Goal: Information Seeking & Learning: Check status

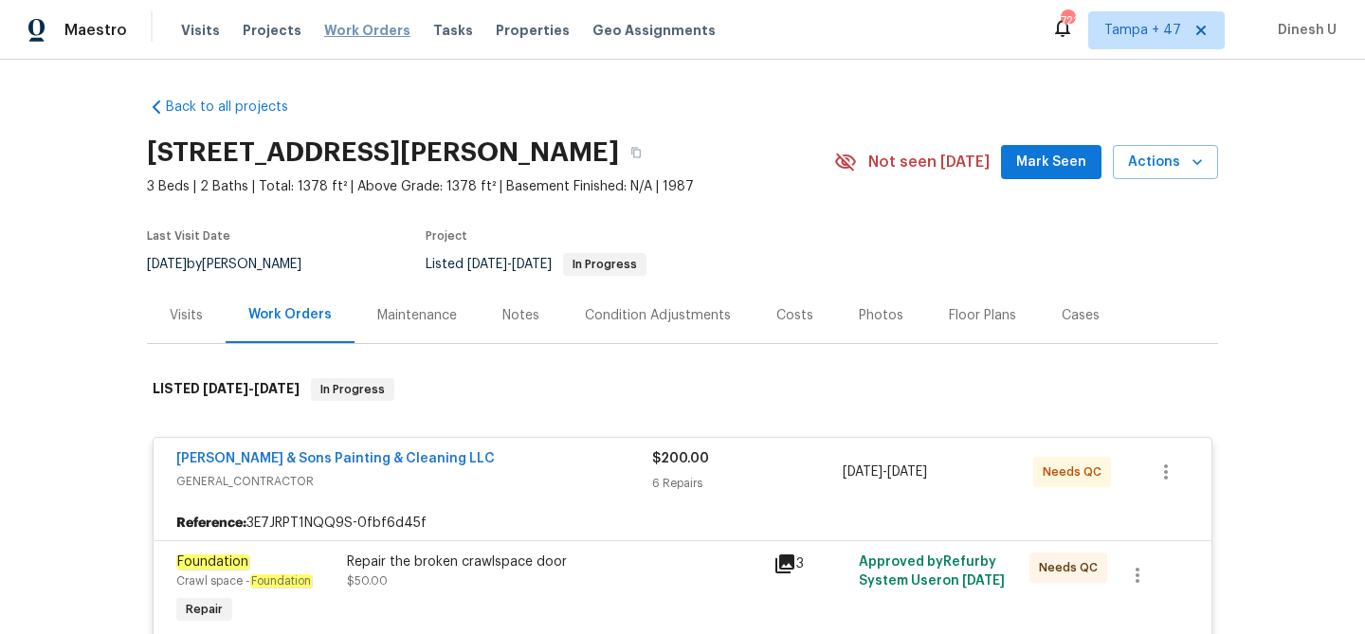
click at [336, 27] on span "Work Orders" at bounding box center [367, 30] width 86 height 19
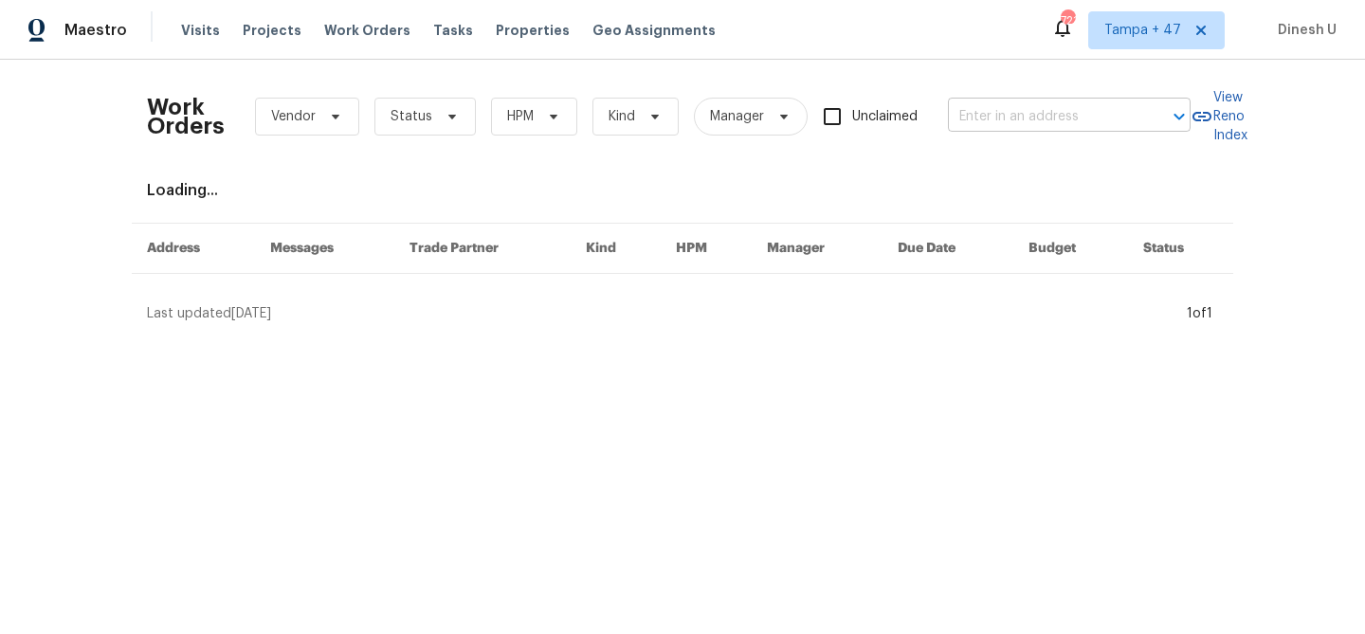
click at [1043, 122] on input "text" at bounding box center [1043, 116] width 190 height 29
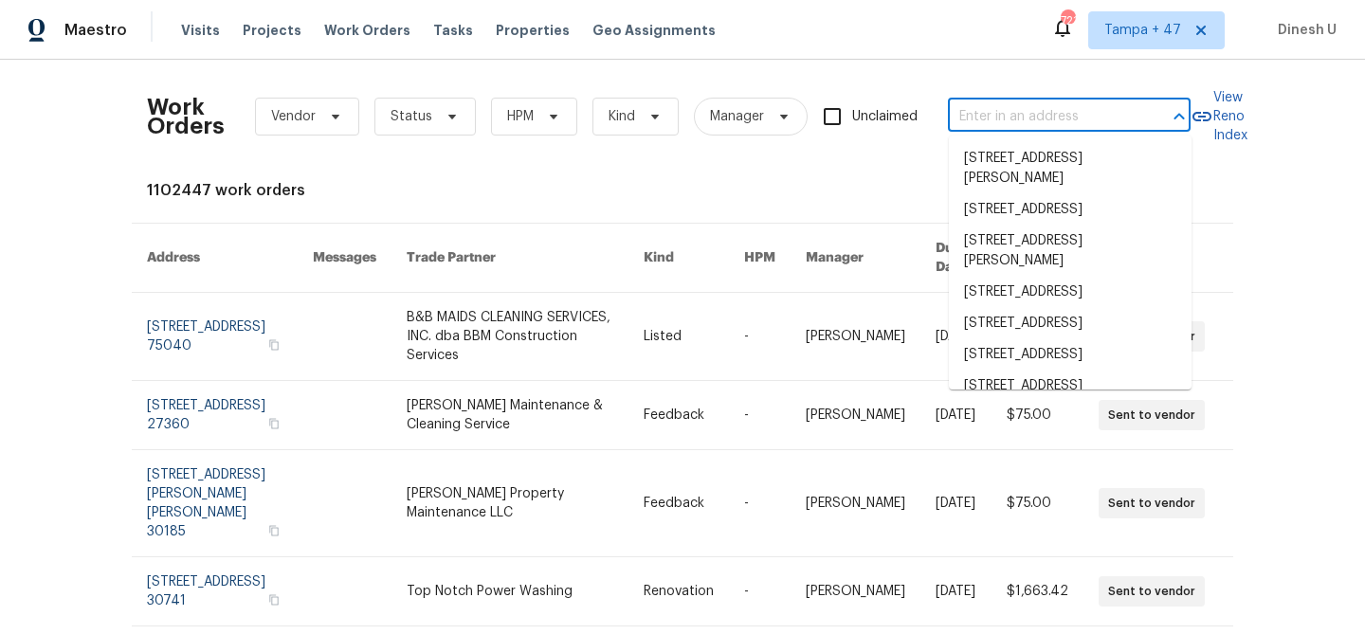
paste input "764 Ewell Farm Dr, Spring Hill, TN 37174"
type input "764 Ewell Farm Dr, Spring Hill, TN 37174"
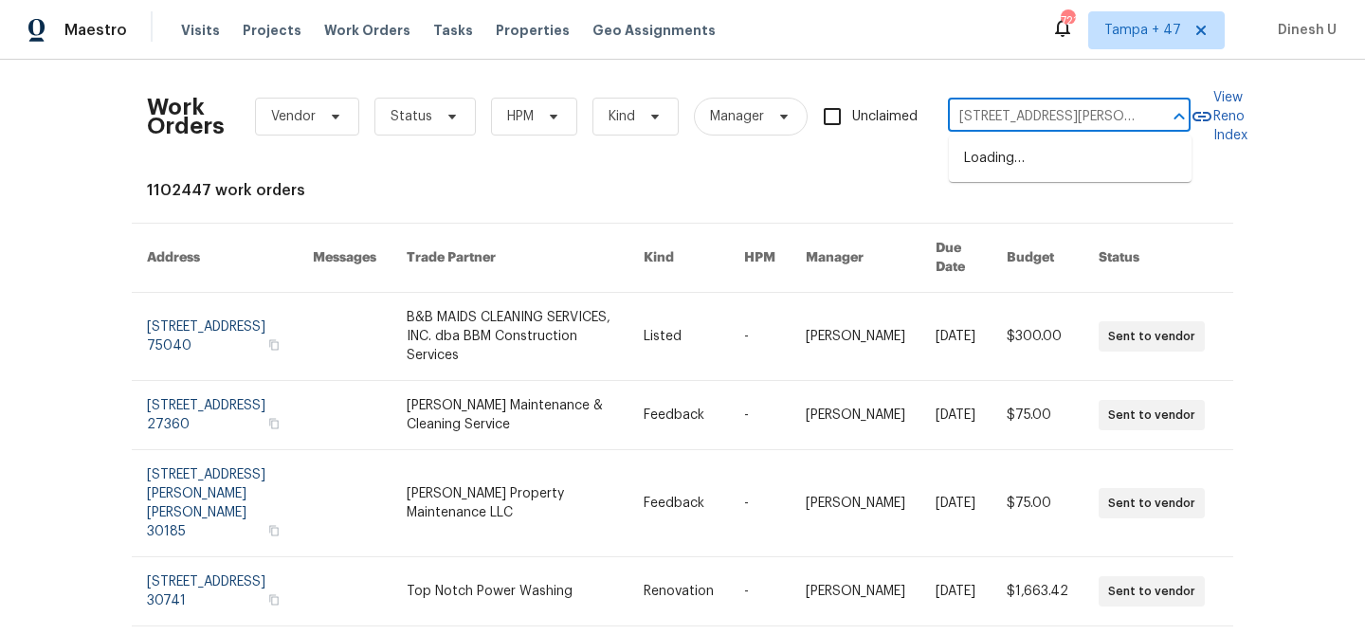
scroll to position [0, 65]
click at [1015, 156] on li "764 Ewell Farm Dr, Spring Hill, TN 37174" at bounding box center [1070, 168] width 243 height 51
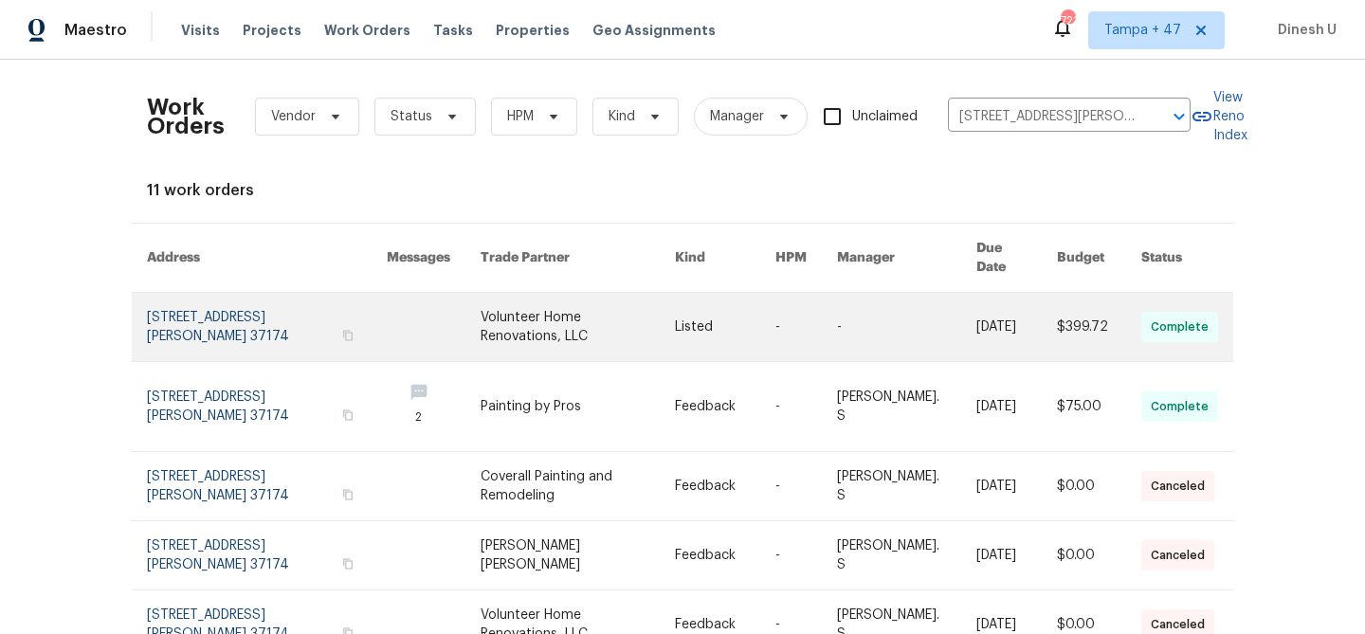
click at [239, 293] on link at bounding box center [267, 327] width 240 height 68
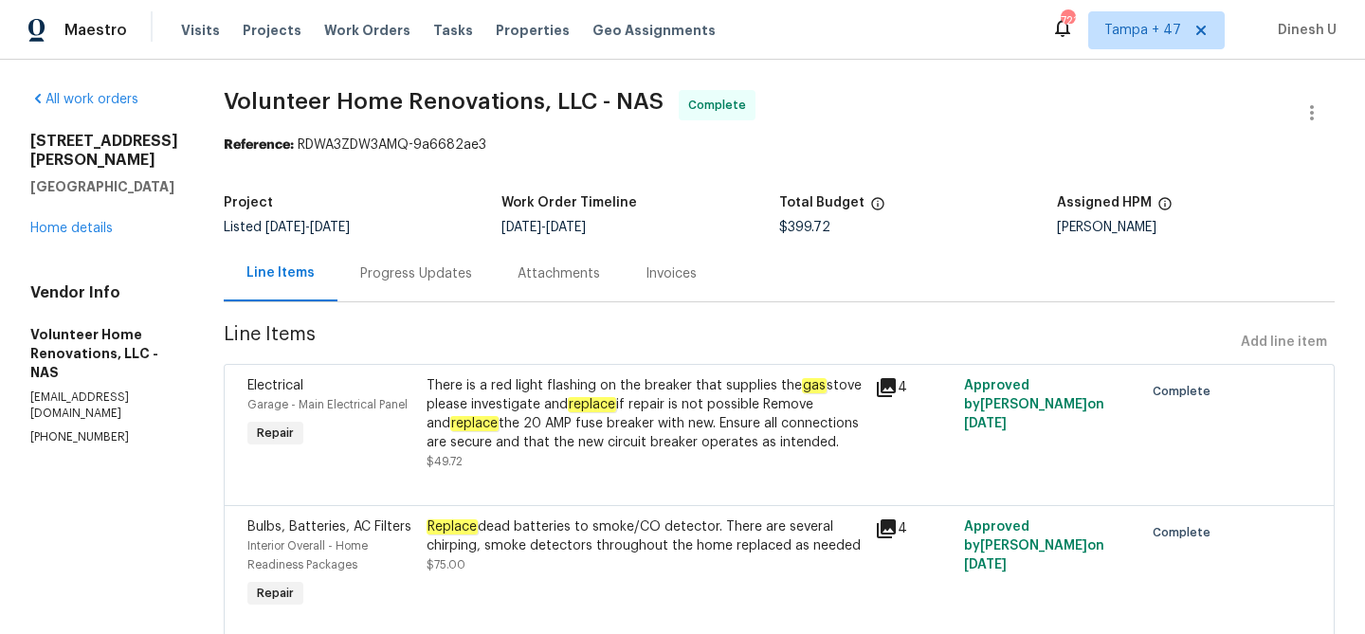
click at [86, 216] on div "764 Ewell Farm Dr Spring Hill, TN 37174 Home details" at bounding box center [104, 185] width 148 height 106
click at [67, 222] on link "Home details" at bounding box center [71, 228] width 82 height 13
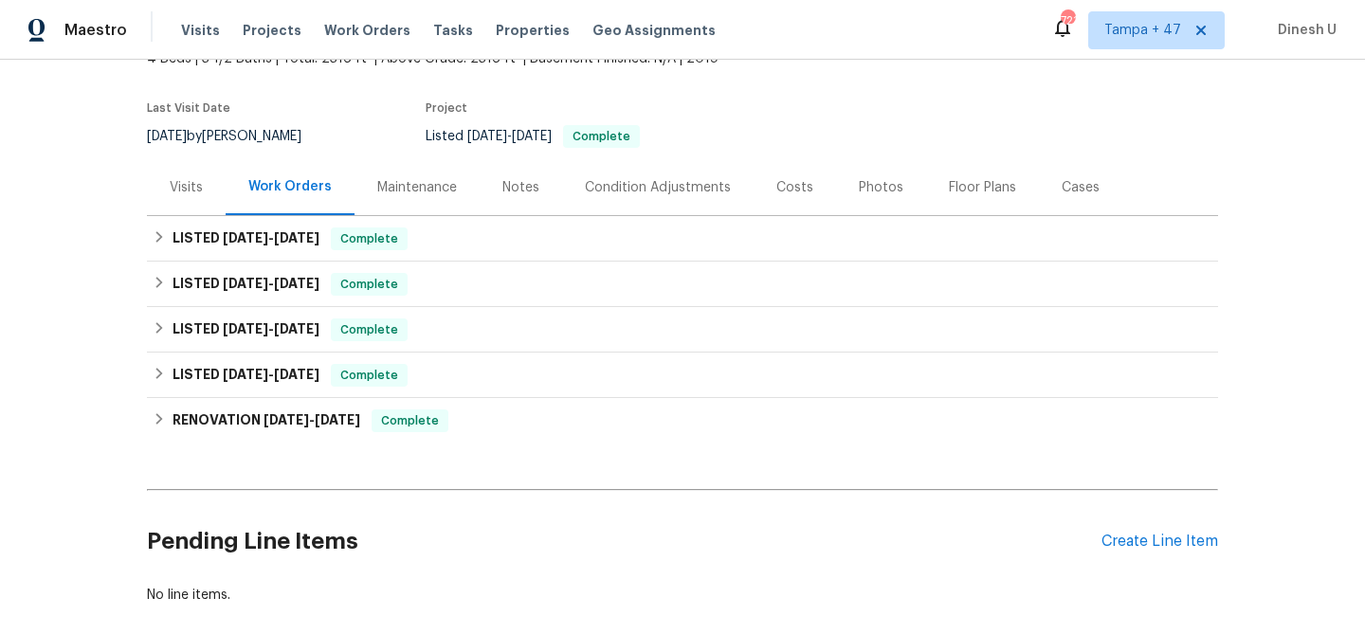
scroll to position [156, 0]
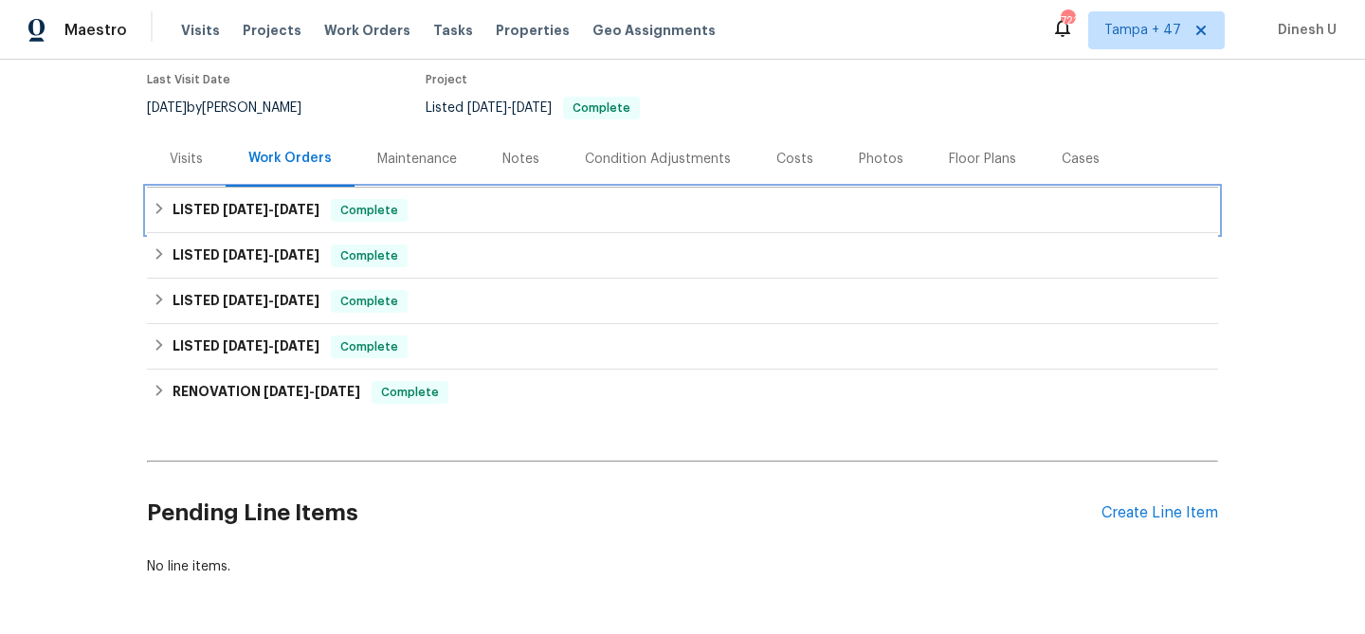
click at [279, 209] on span "8/12/25 - 8/14/25" at bounding box center [271, 209] width 97 height 13
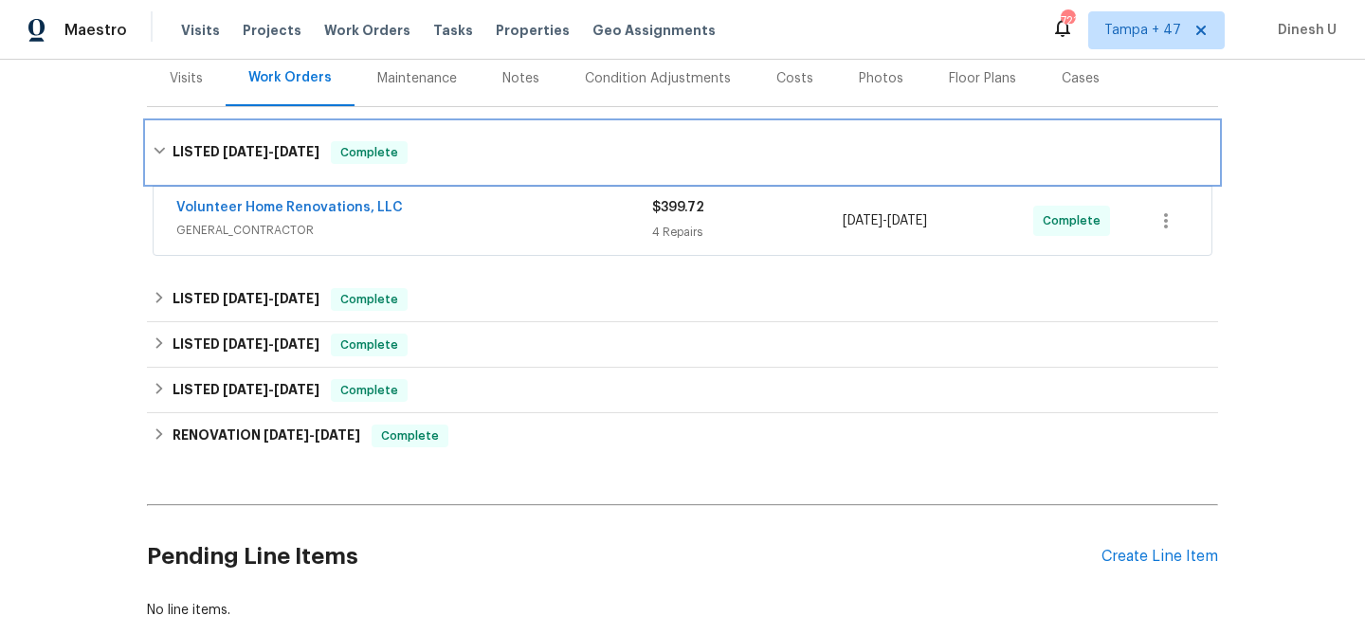
scroll to position [251, 0]
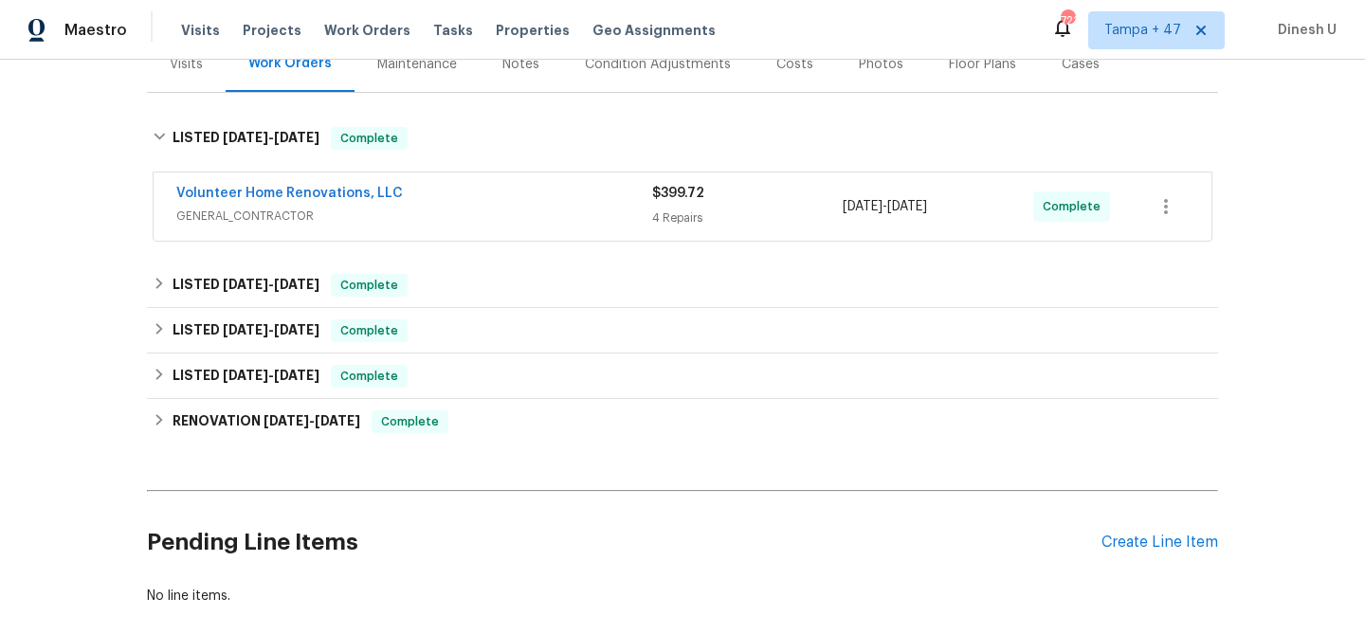
click at [698, 198] on span "$399.72" at bounding box center [678, 193] width 52 height 13
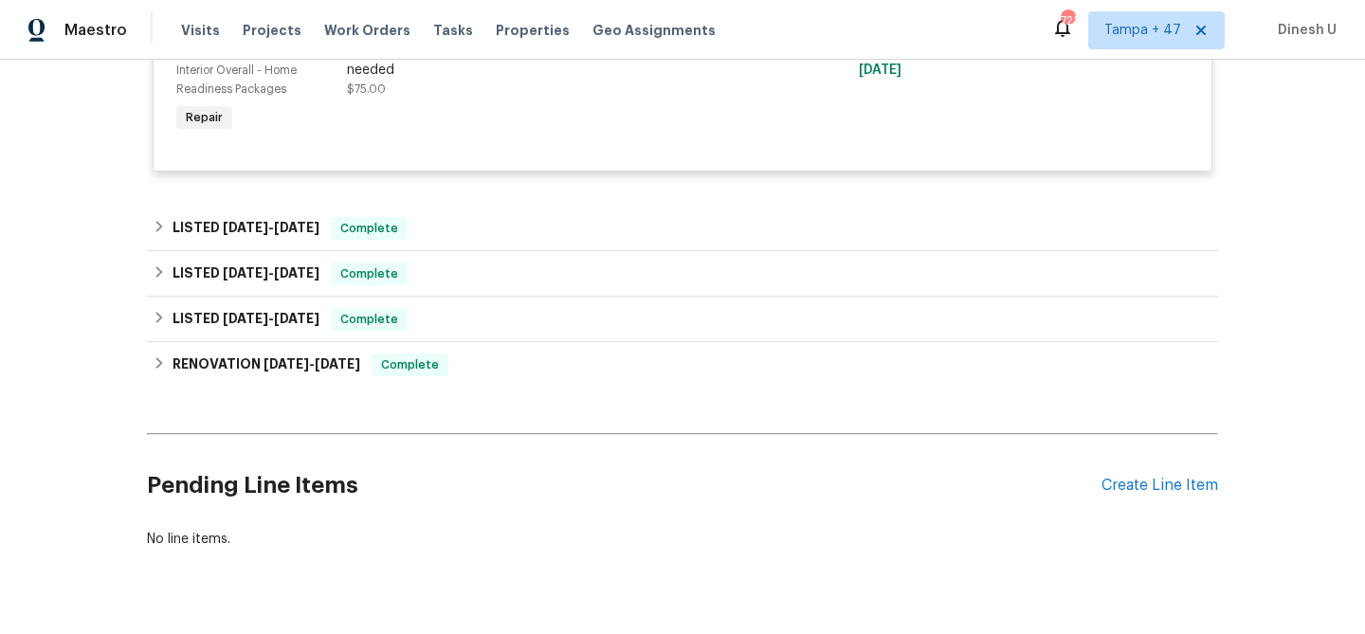
scroll to position [1018, 0]
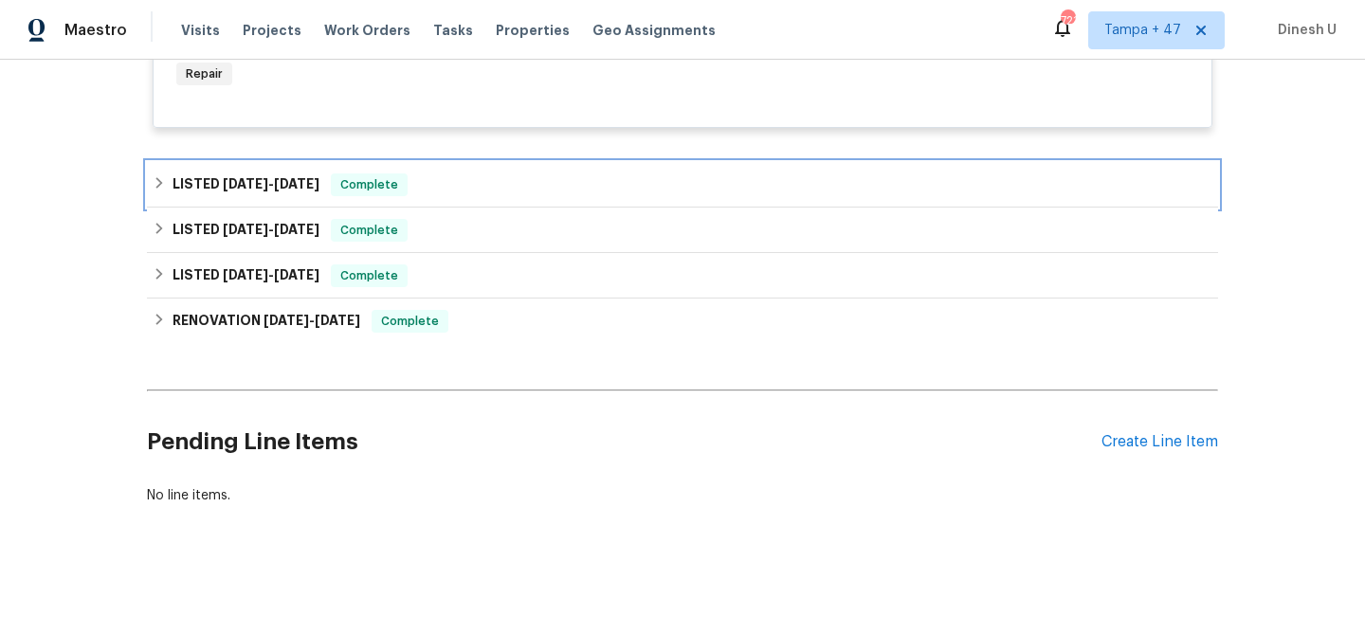
click at [279, 178] on span "6/27/25 - 7/9/25" at bounding box center [271, 183] width 97 height 13
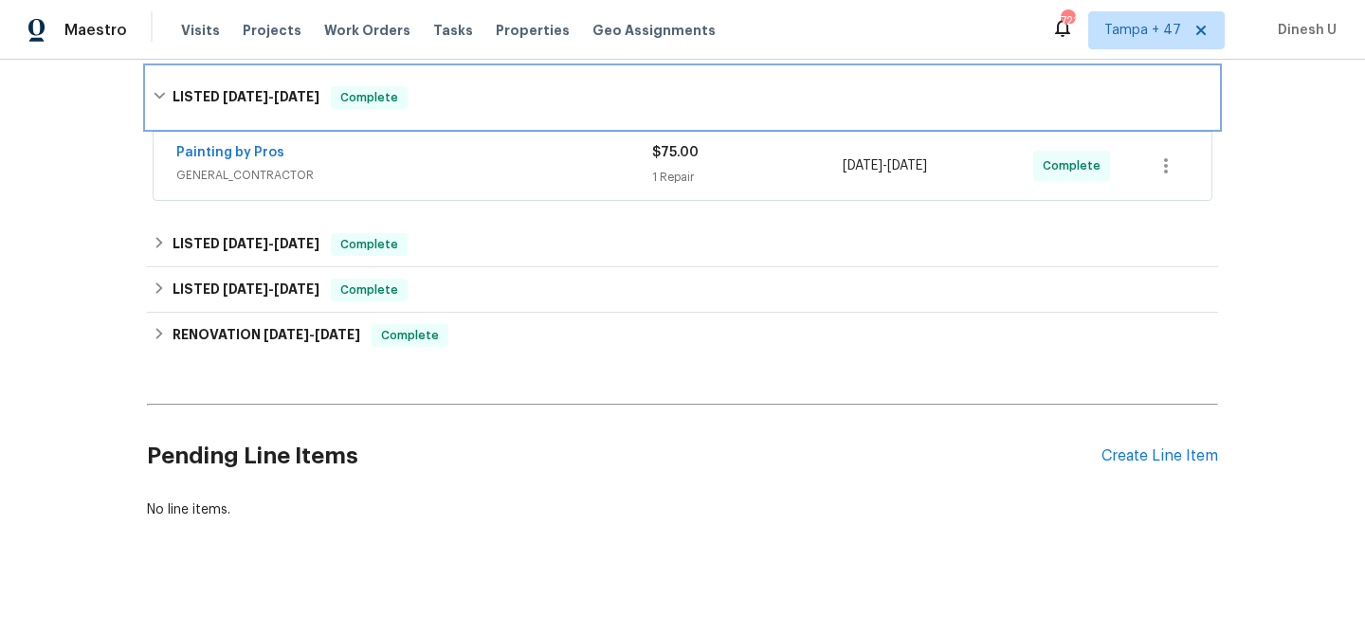
scroll to position [1126, 0]
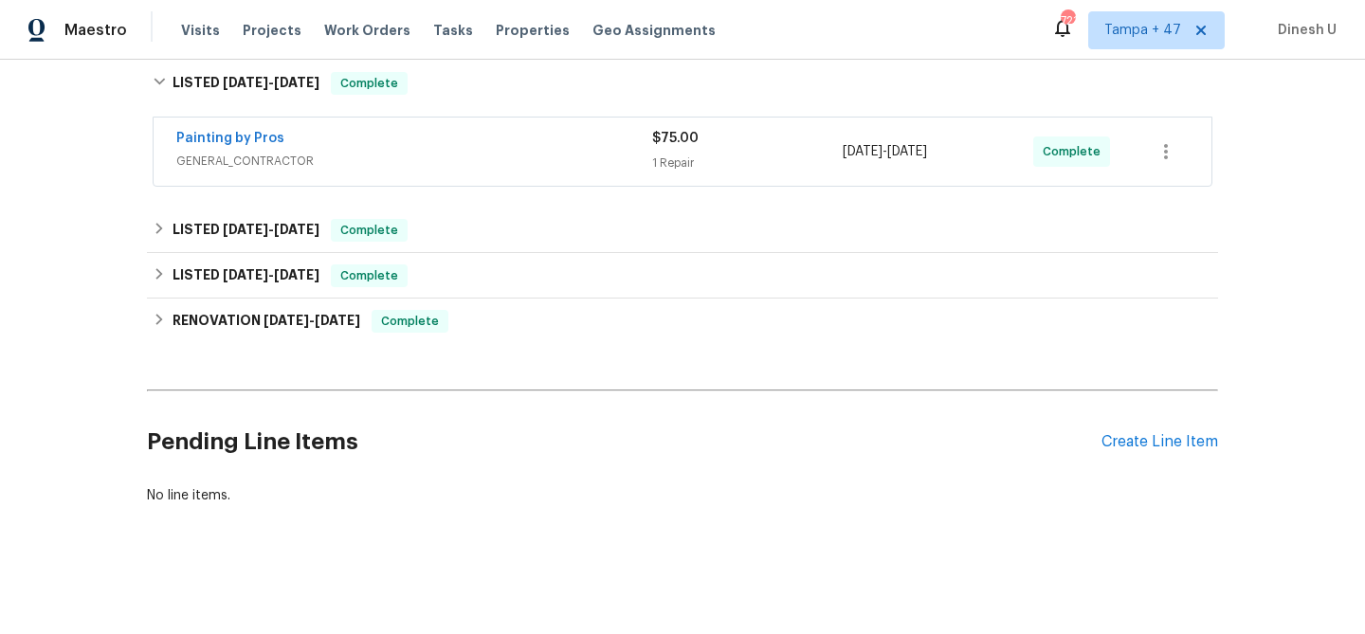
click at [686, 155] on div "1 Repair" at bounding box center [747, 163] width 191 height 19
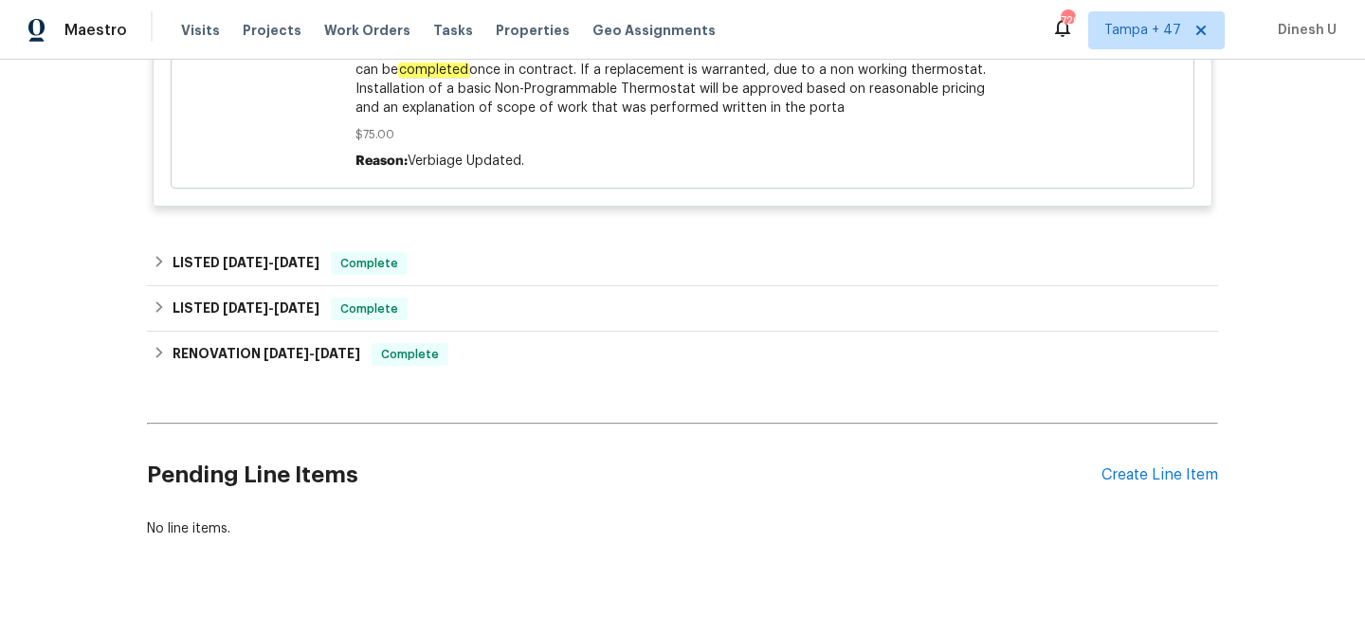
scroll to position [1603, 0]
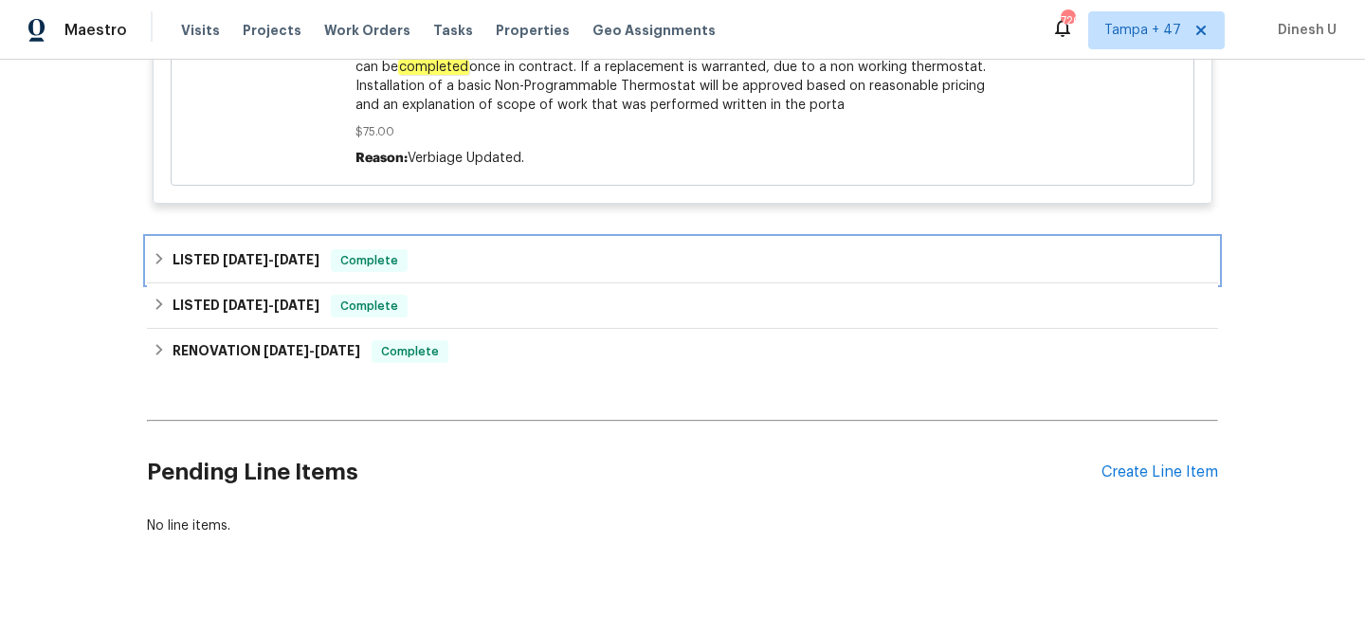
click at [319, 253] on span "6/18/25" at bounding box center [296, 259] width 45 height 13
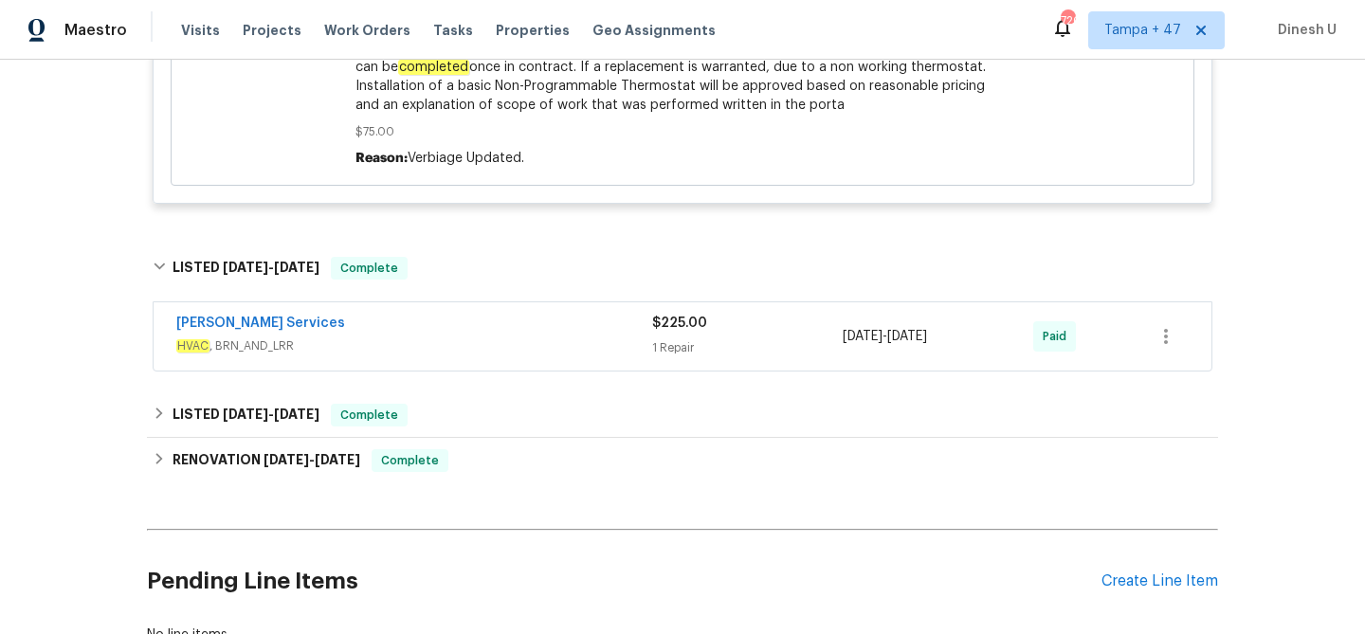
click at [690, 338] on div "1 Repair" at bounding box center [747, 347] width 191 height 19
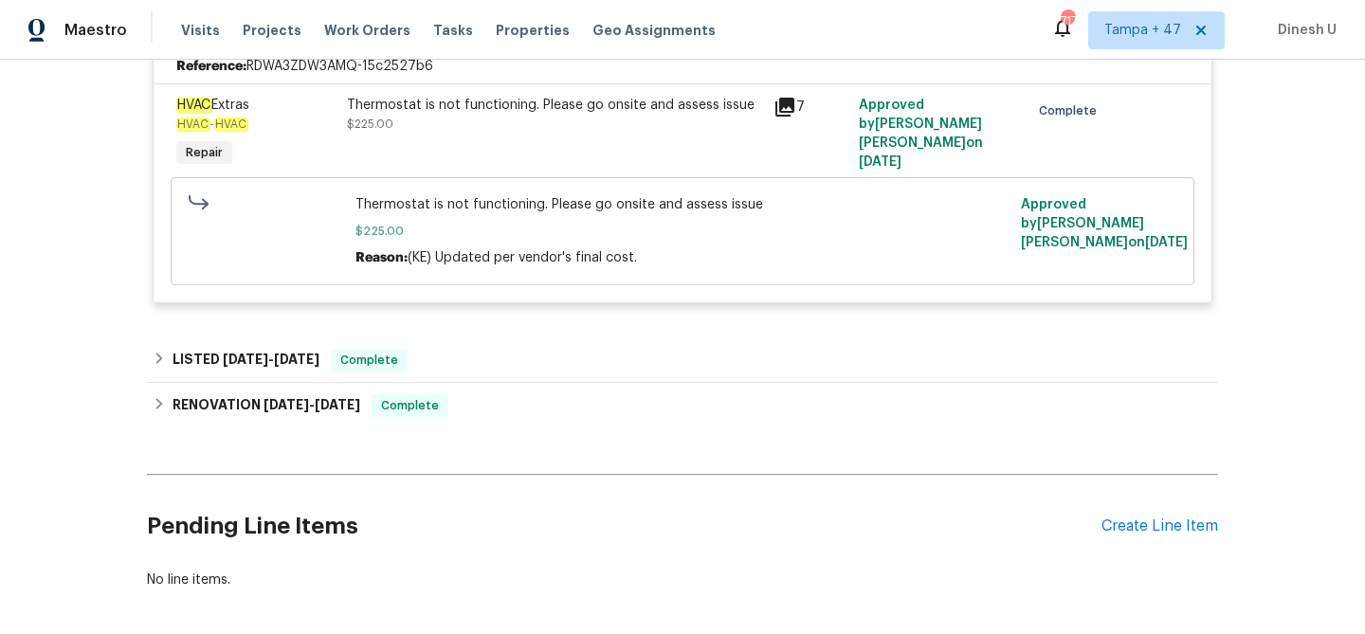
scroll to position [2007, 0]
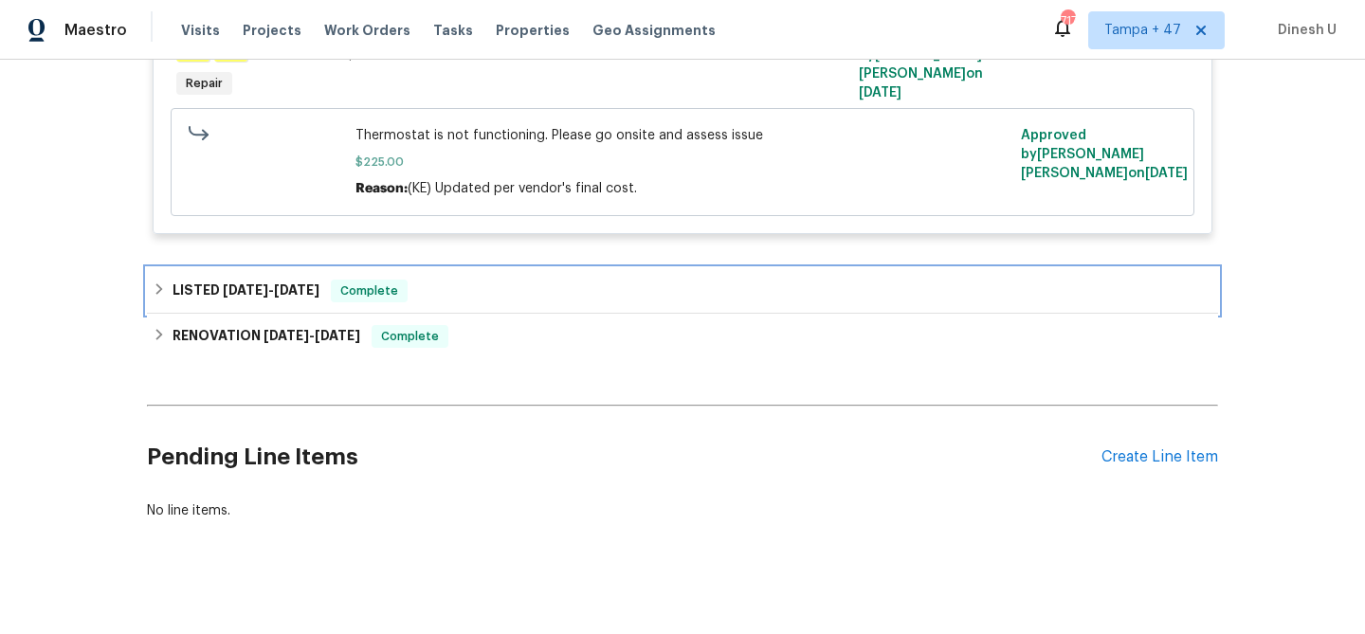
click at [318, 280] on h6 "LISTED 3/24/25 - 3/25/25" at bounding box center [245, 291] width 147 height 23
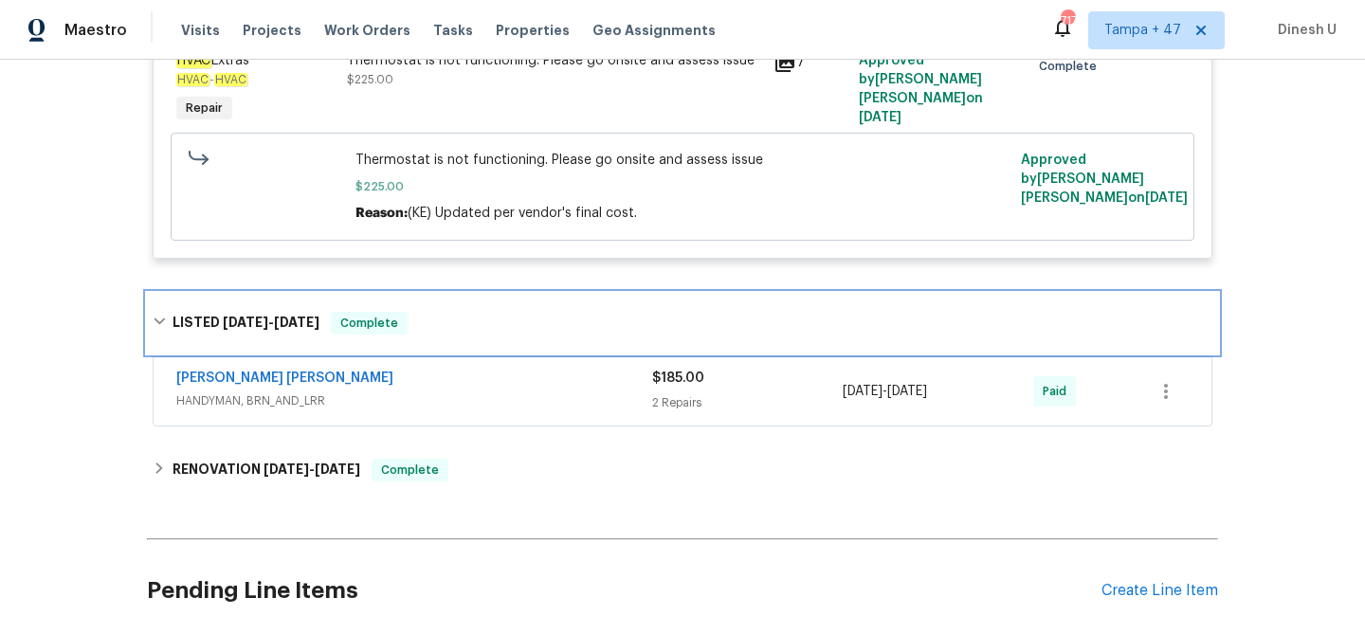
scroll to position [2028, 0]
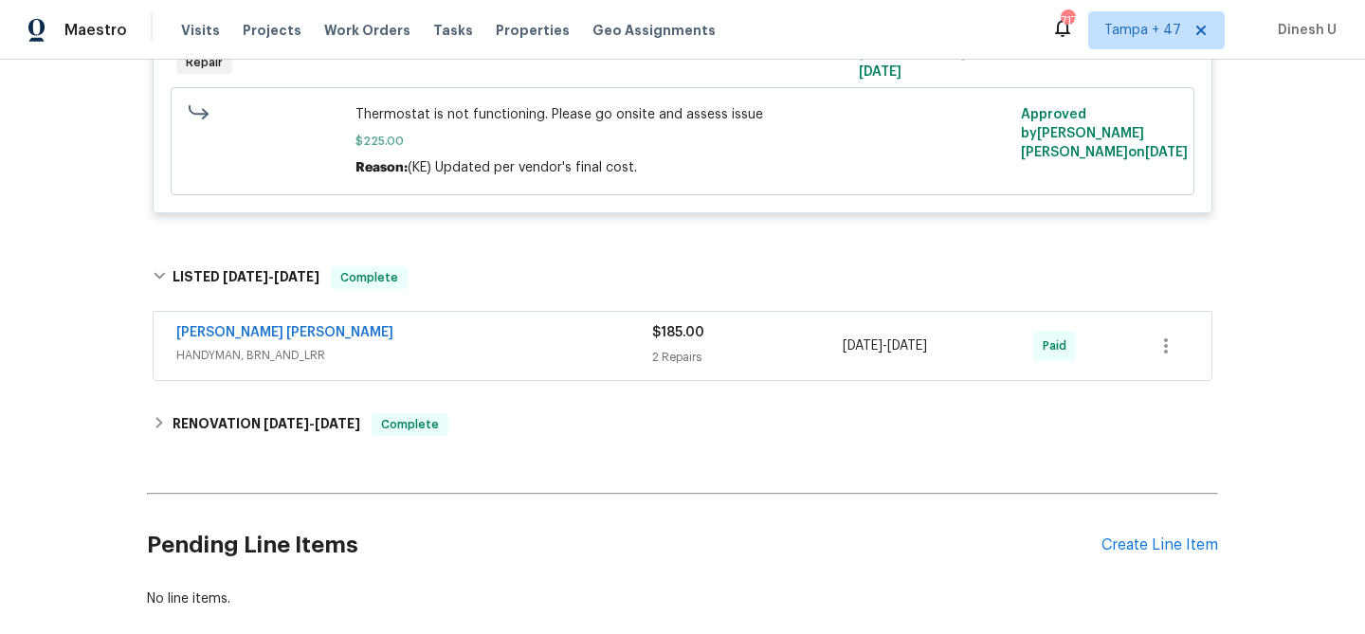
click at [670, 348] on div "2 Repairs" at bounding box center [747, 357] width 191 height 19
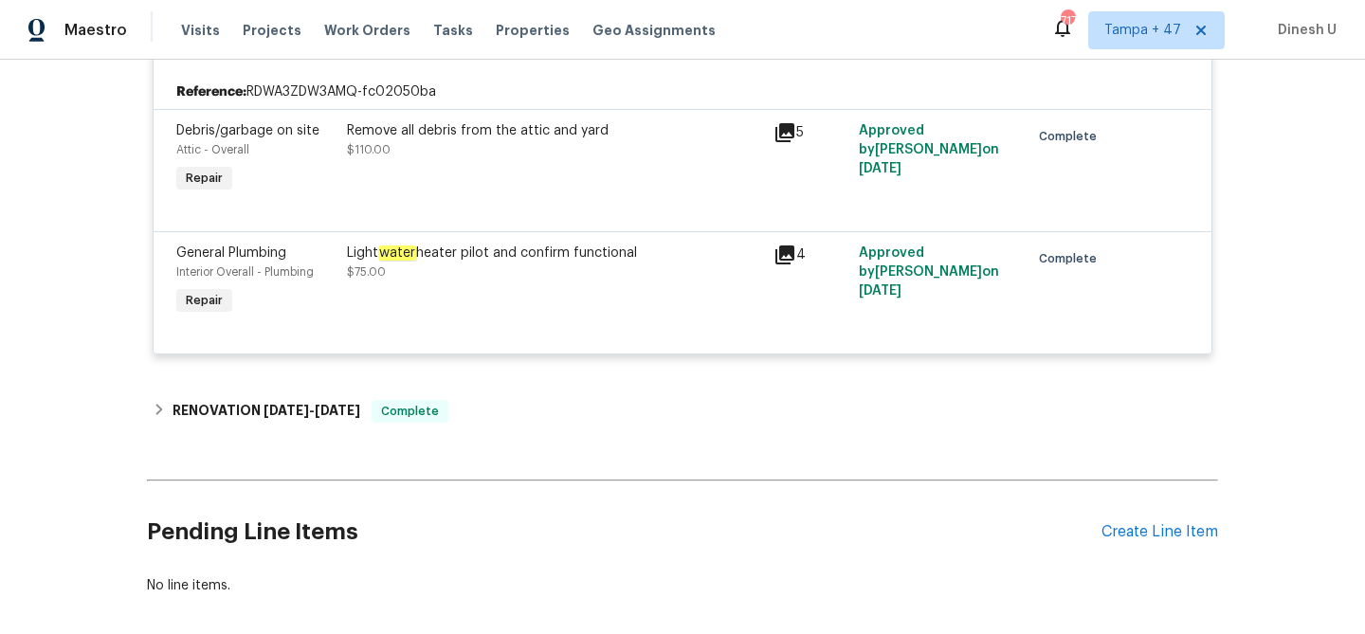
scroll to position [2352, 0]
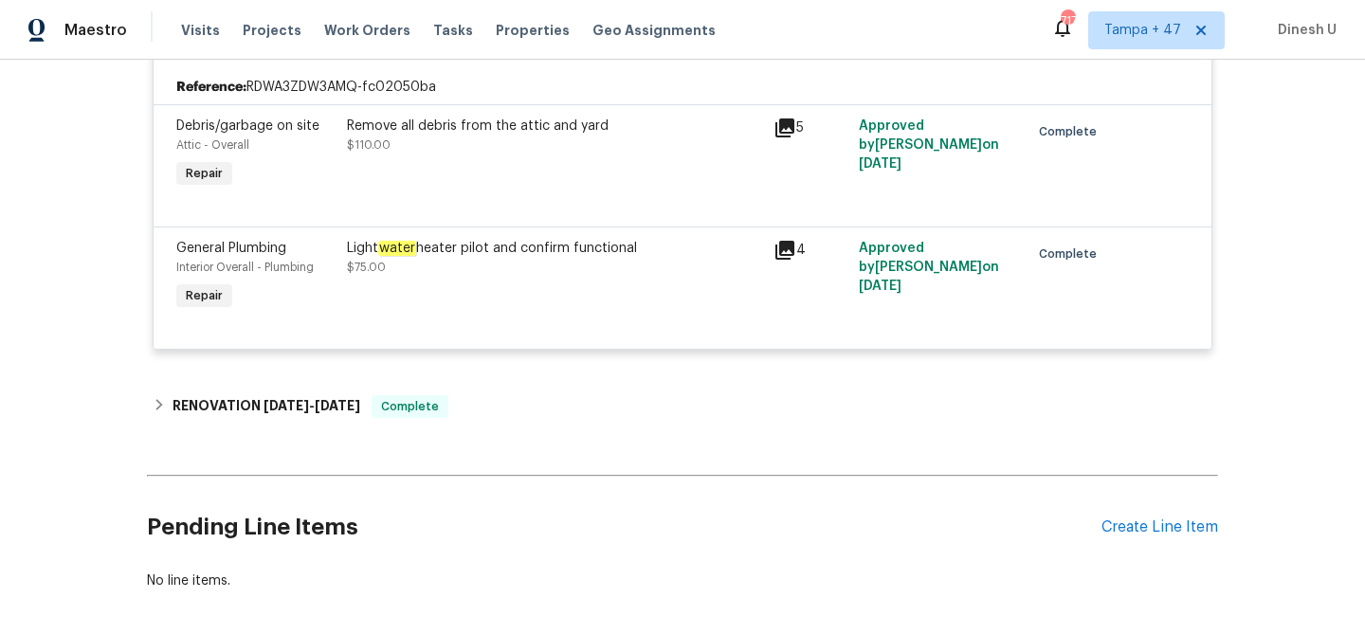
click at [781, 241] on icon at bounding box center [784, 250] width 19 height 19
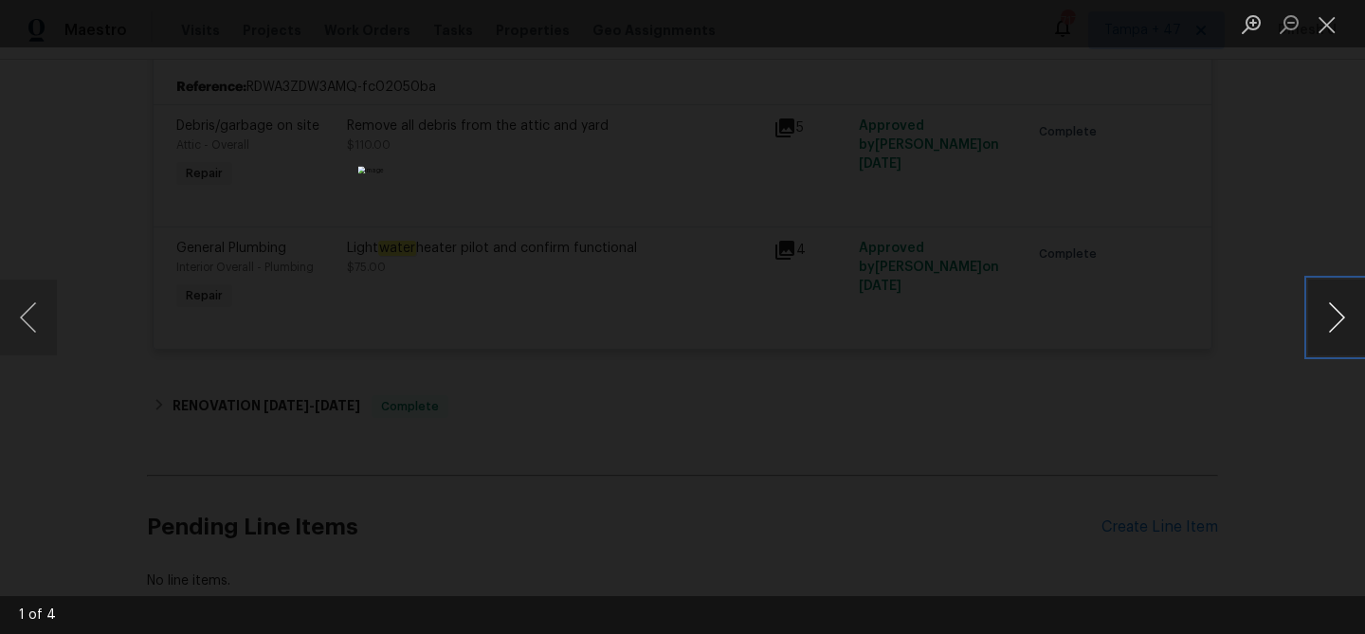
click at [1334, 320] on button "Next image" at bounding box center [1336, 318] width 57 height 76
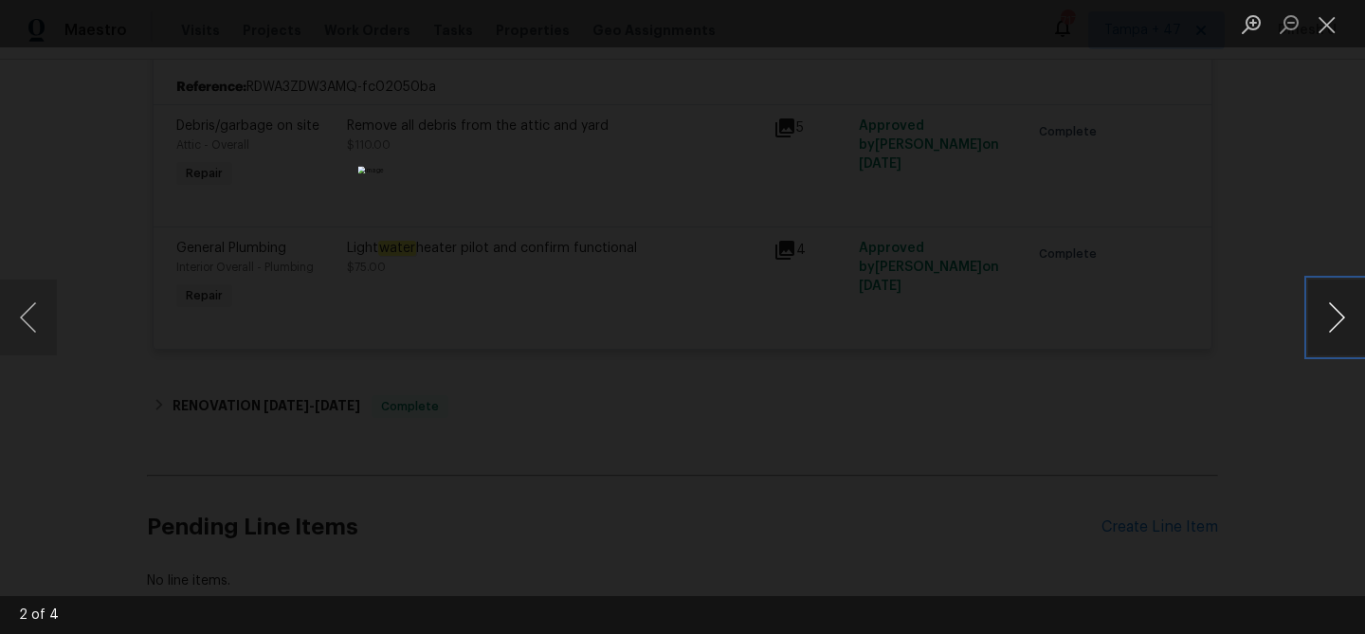
click at [1334, 320] on button "Next image" at bounding box center [1336, 318] width 57 height 76
click at [1329, 9] on button "Close lightbox" at bounding box center [1327, 24] width 38 height 33
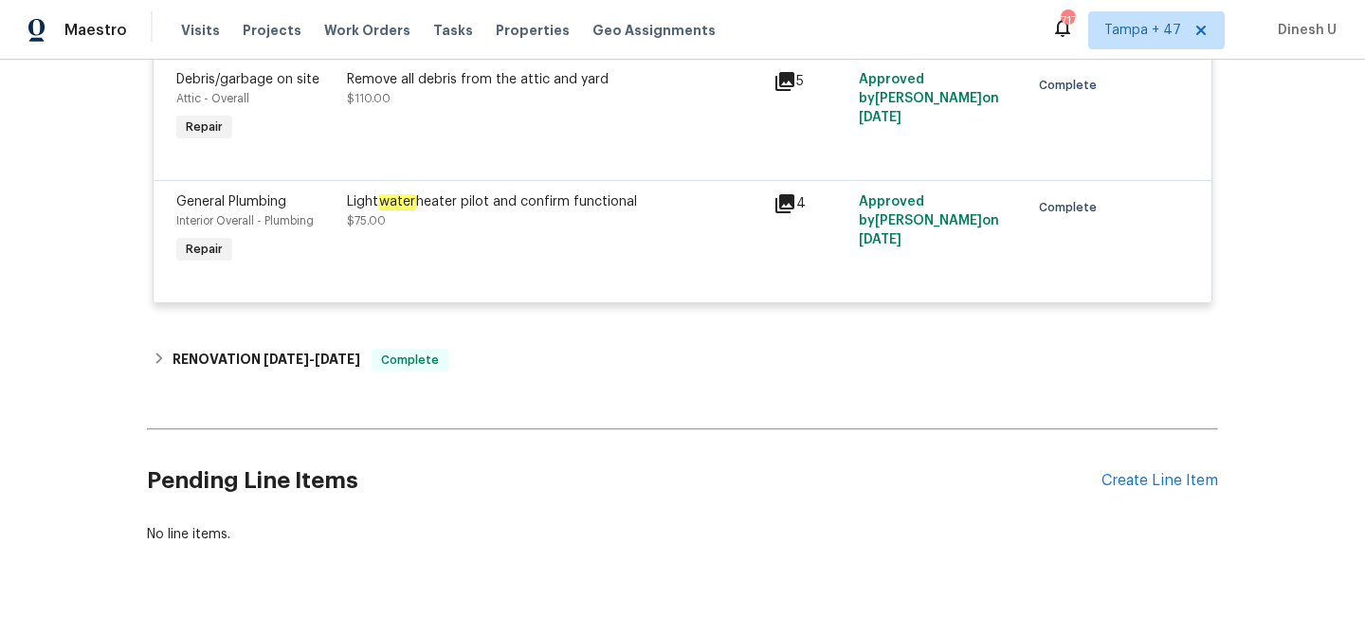
scroll to position [2423, 0]
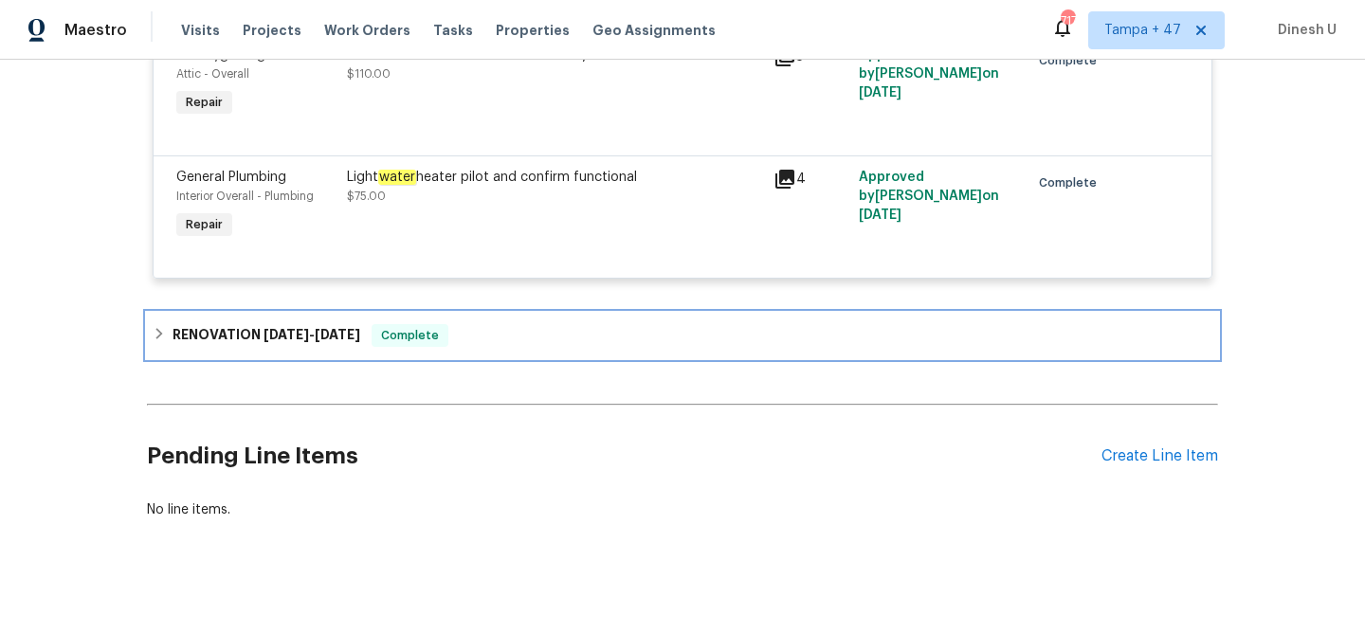
click at [292, 328] on span "2/4/25" at bounding box center [285, 334] width 45 height 13
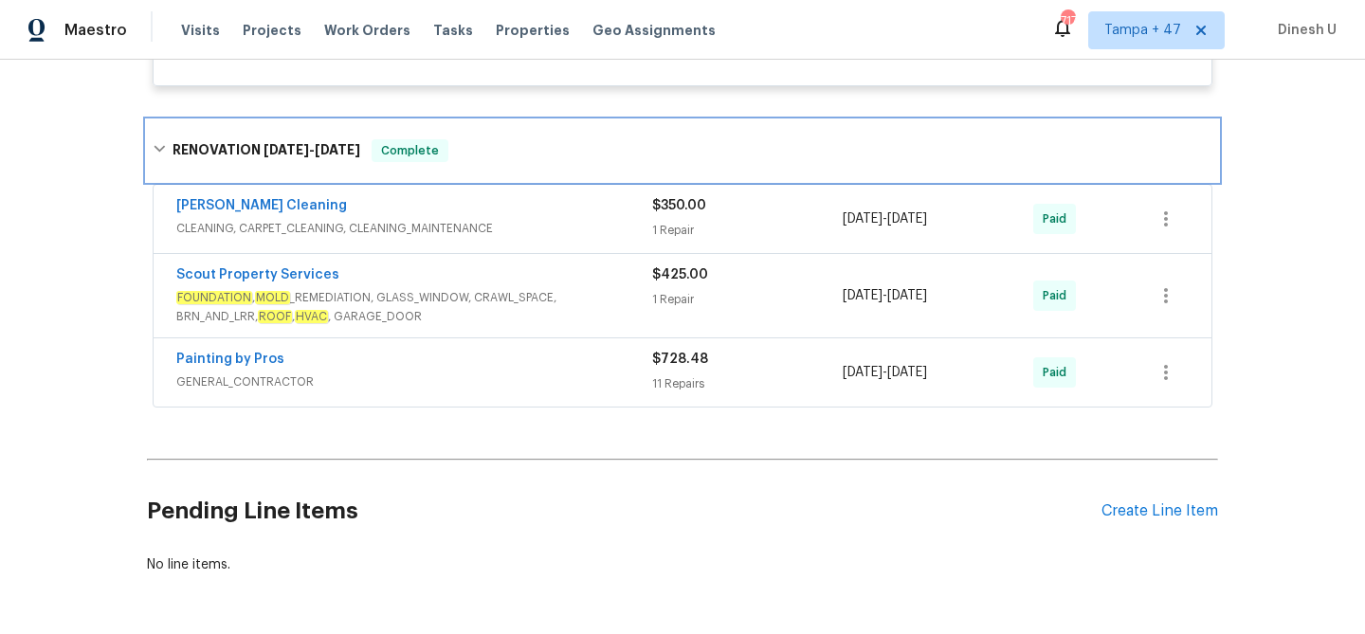
scroll to position [2622, 0]
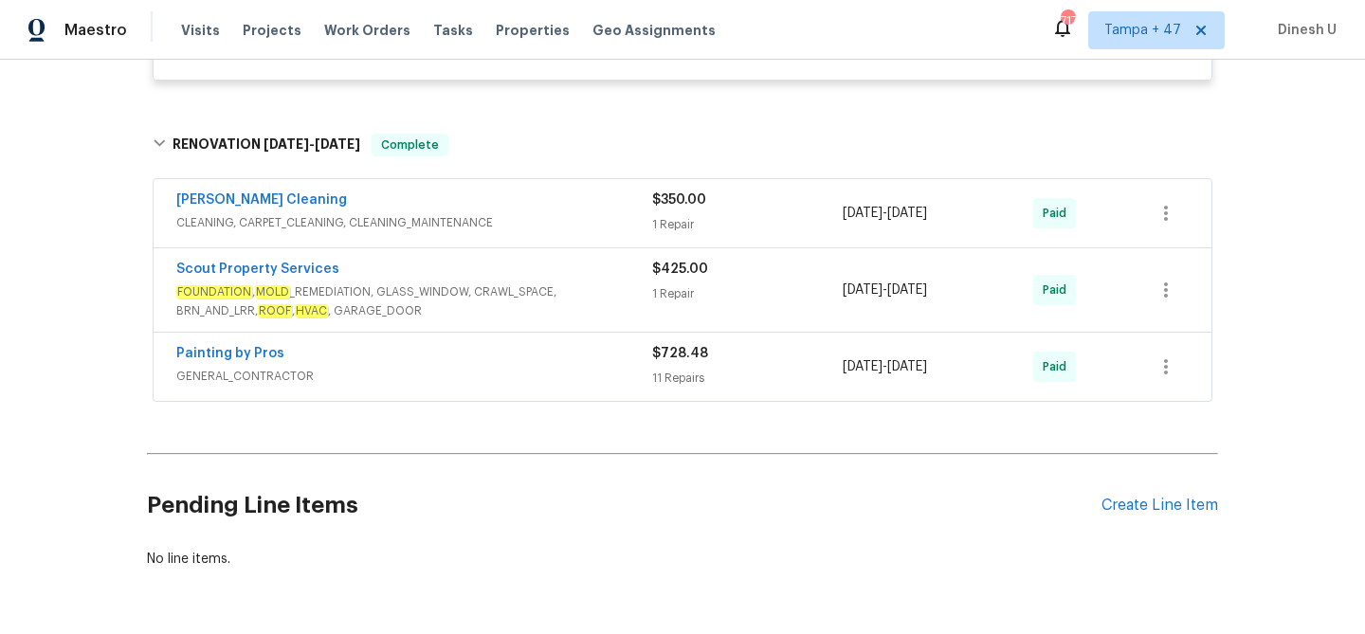
click at [662, 193] on div "$350.00" at bounding box center [747, 200] width 191 height 19
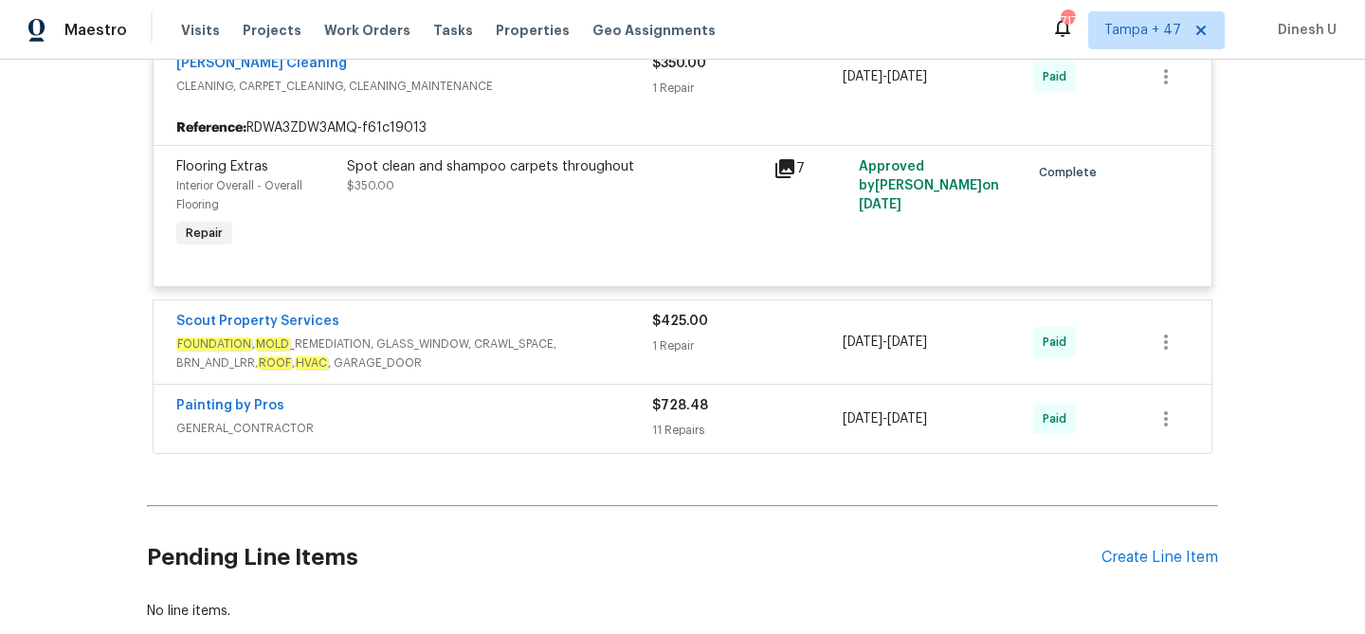
scroll to position [2775, 0]
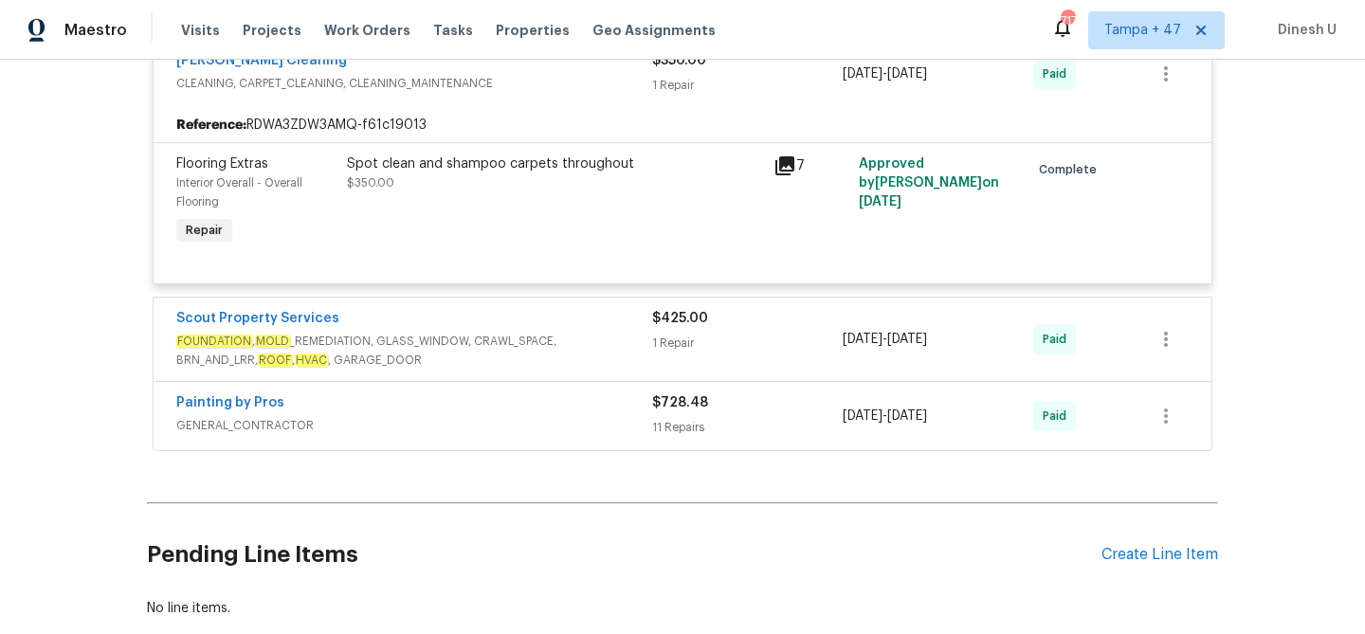
click at [657, 334] on div "1 Repair" at bounding box center [747, 343] width 191 height 19
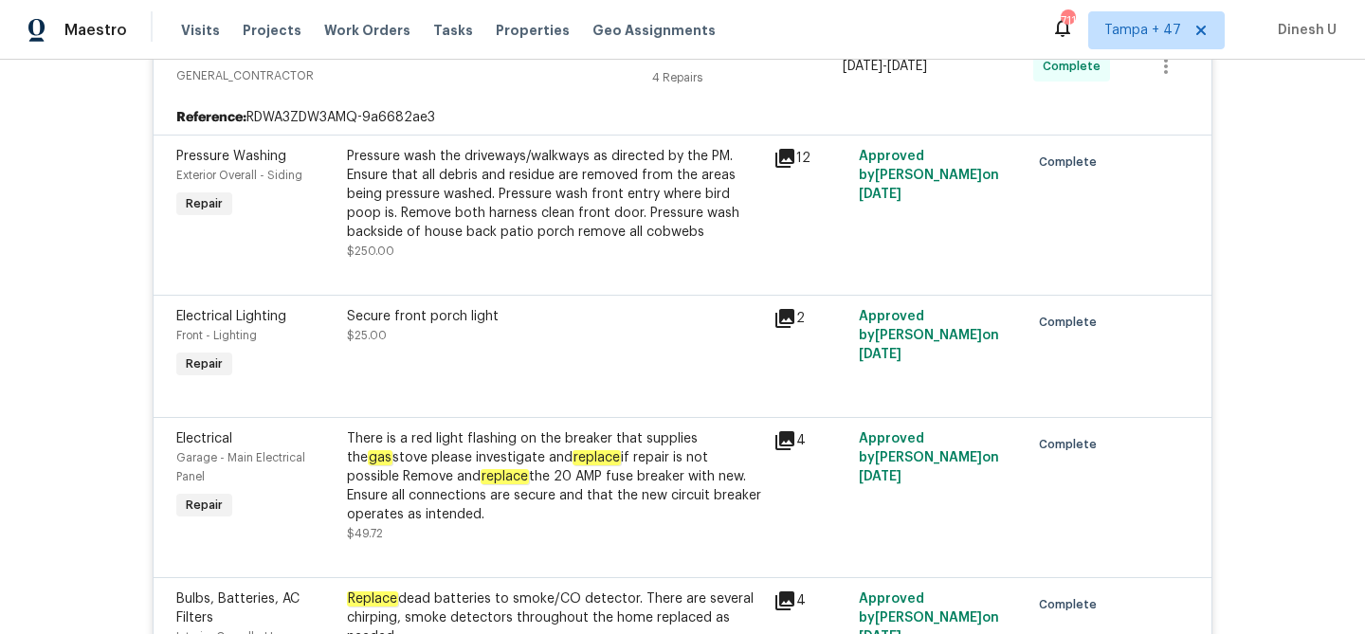
scroll to position [0, 0]
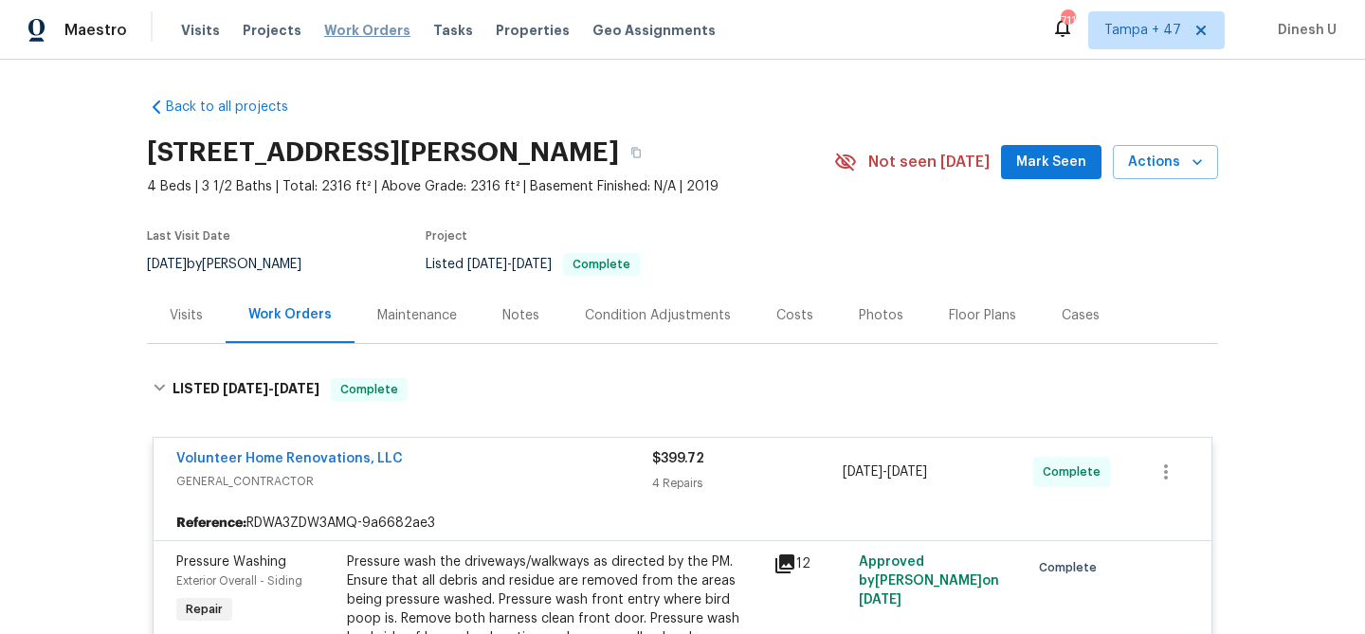
click at [342, 30] on span "Work Orders" at bounding box center [367, 30] width 86 height 19
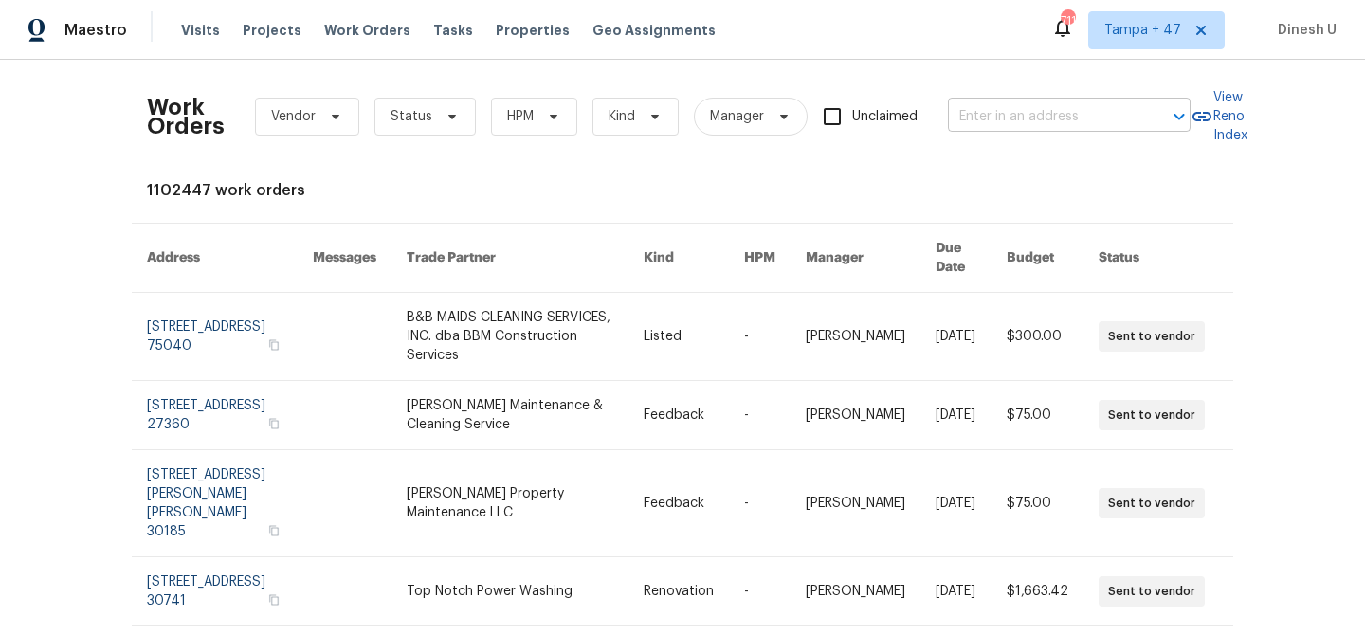
click at [966, 108] on input "text" at bounding box center [1043, 116] width 190 height 29
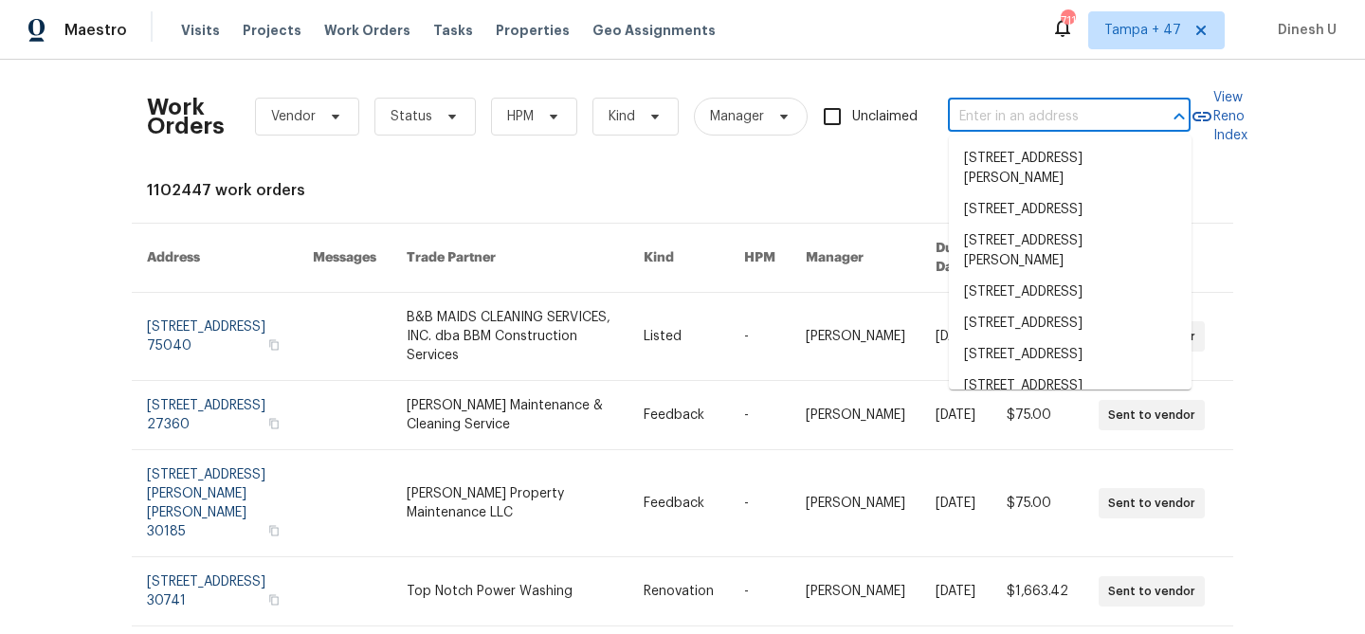
paste input "4026 Reeves, Galveston, TX 77554"
type input "4026 Reeves, Galveston, TX 77554"
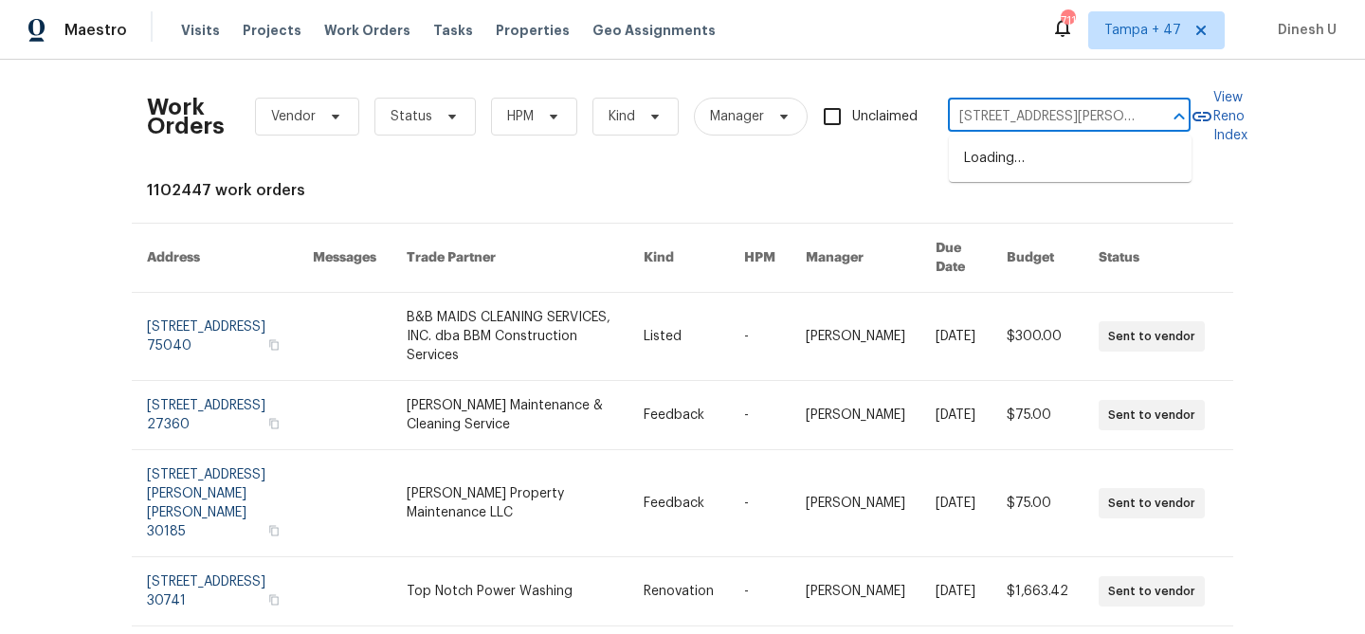
scroll to position [0, 35]
click at [975, 164] on li "4026 Reeves, Galveston, TX 77554" at bounding box center [1070, 168] width 243 height 51
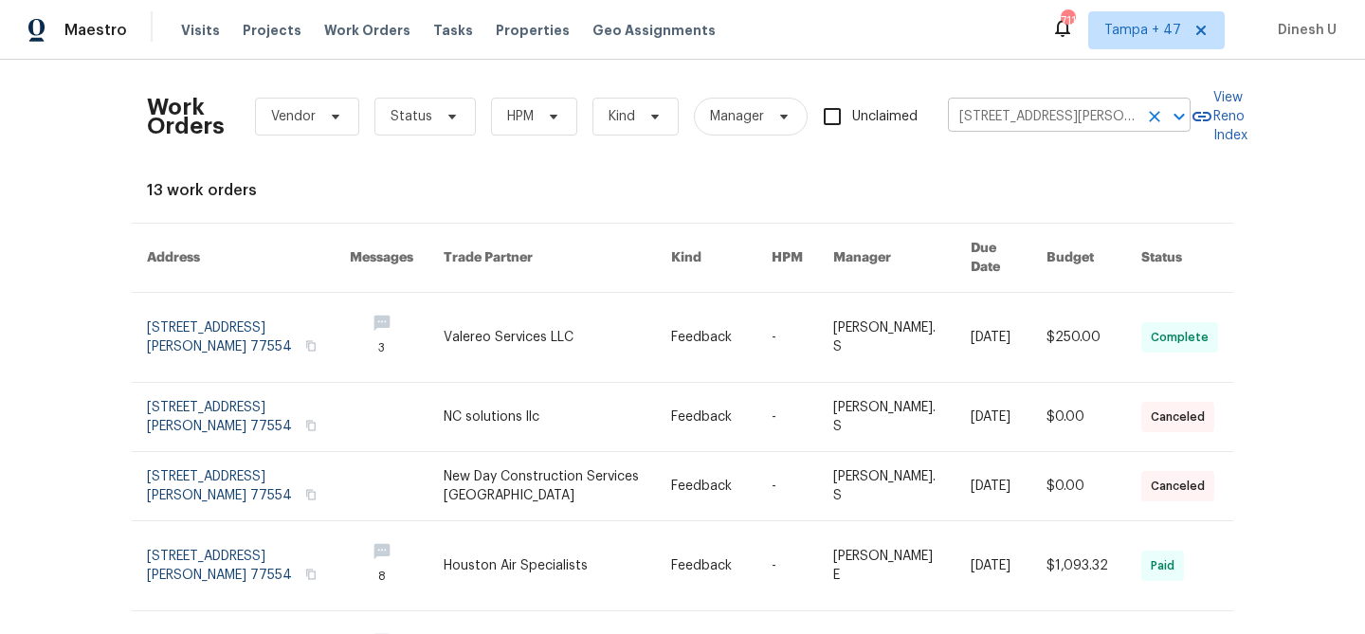
click at [1097, 114] on input "4026 Reeves, Galveston, TX 77554" at bounding box center [1043, 116] width 190 height 29
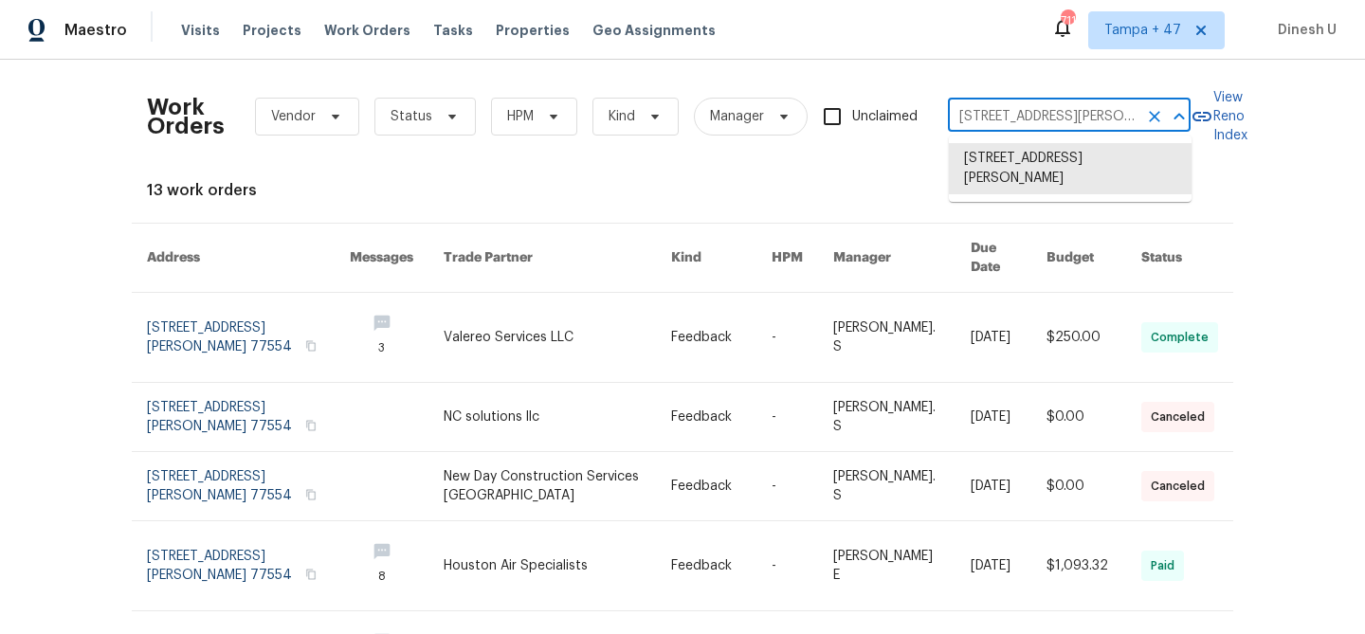
click at [1097, 114] on input "4026 Reeves, Galveston, TX 77554" at bounding box center [1043, 116] width 190 height 29
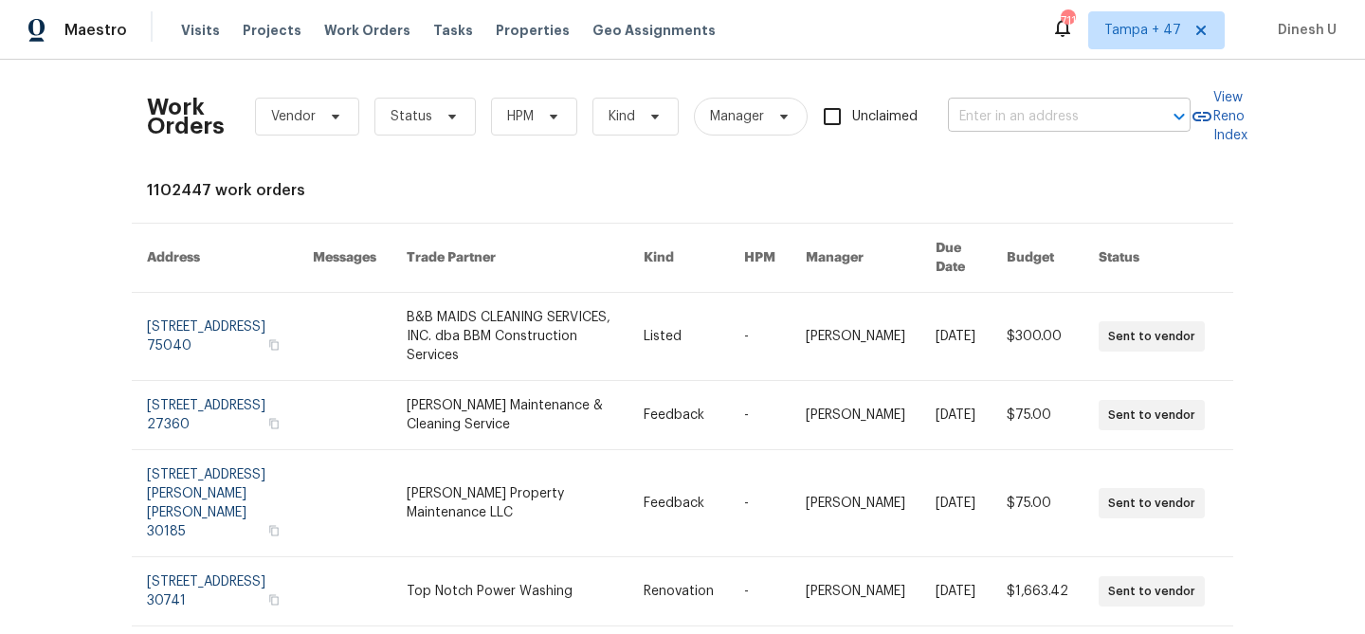
click at [1043, 112] on input "text" at bounding box center [1043, 116] width 190 height 29
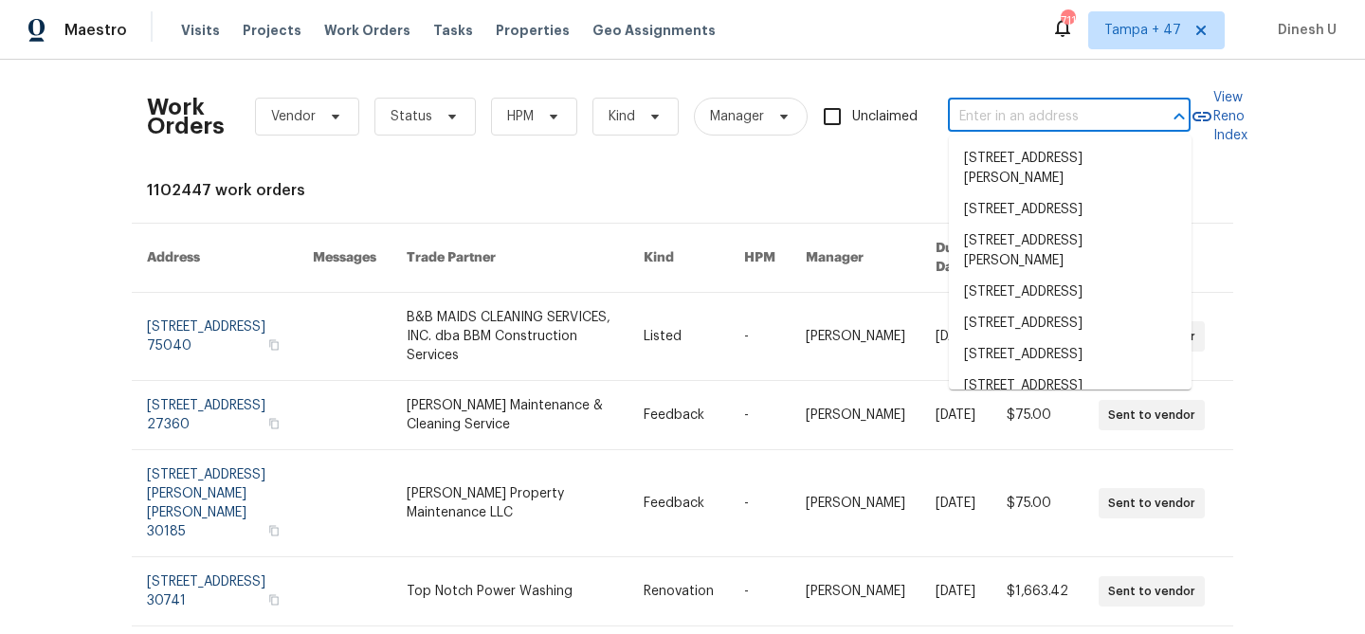
paste input "4026 Reeves, Galveston, TX 77554"
type input "4026 Reeves, Galveston, TX 77554"
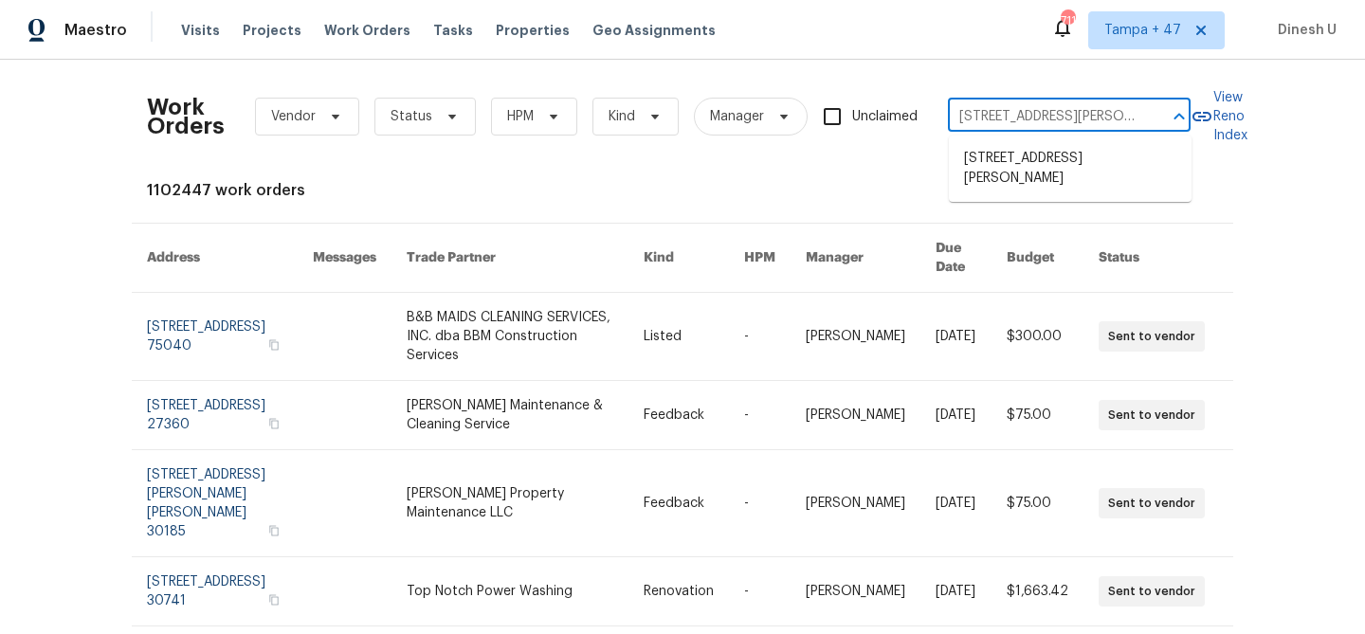
scroll to position [0, 35]
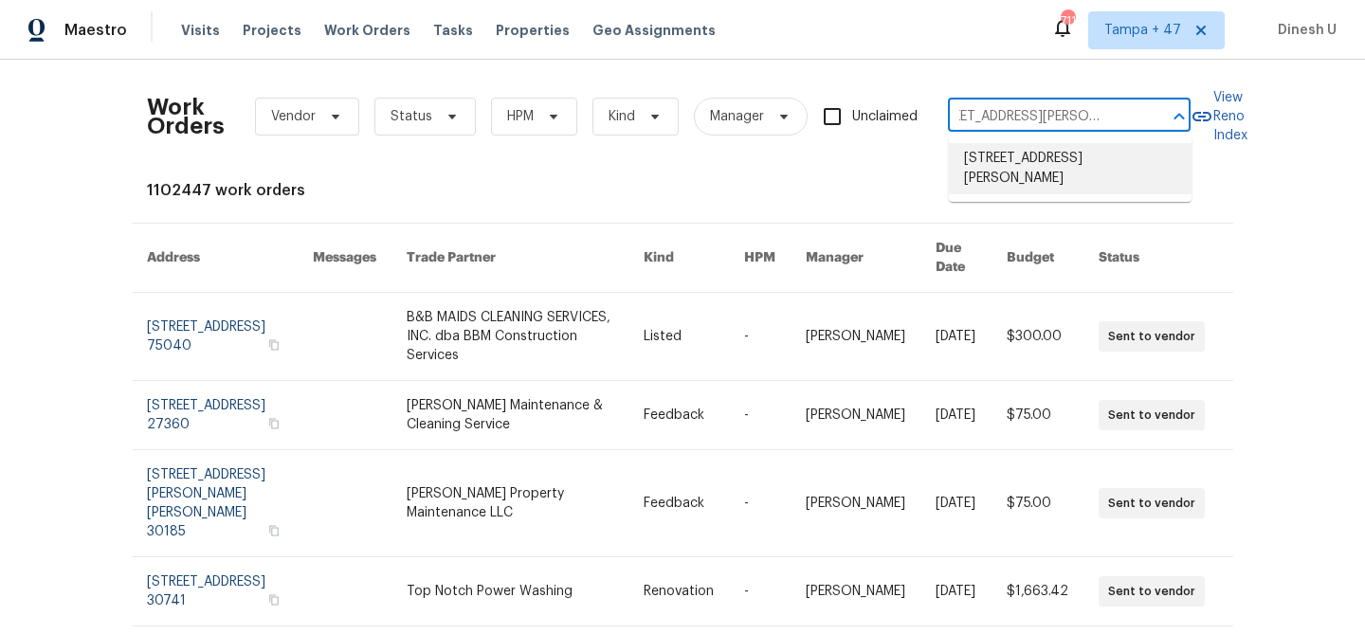
click at [1001, 183] on li "4026 Reeves, Galveston, TX 77554" at bounding box center [1070, 168] width 243 height 51
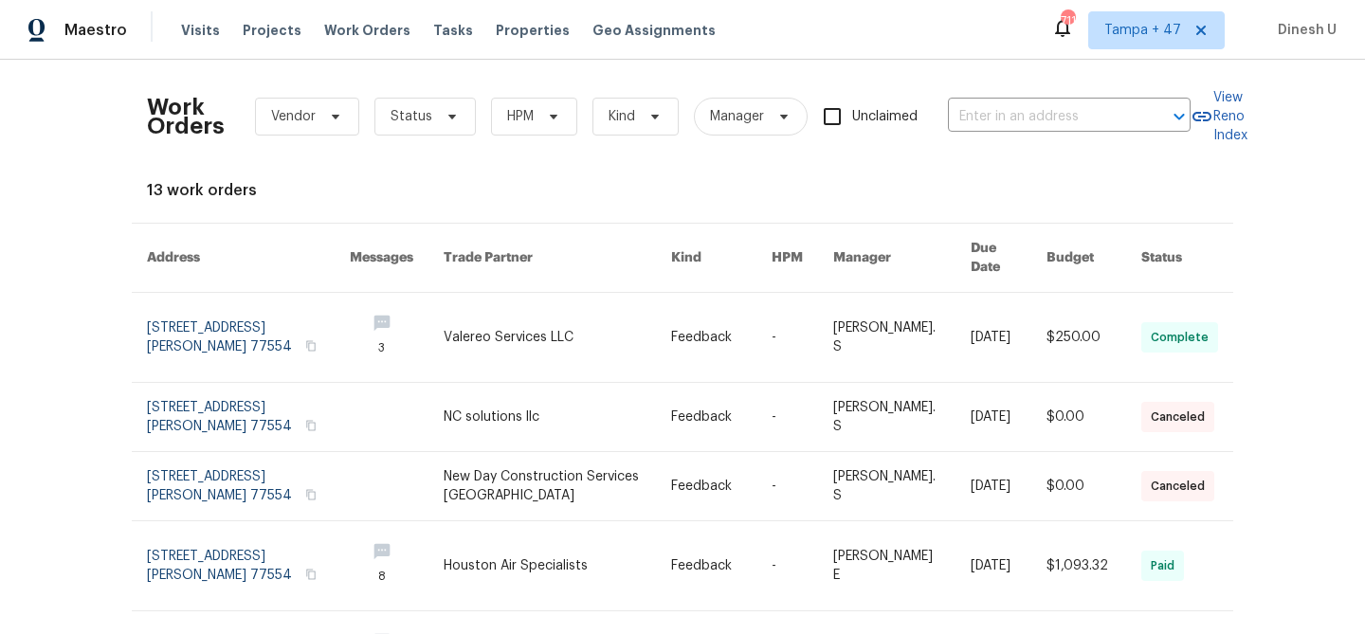
type input "4026 Reeves, Galveston, TX 77554"
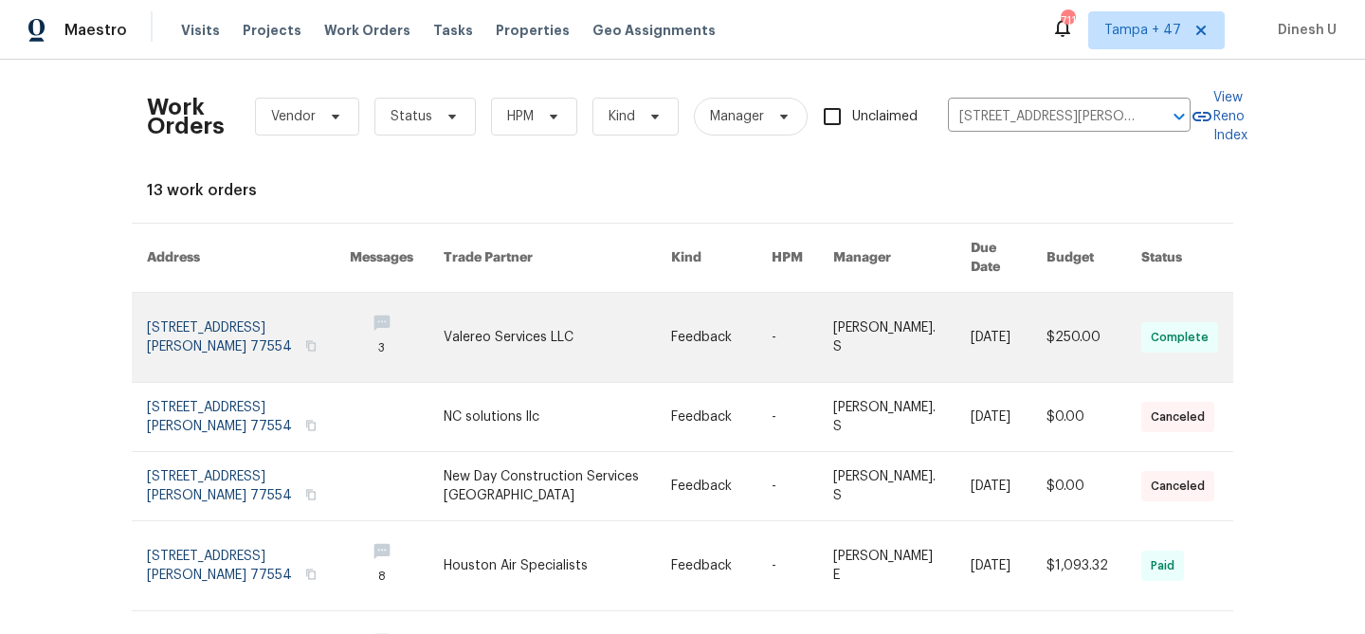
click at [199, 320] on link at bounding box center [248, 337] width 203 height 89
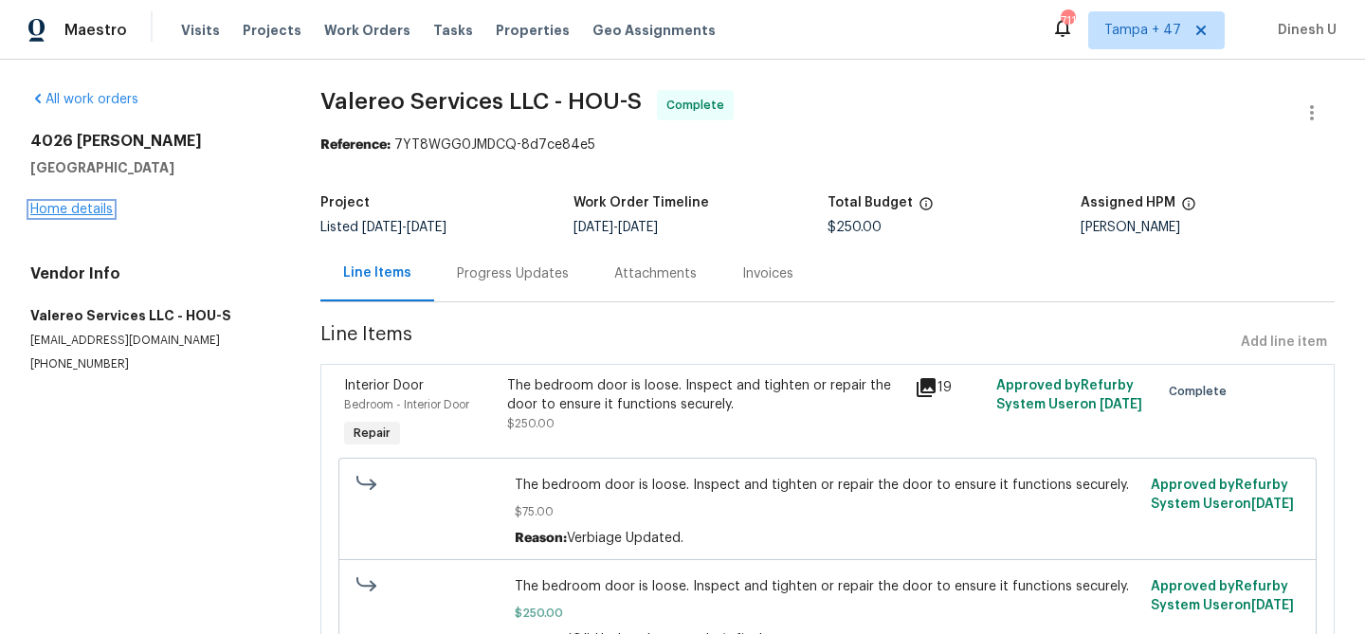
click at [65, 208] on link "Home details" at bounding box center [71, 209] width 82 height 13
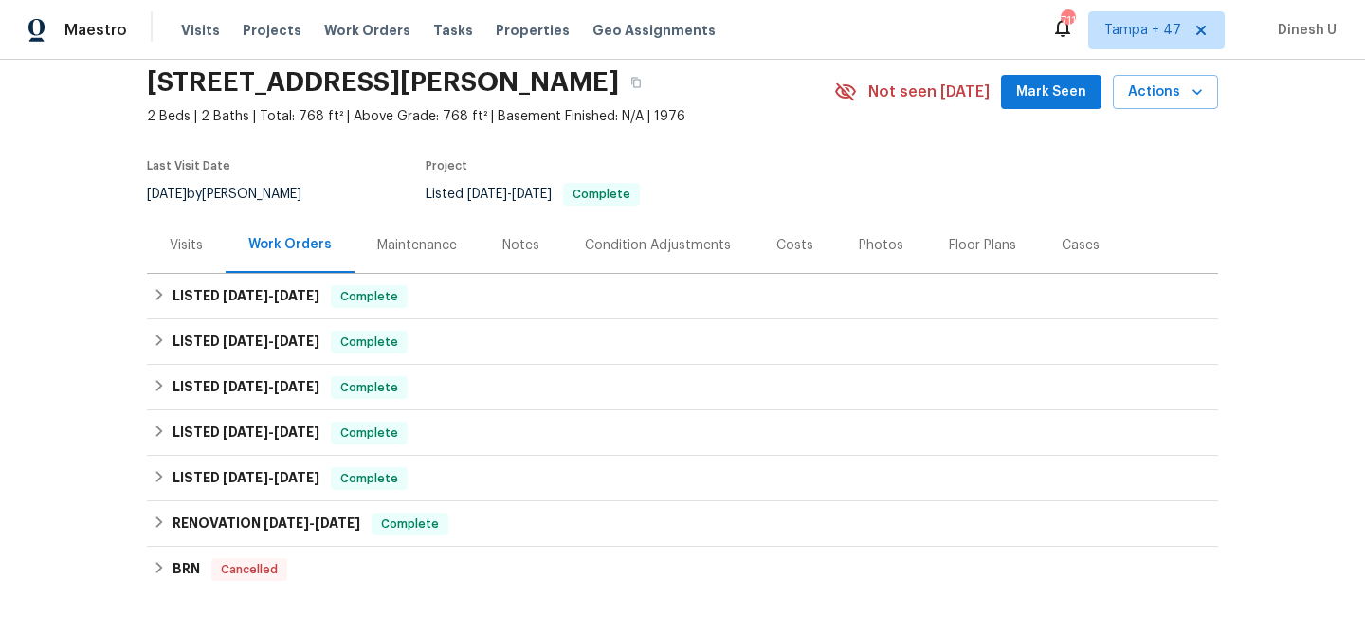
scroll to position [91, 0]
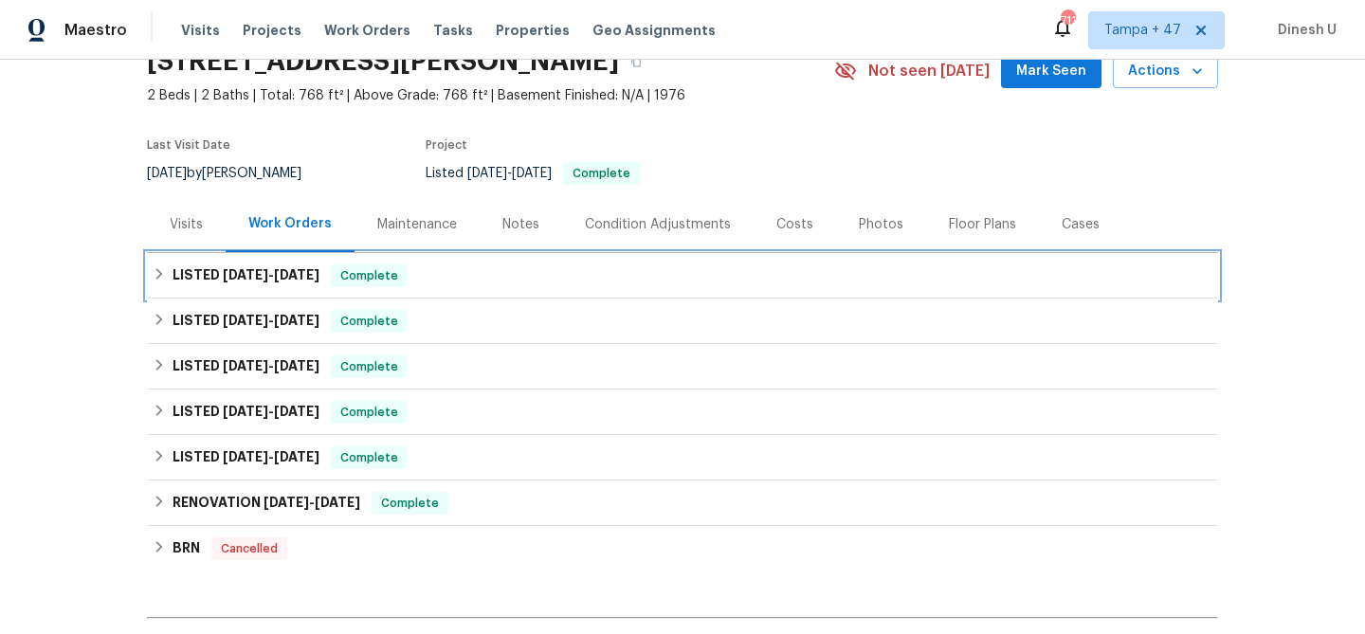
click at [206, 268] on h6 "LISTED 8/11/25 - 8/18/25" at bounding box center [245, 275] width 147 height 23
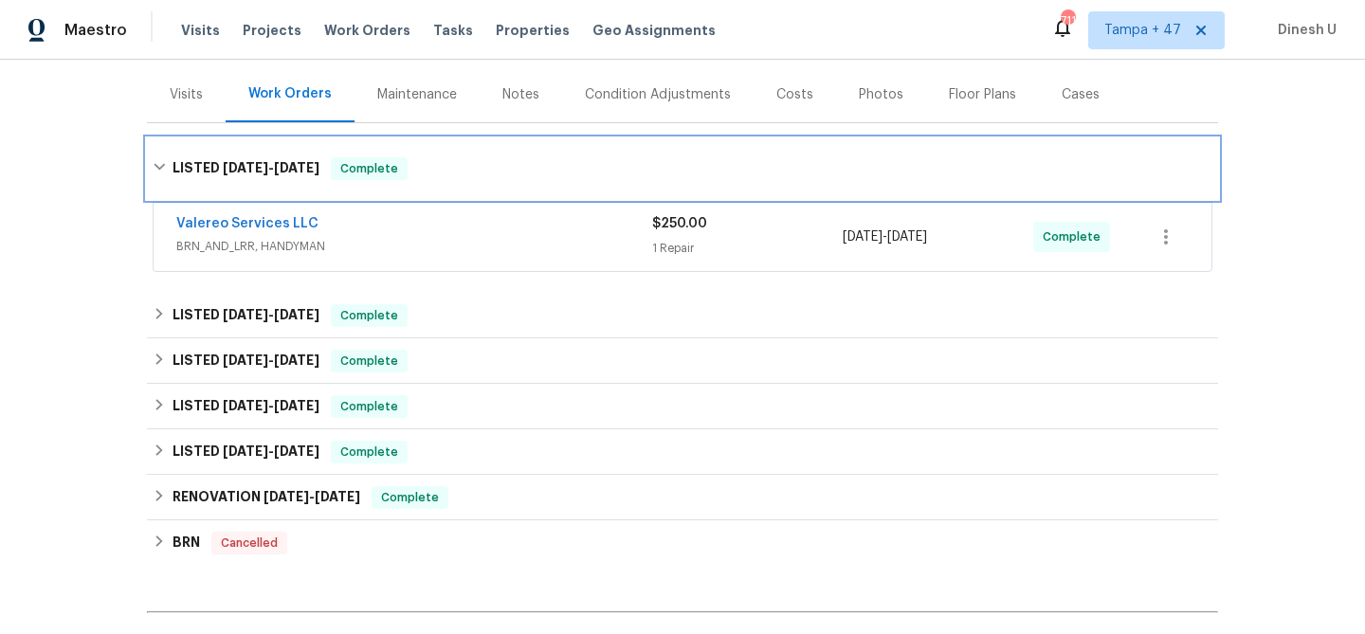
scroll to position [236, 0]
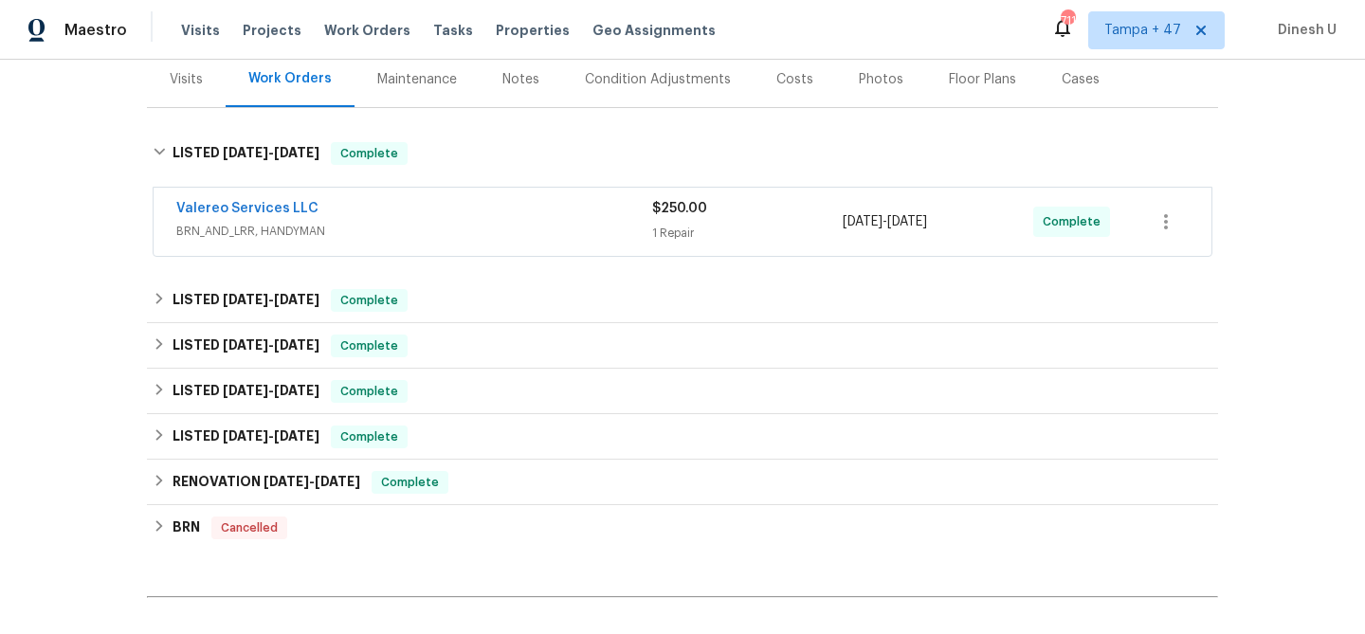
click at [668, 226] on div "1 Repair" at bounding box center [747, 233] width 191 height 19
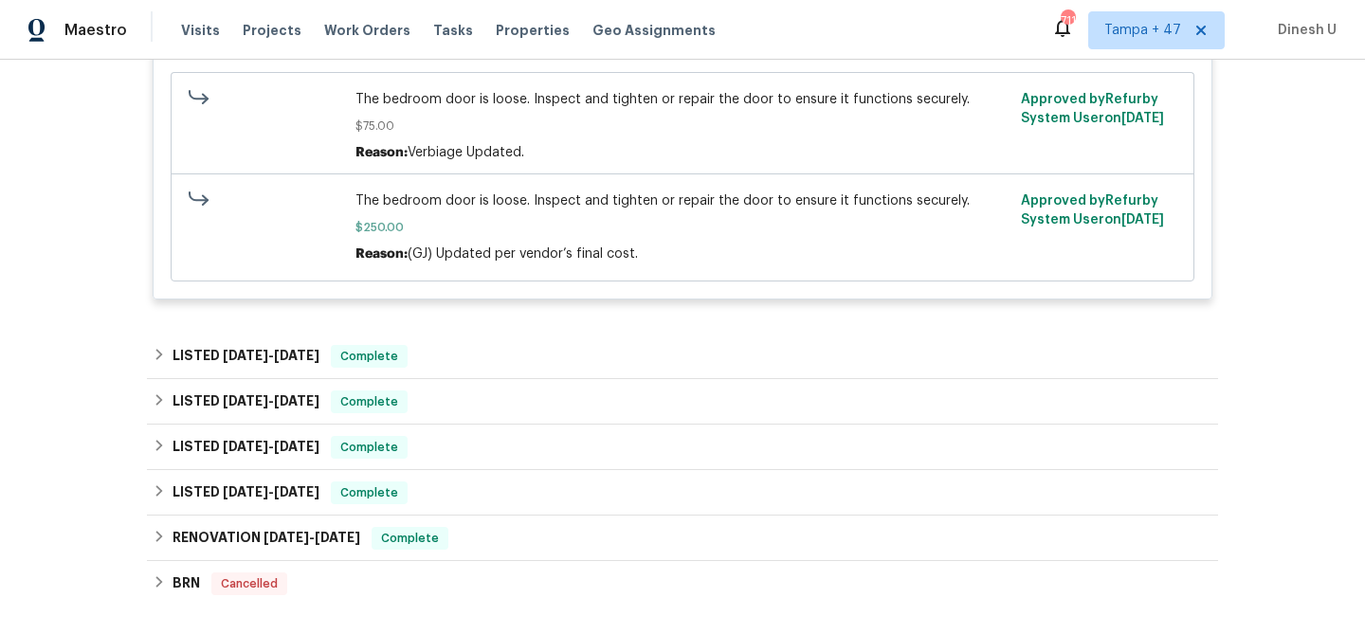
scroll to position [621, 0]
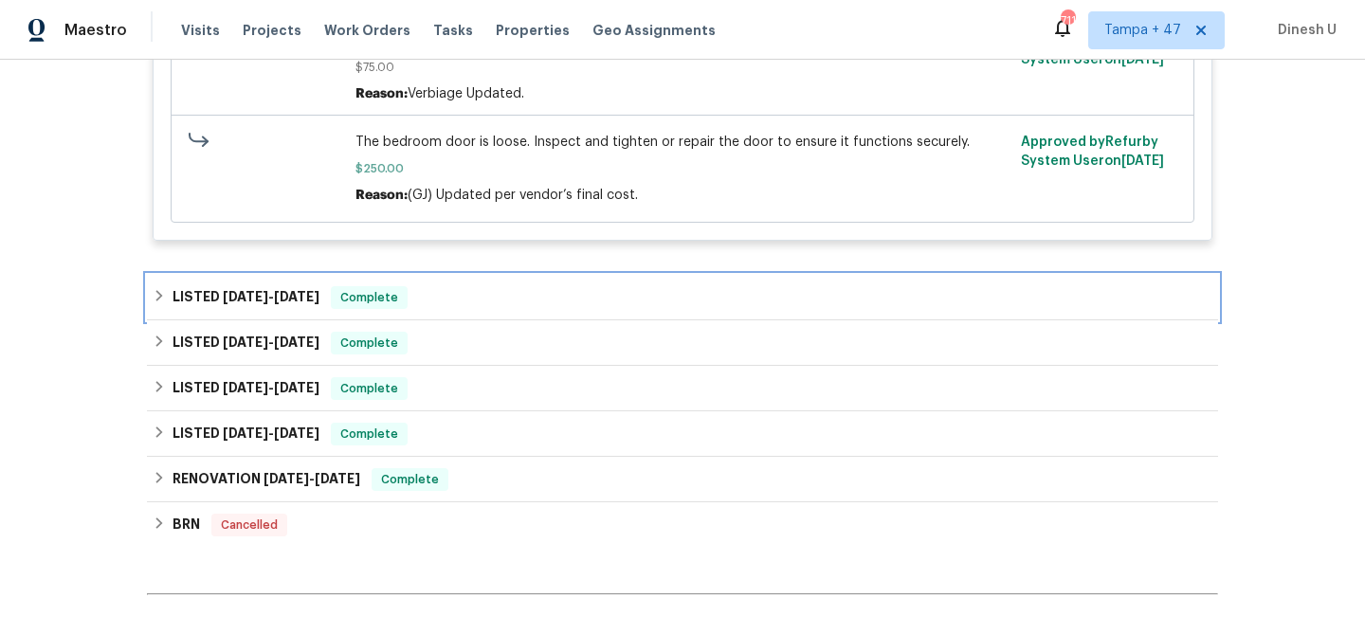
click at [296, 310] on div "LISTED 6/24/25 - 7/11/25 Complete" at bounding box center [682, 297] width 1071 height 45
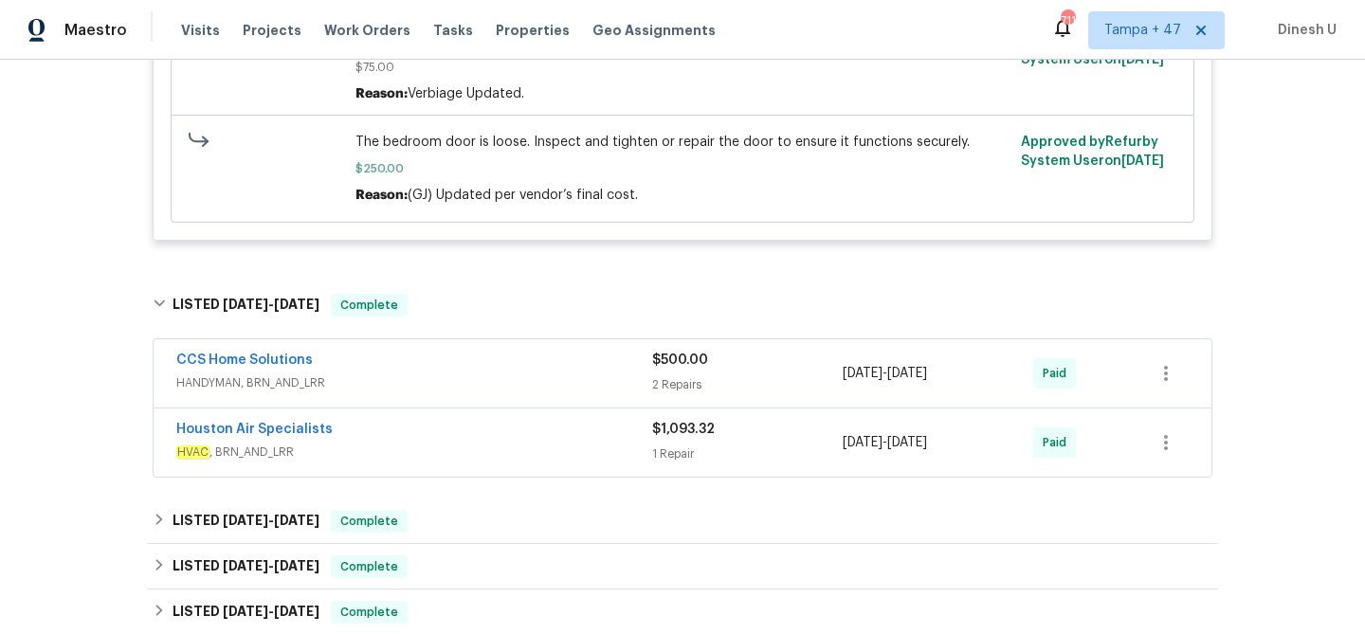
click at [640, 379] on span "HANDYMAN, BRN_AND_LRR" at bounding box center [414, 382] width 476 height 19
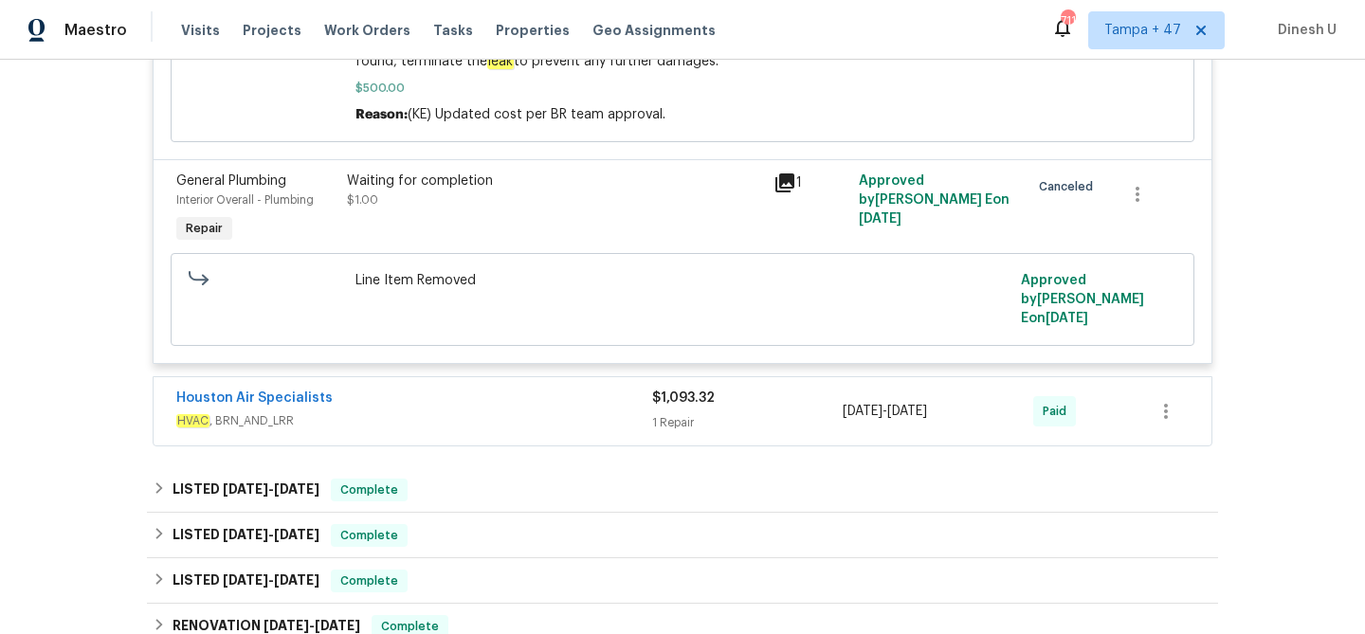
scroll to position [1252, 0]
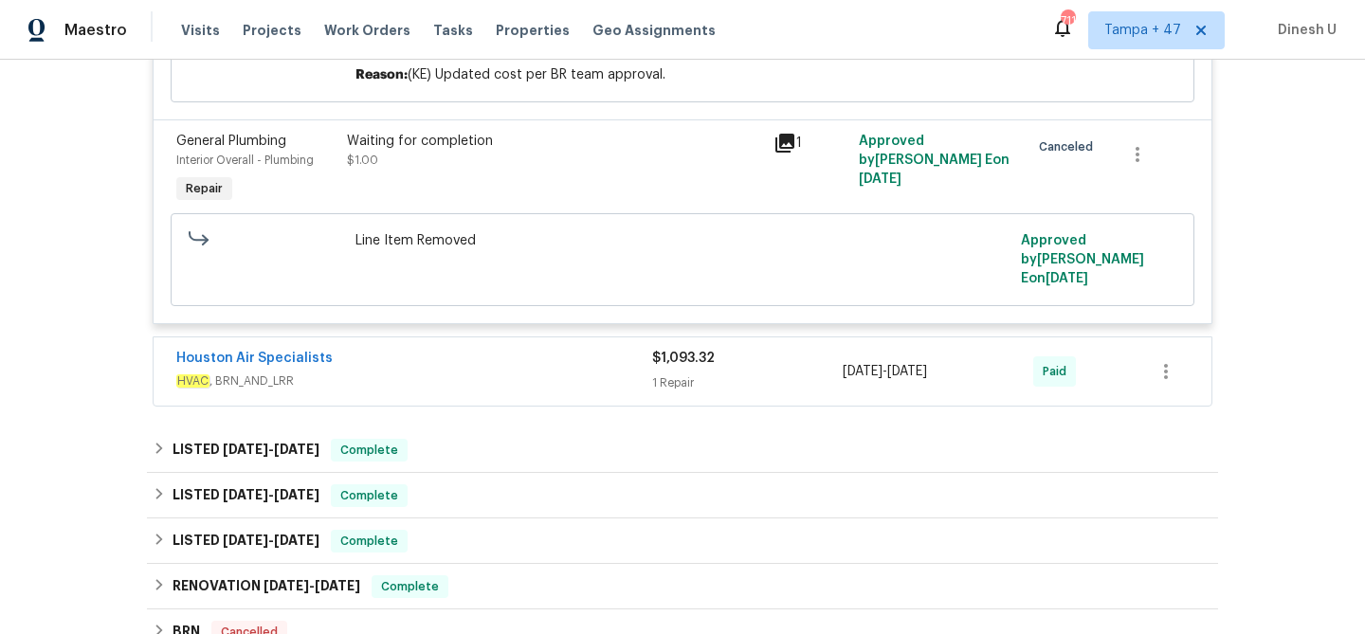
click at [678, 373] on div "1 Repair" at bounding box center [747, 382] width 191 height 19
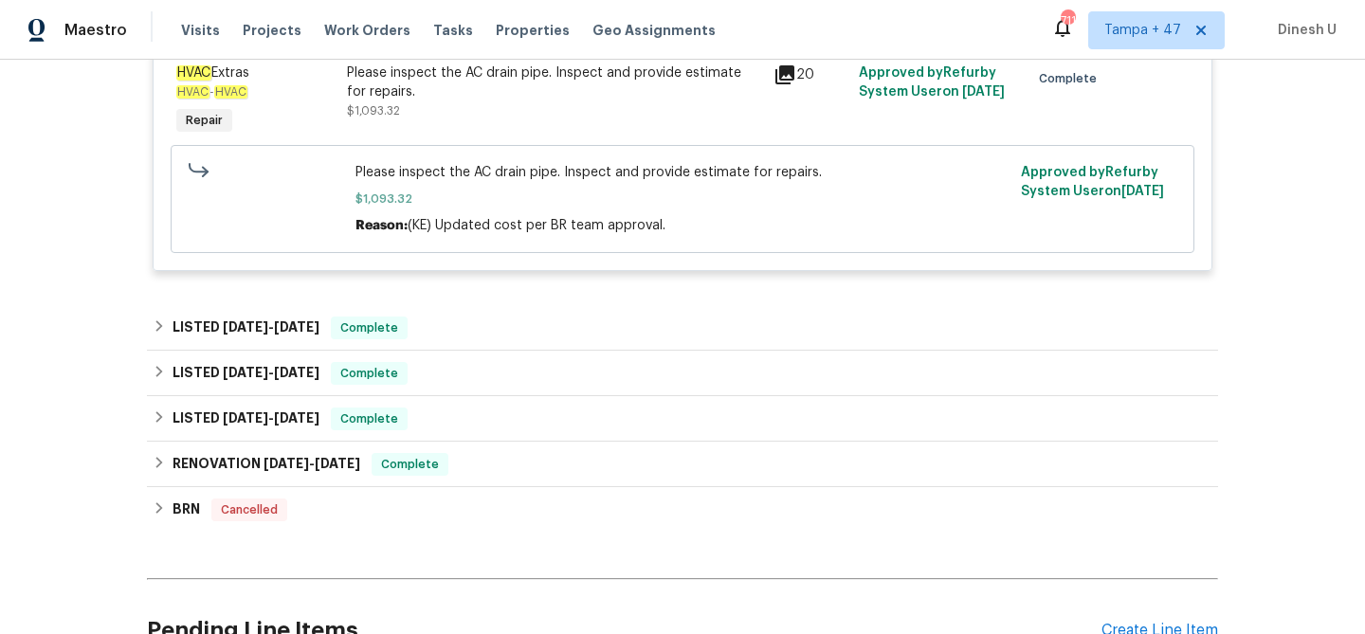
scroll to position [1647, 0]
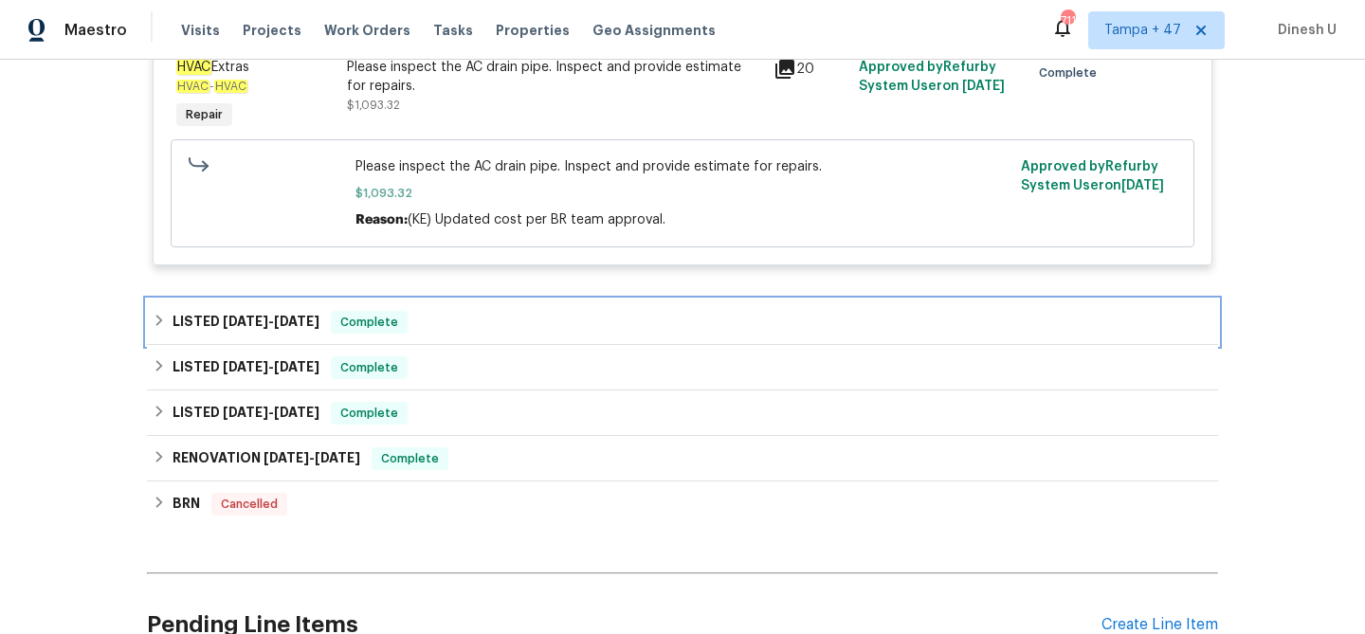
click at [309, 299] on div "LISTED 5/28/25 - 5/29/25 Complete" at bounding box center [682, 321] width 1071 height 45
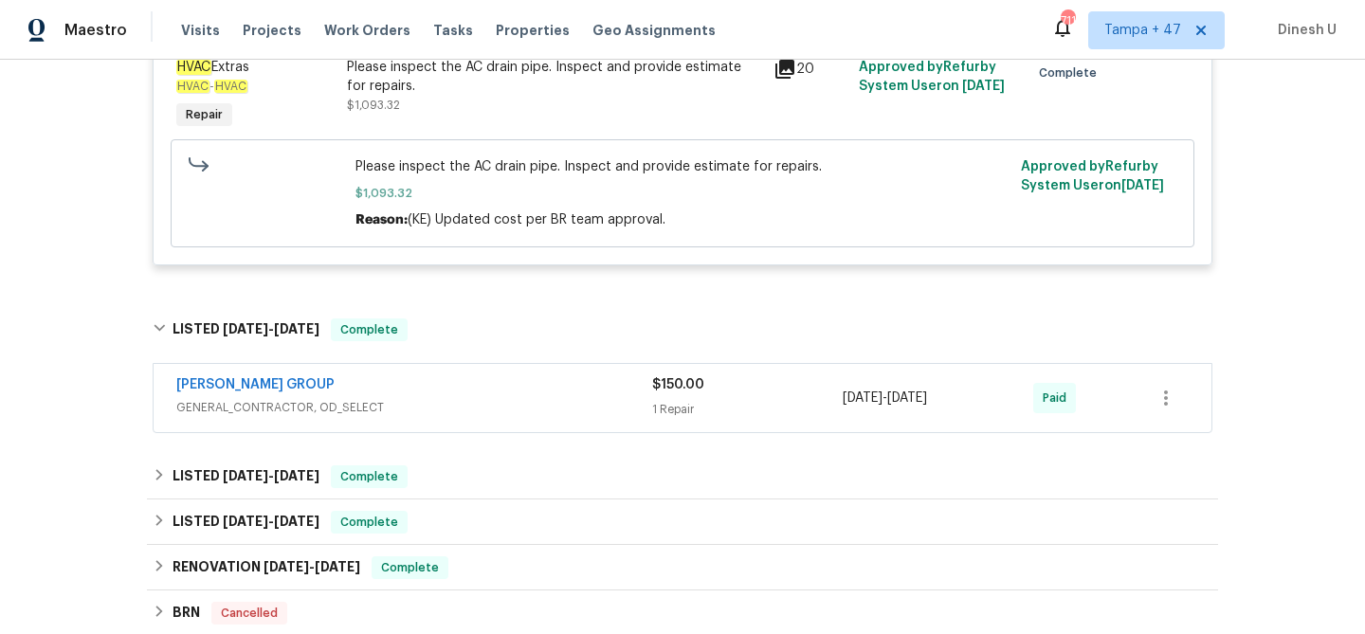
click at [665, 400] on div "1 Repair" at bounding box center [747, 409] width 191 height 19
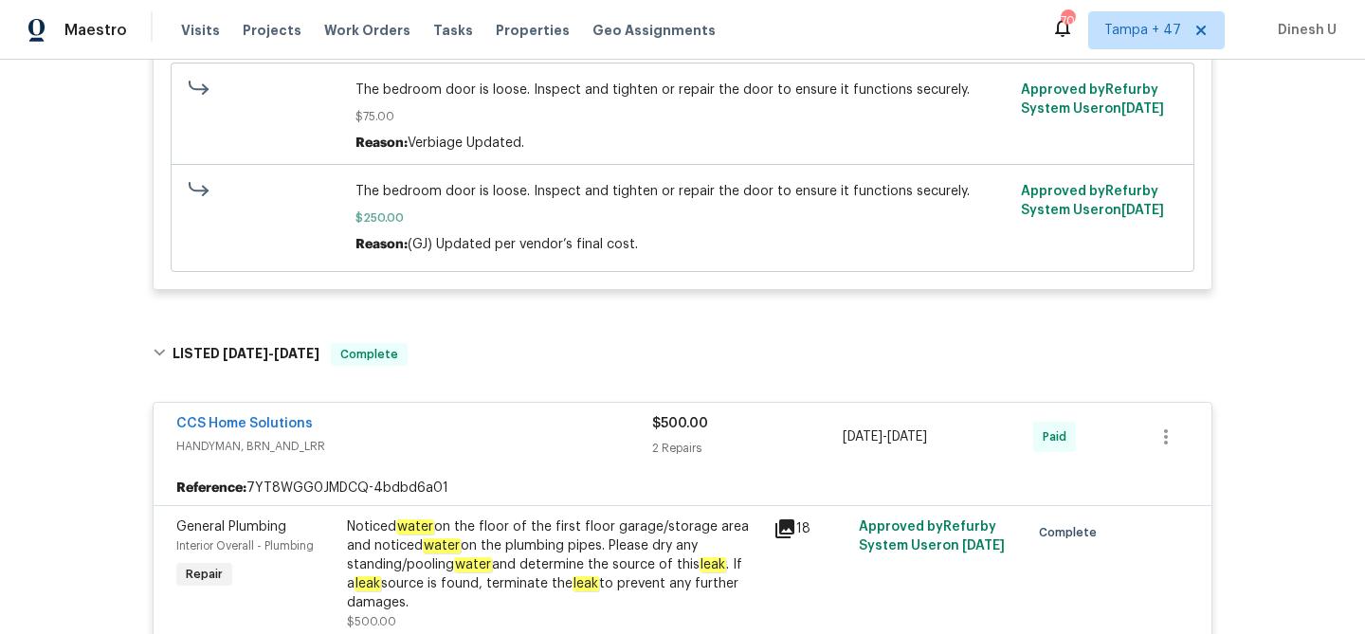
scroll to position [0, 0]
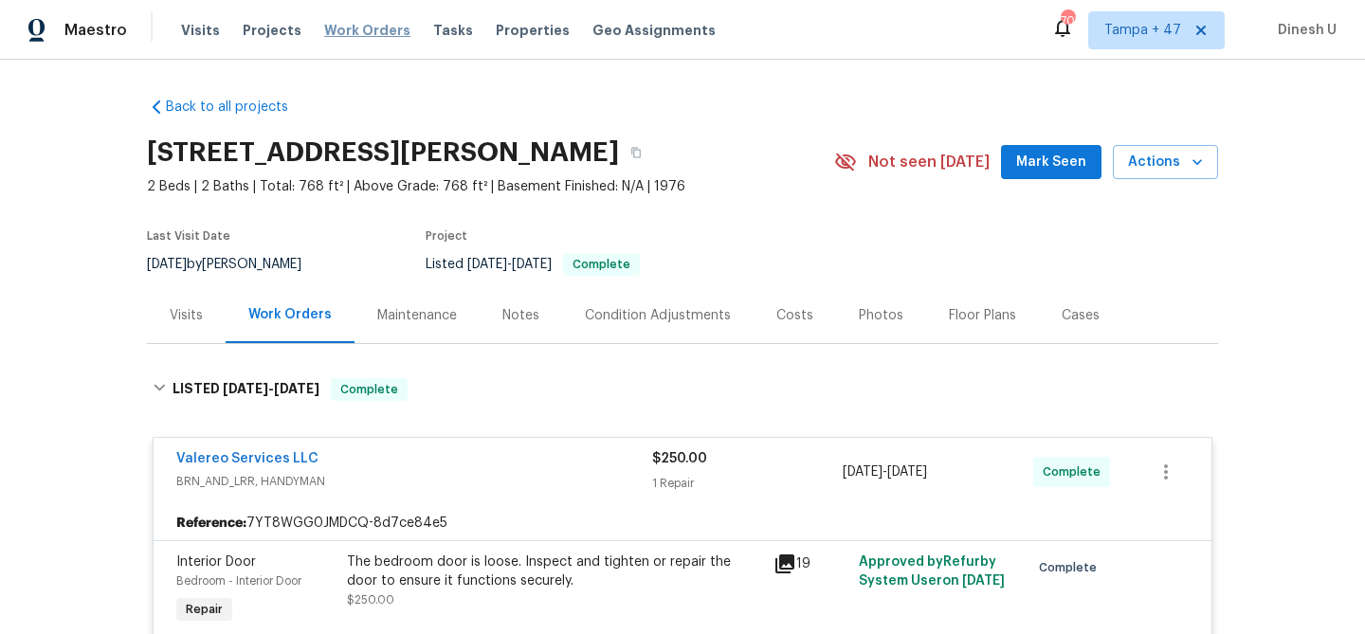
click at [354, 38] on span "Work Orders" at bounding box center [367, 30] width 86 height 19
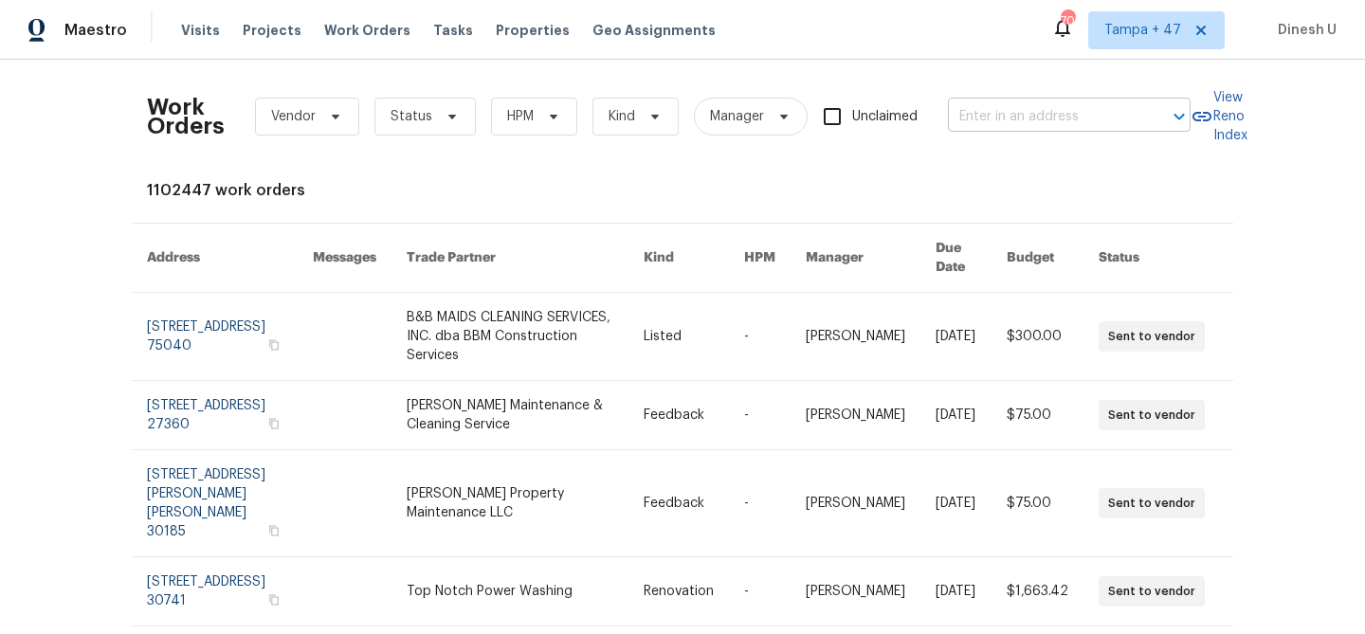
click at [986, 126] on input "text" at bounding box center [1043, 116] width 190 height 29
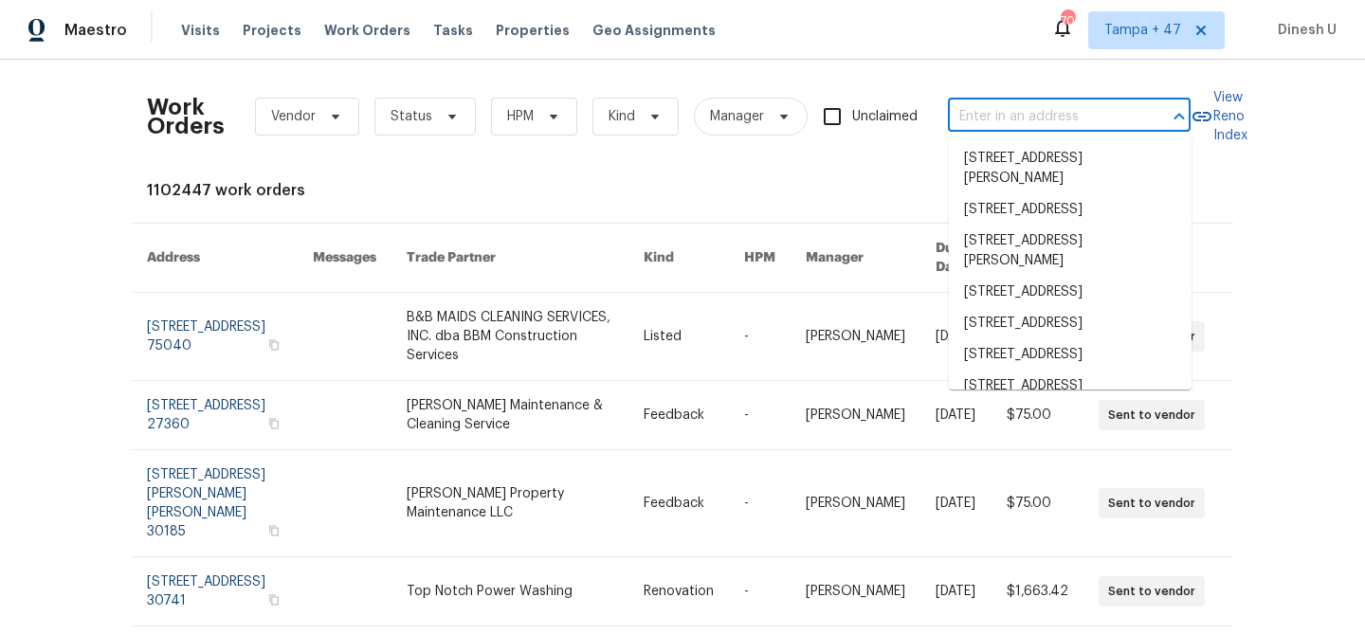
paste input "4408 Coney Island Dr, Frisco, TX 75036"
type input "4408 Coney Island Dr, Frisco, TX 75036"
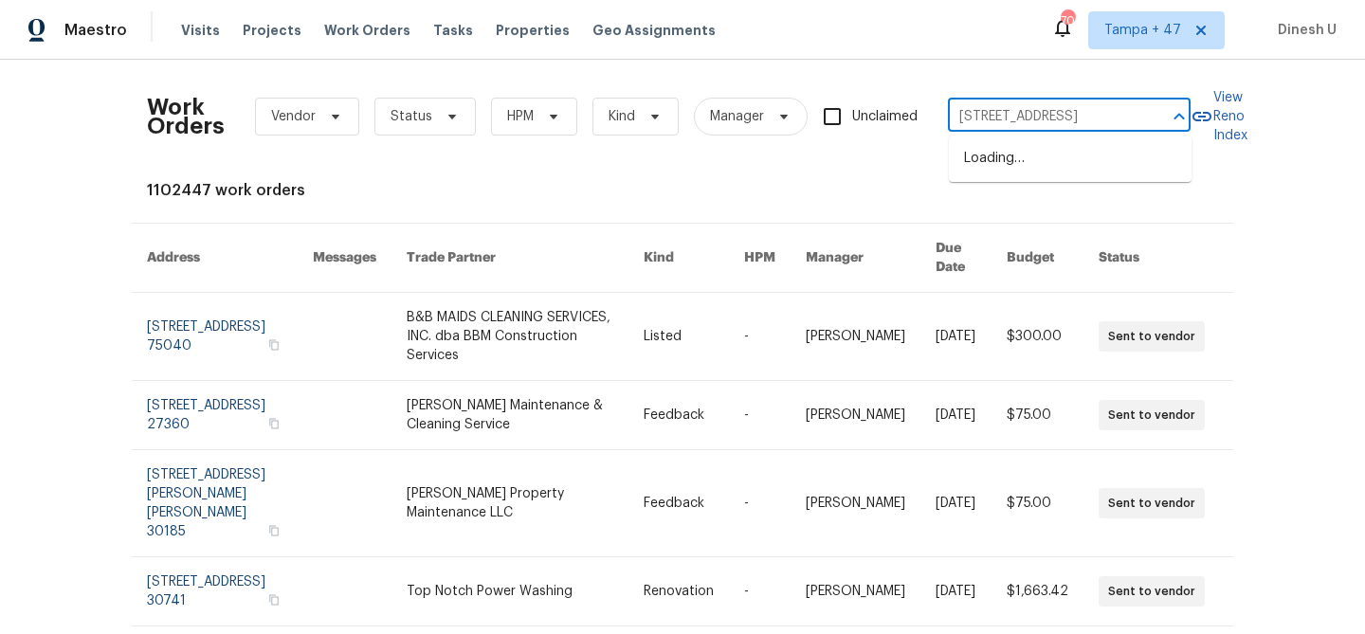
scroll to position [0, 66]
click at [984, 169] on li "4408 Coney Island Dr, Frisco, TX 75036" at bounding box center [1070, 158] width 243 height 31
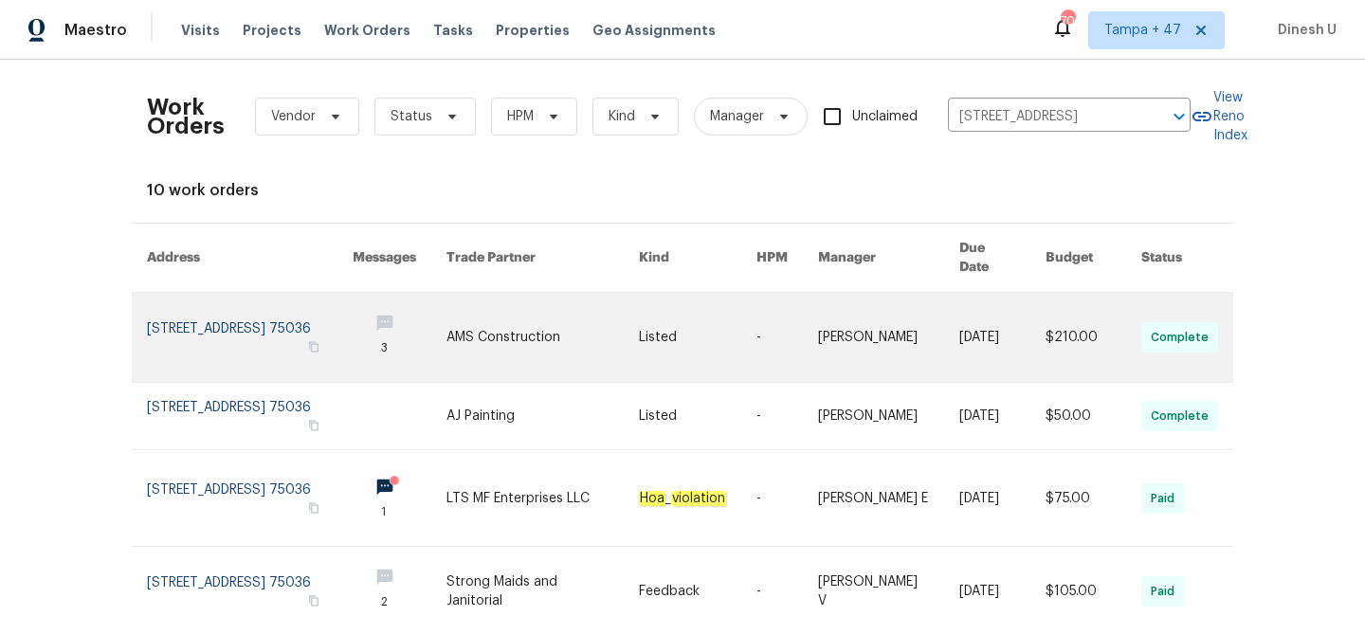
click at [229, 320] on link at bounding box center [250, 337] width 206 height 89
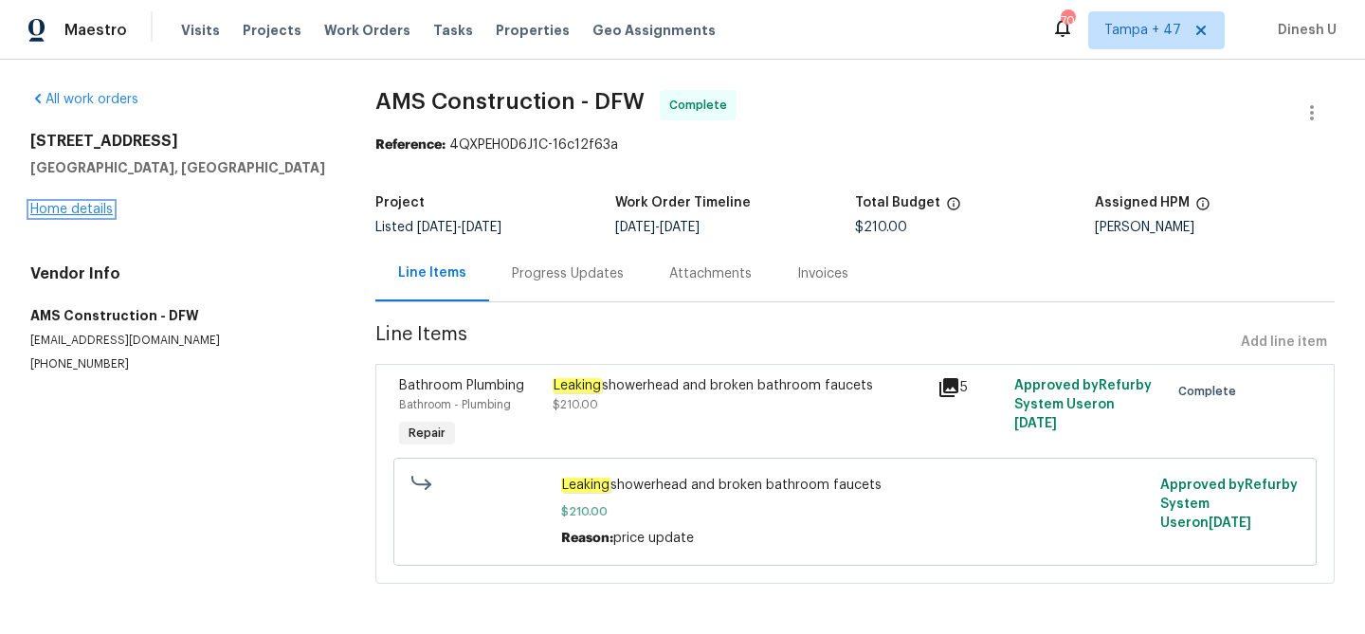
click at [89, 209] on link "Home details" at bounding box center [71, 209] width 82 height 13
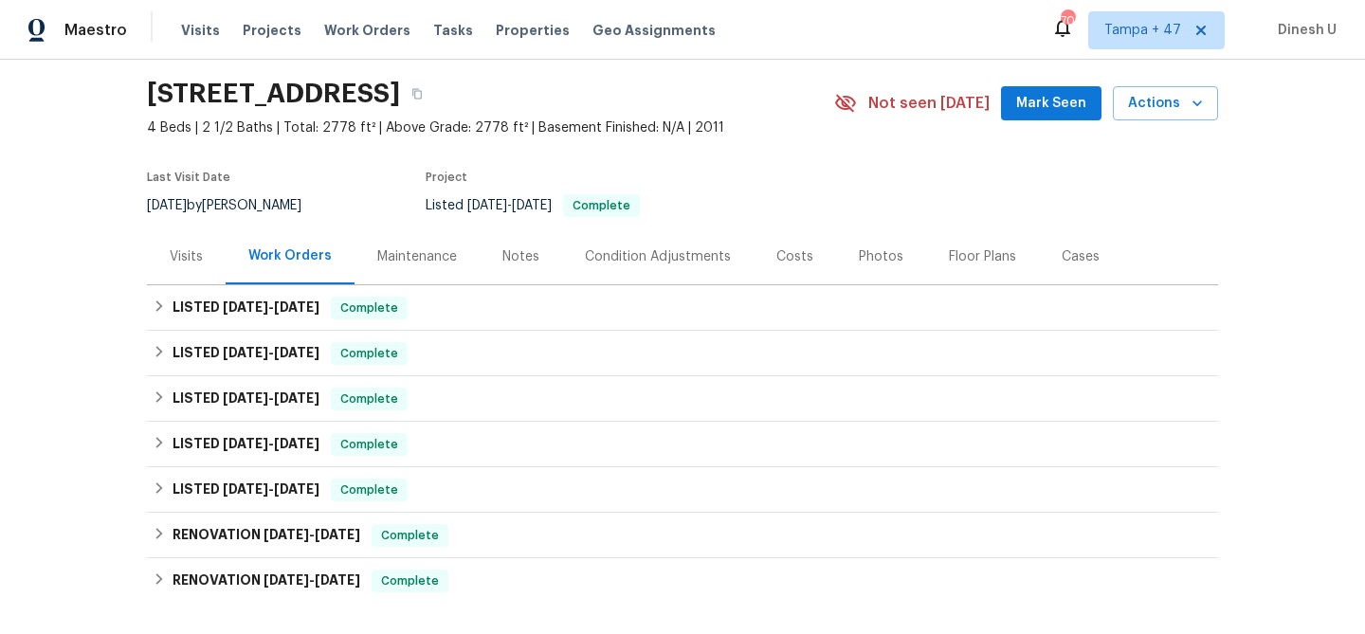
scroll to position [166, 0]
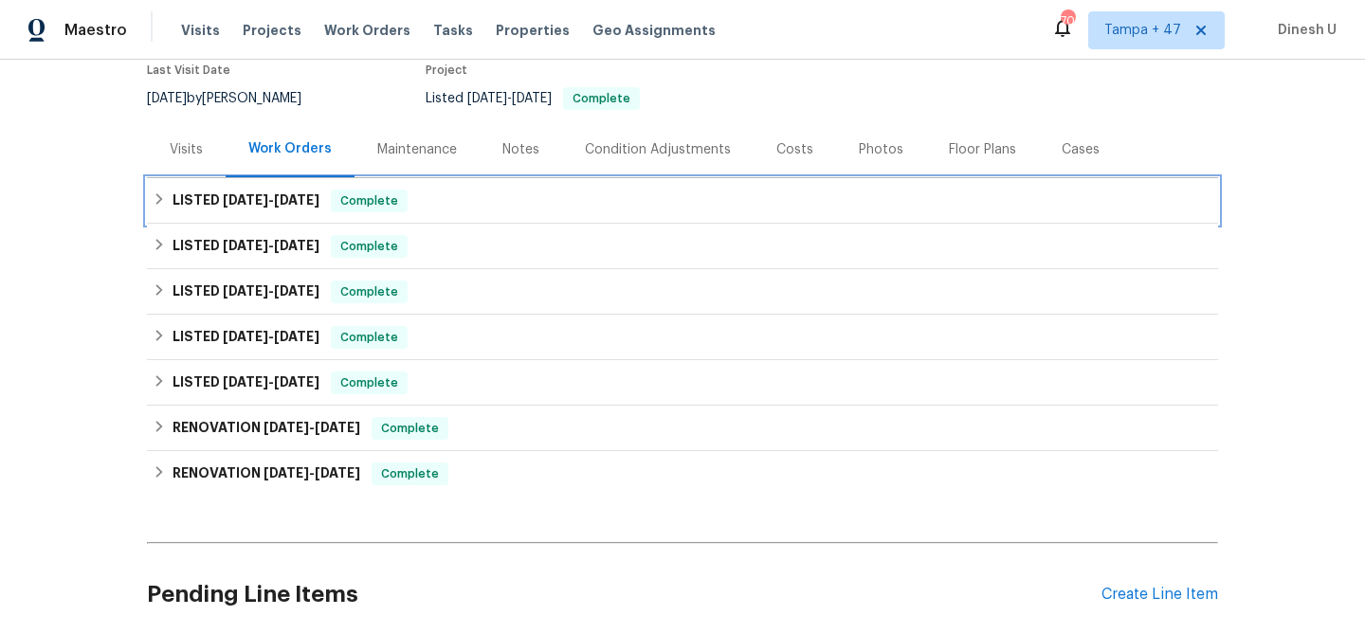
click at [236, 211] on h6 "LISTED 8/13/25 - 8/15/25" at bounding box center [245, 201] width 147 height 23
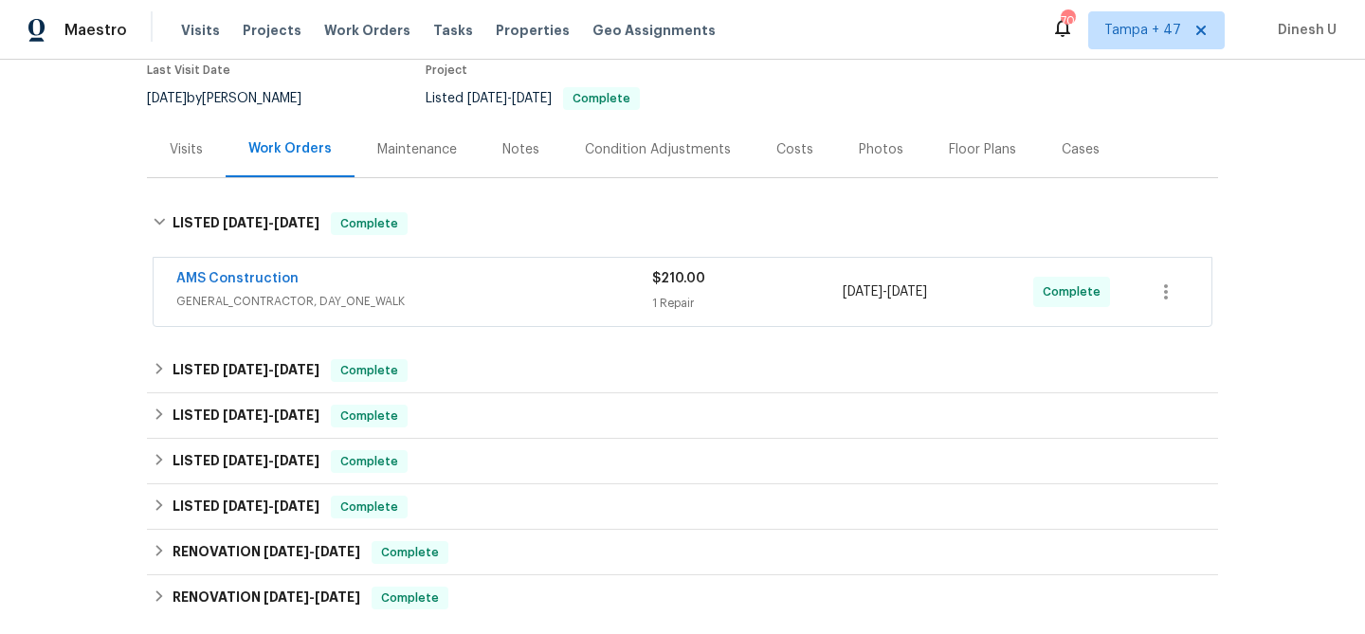
click at [679, 298] on div "1 Repair" at bounding box center [747, 303] width 191 height 19
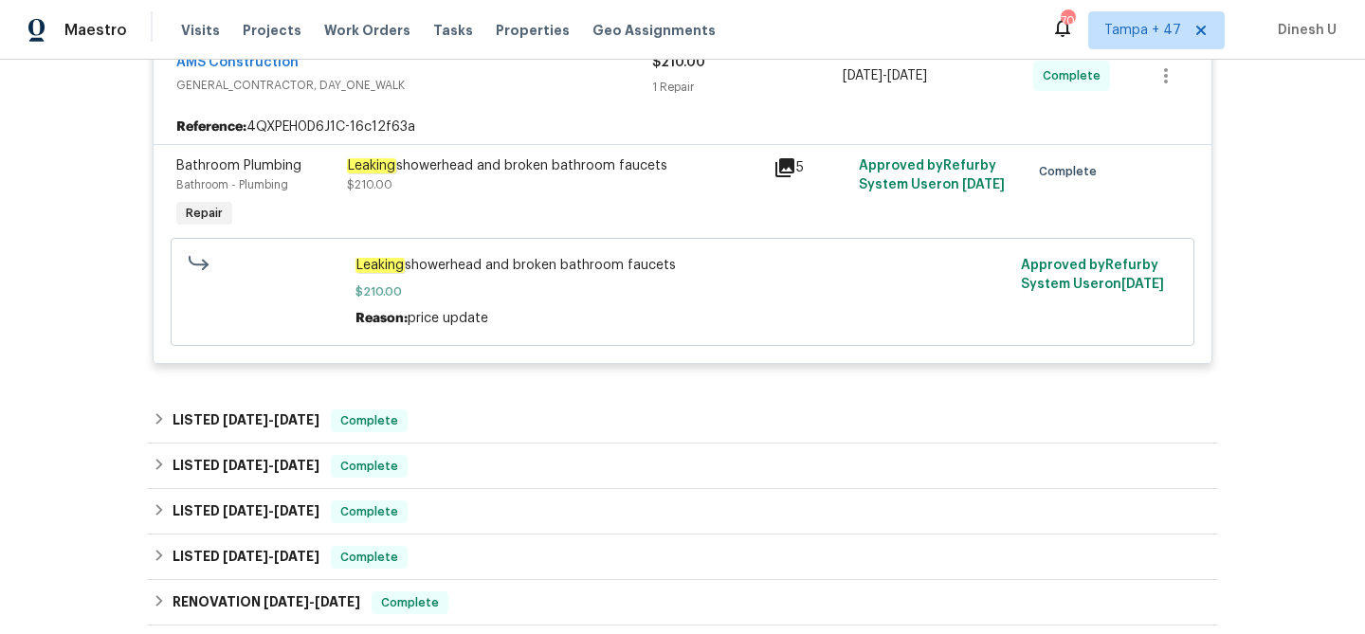
scroll to position [473, 0]
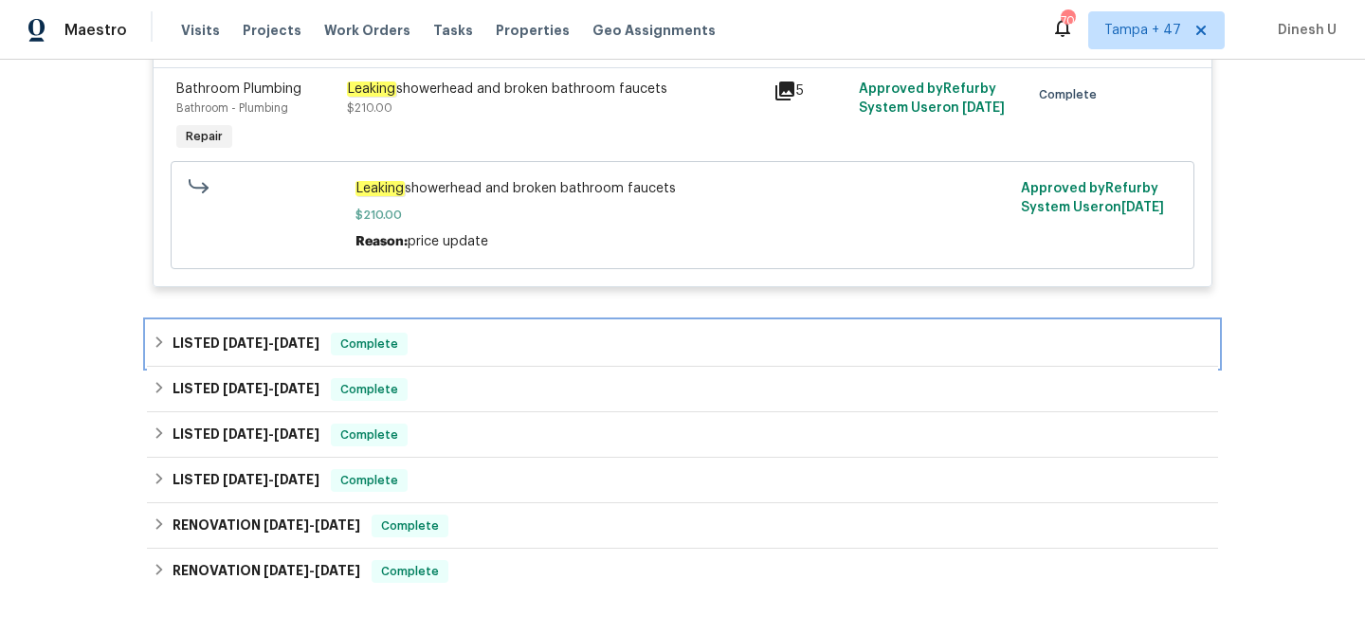
click at [243, 337] on span "8/7/25" at bounding box center [245, 342] width 45 height 13
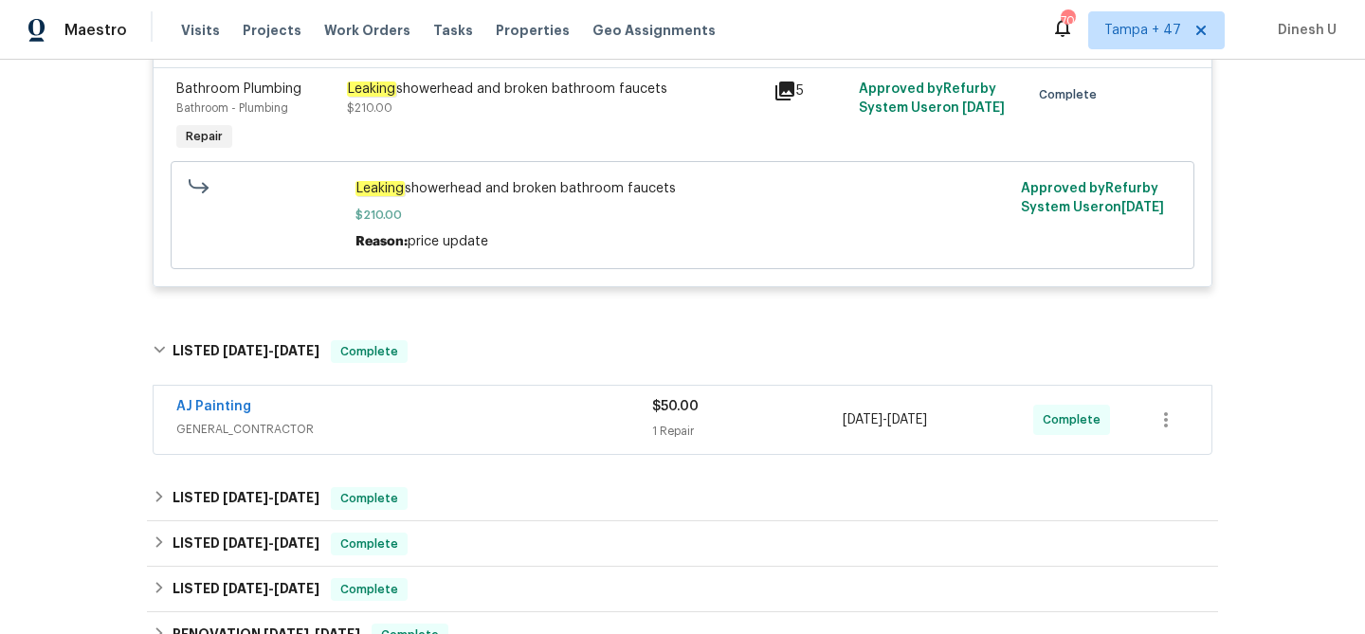
click at [669, 428] on div "1 Repair" at bounding box center [747, 431] width 191 height 19
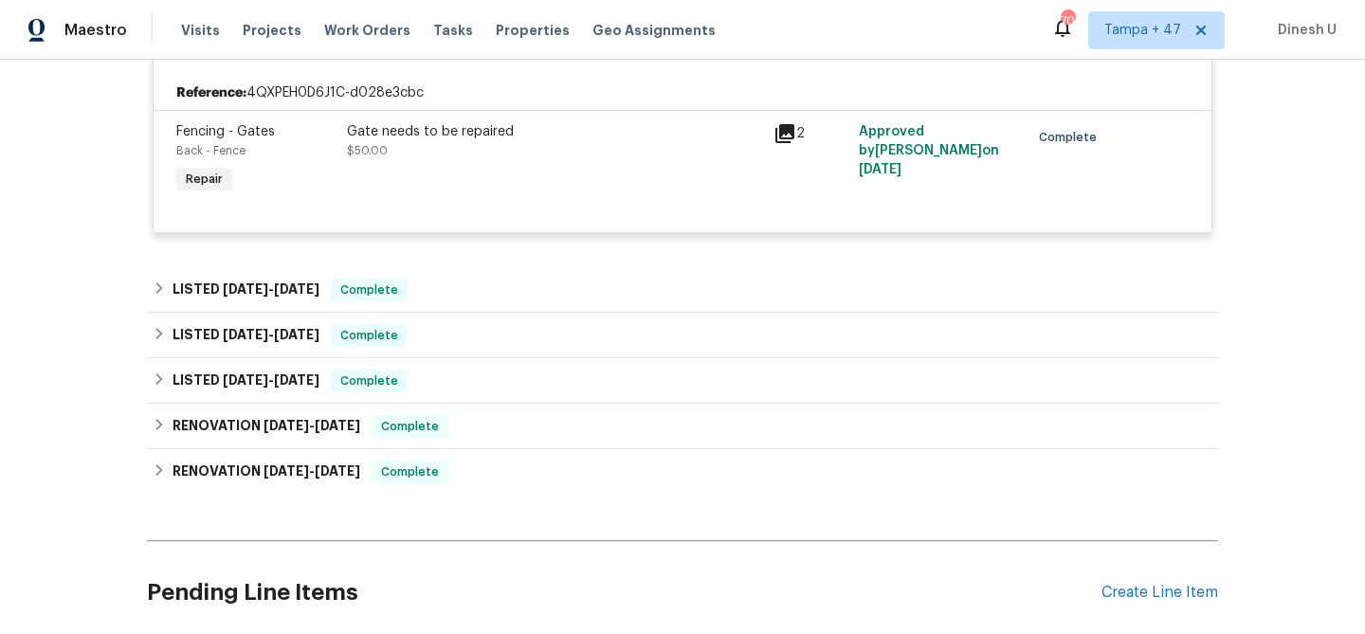
scroll to position [911, 0]
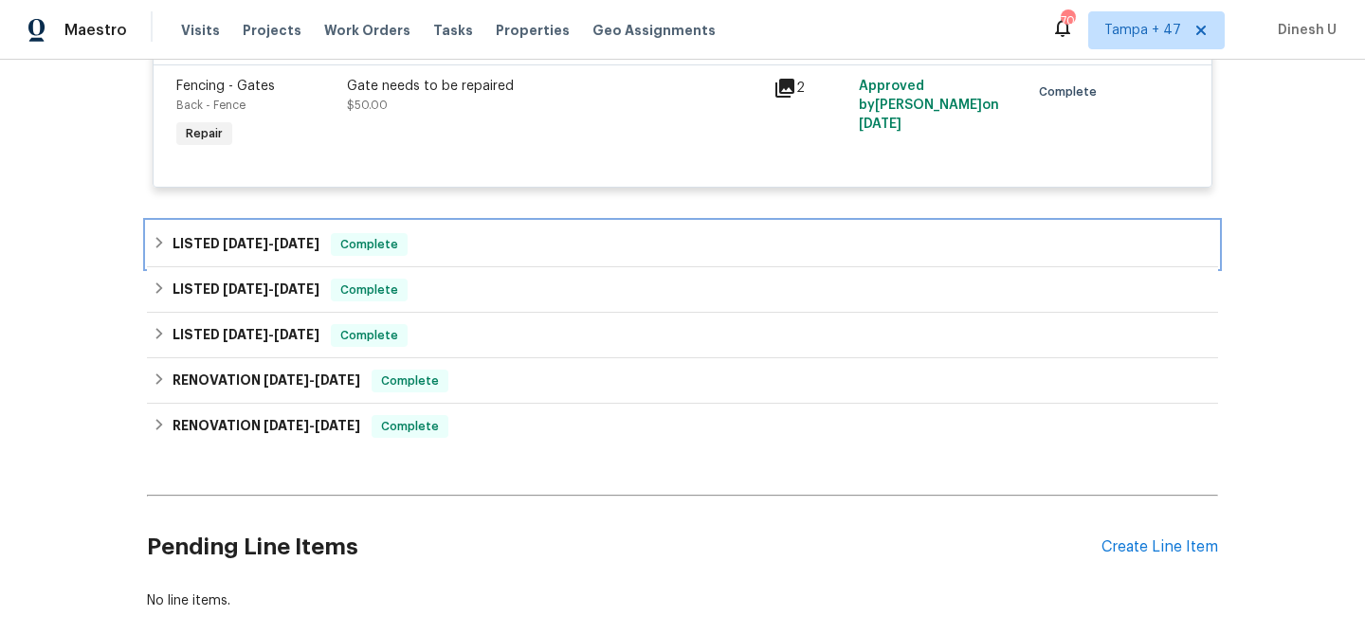
click at [281, 244] on span "7/21/25" at bounding box center [296, 243] width 45 height 13
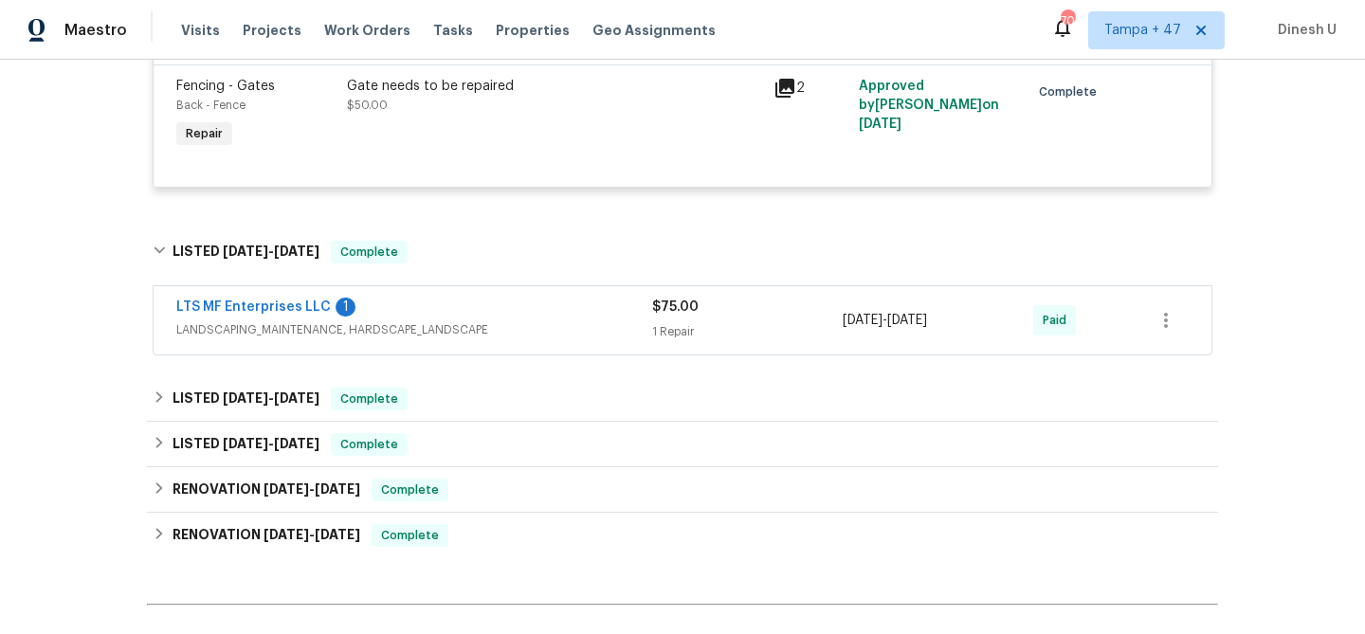
click at [668, 319] on div "$75.00 1 Repair" at bounding box center [747, 320] width 191 height 45
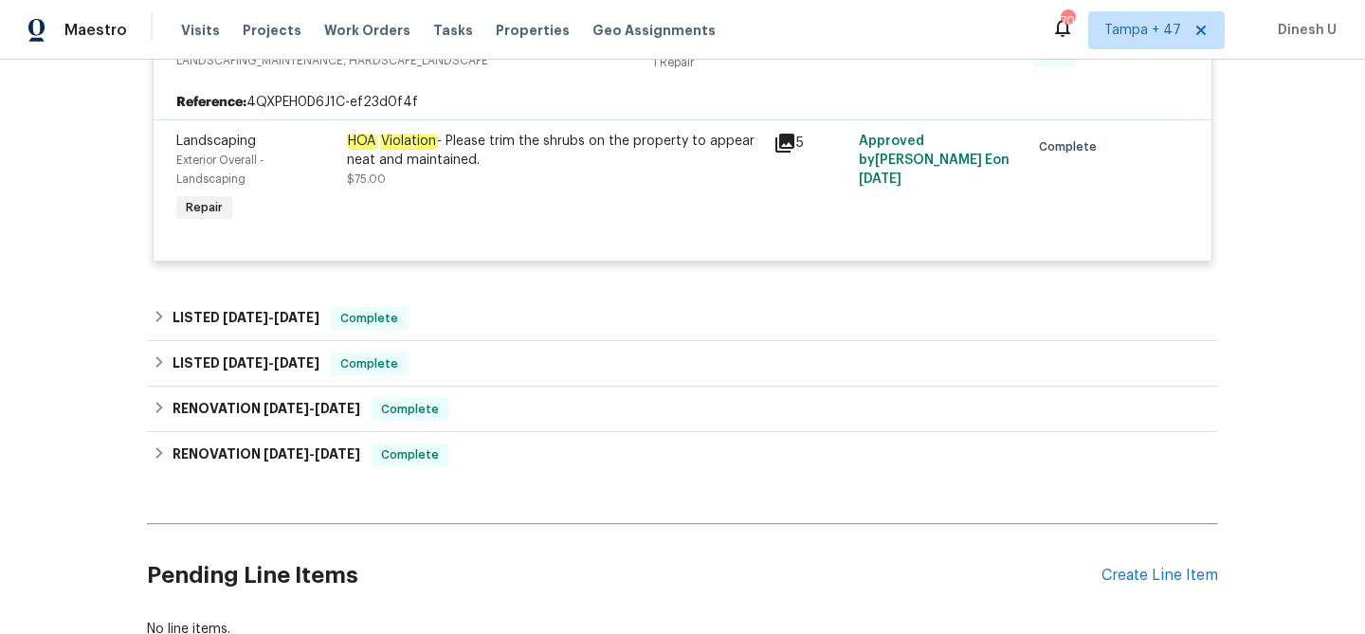
scroll to position [1210, 0]
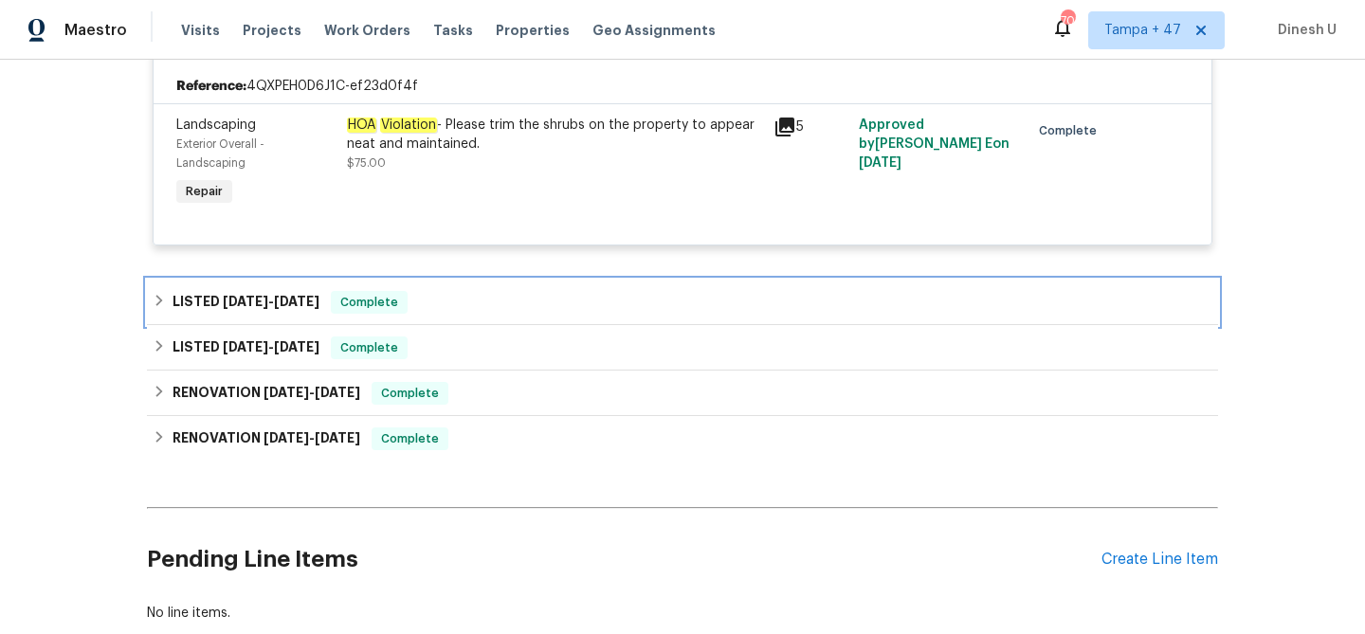
click at [287, 304] on span "4/17/25" at bounding box center [296, 301] width 45 height 13
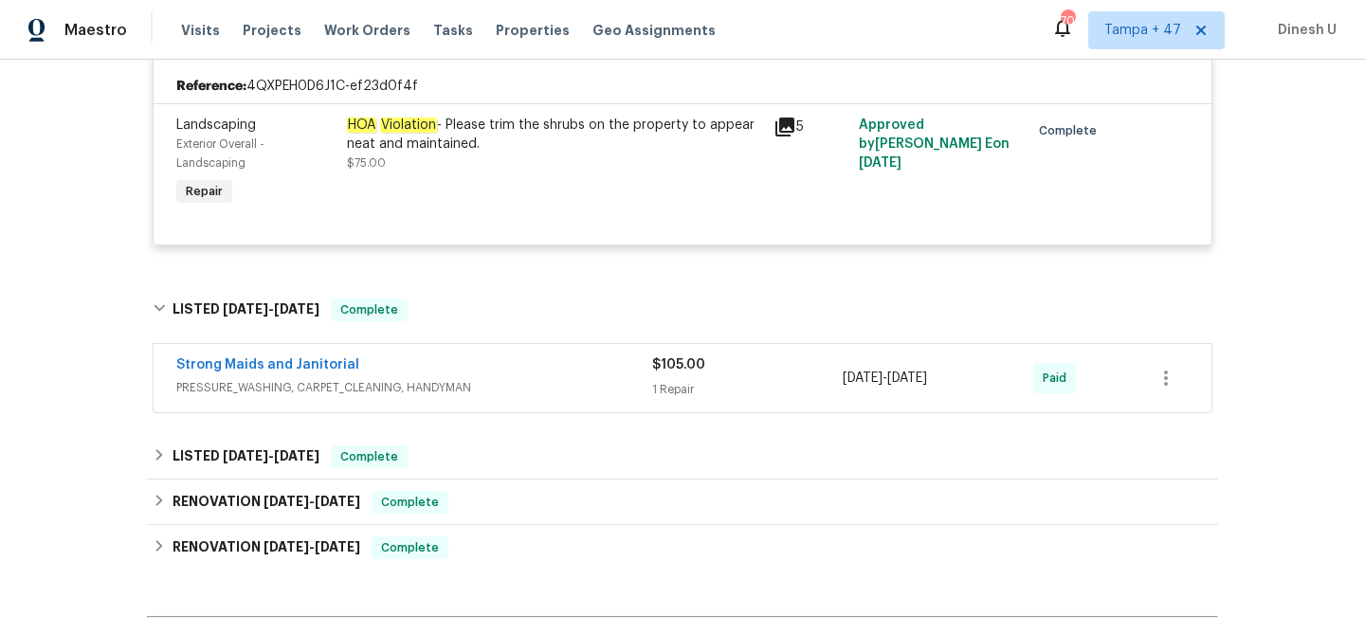
click at [656, 383] on div "1 Repair" at bounding box center [747, 389] width 191 height 19
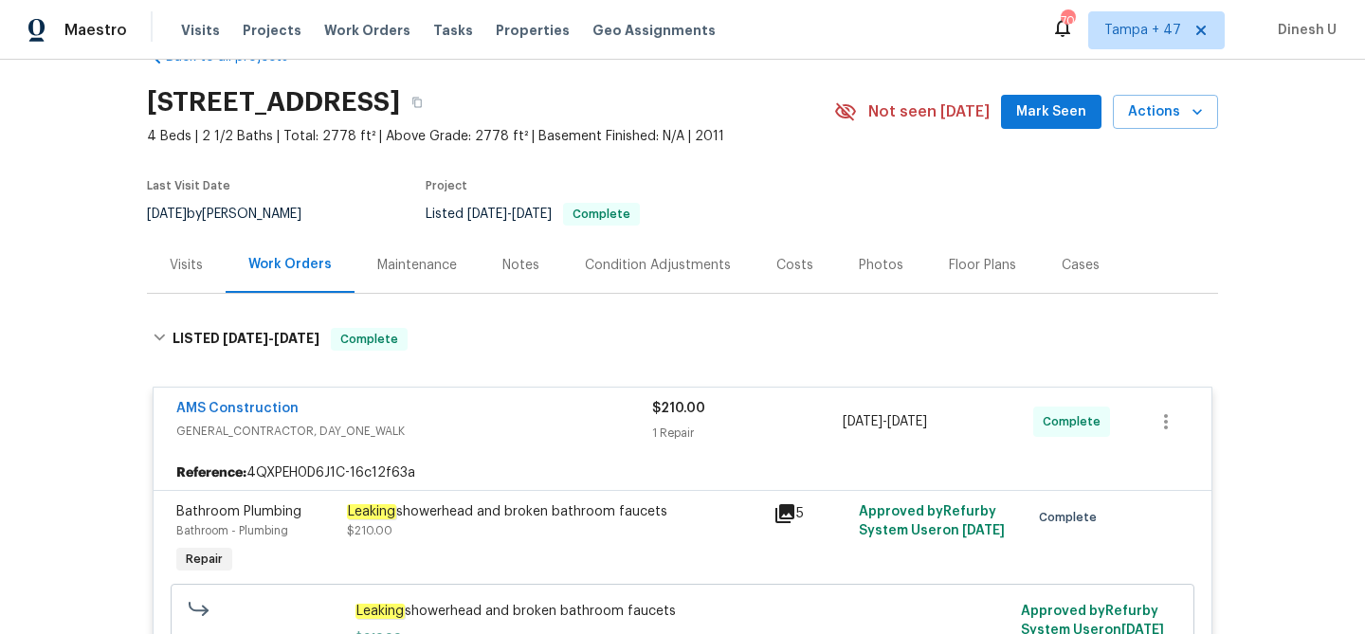
scroll to position [0, 0]
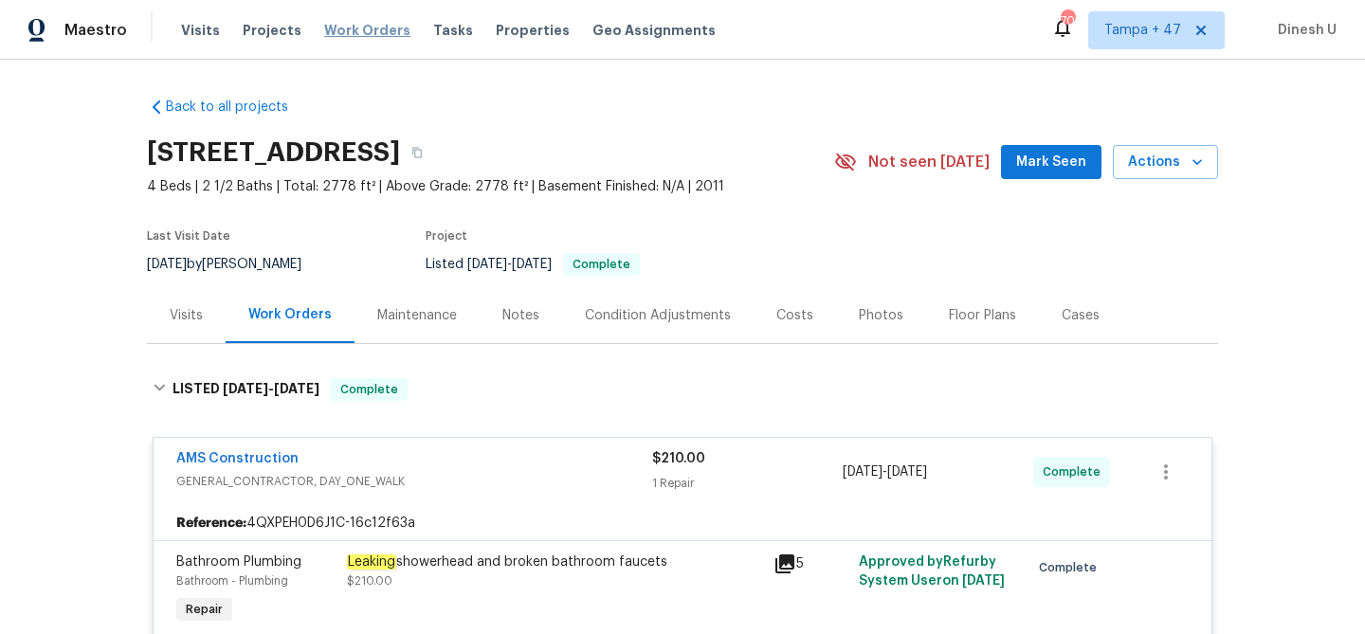
click at [329, 25] on span "Work Orders" at bounding box center [367, 30] width 86 height 19
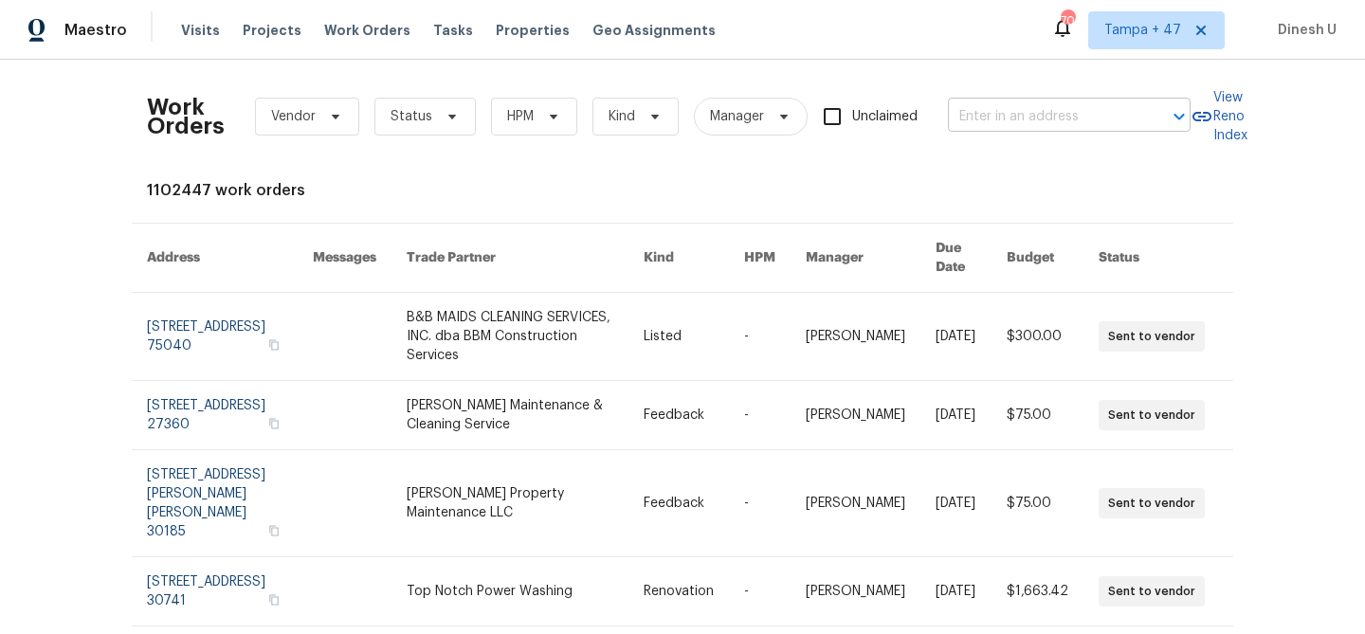
click at [1015, 120] on input "text" at bounding box center [1043, 116] width 190 height 29
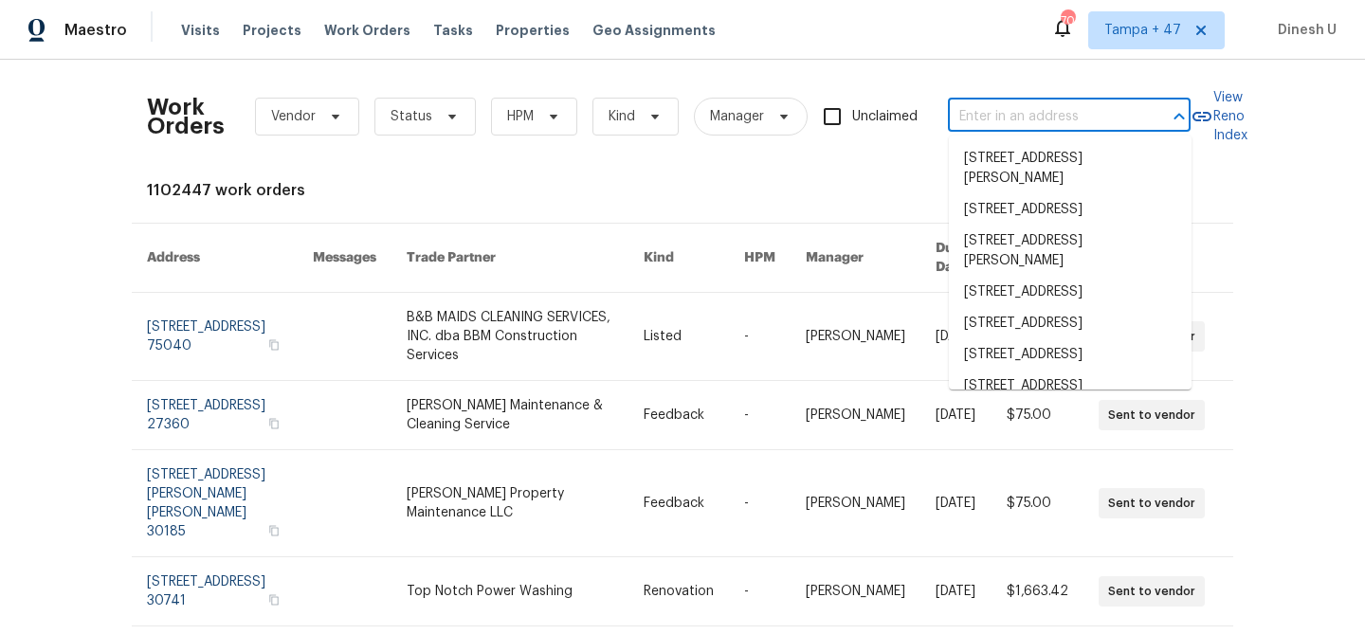
paste input "5754 Kellogg Dr Yorba Linda, CA 92886"
type input "5754 Kellogg Dr Yorba Linda, CA 92886"
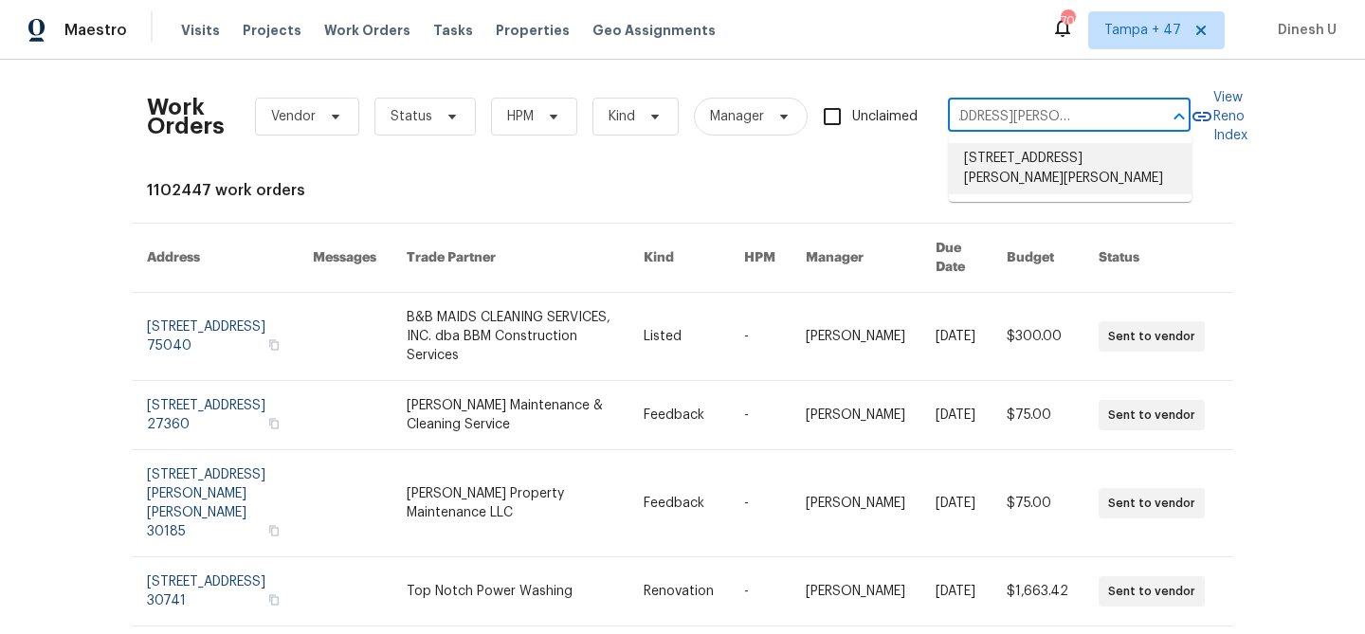
click at [992, 178] on li "5754 Kellogg Dr, Yorba Linda, CA 92886" at bounding box center [1070, 168] width 243 height 51
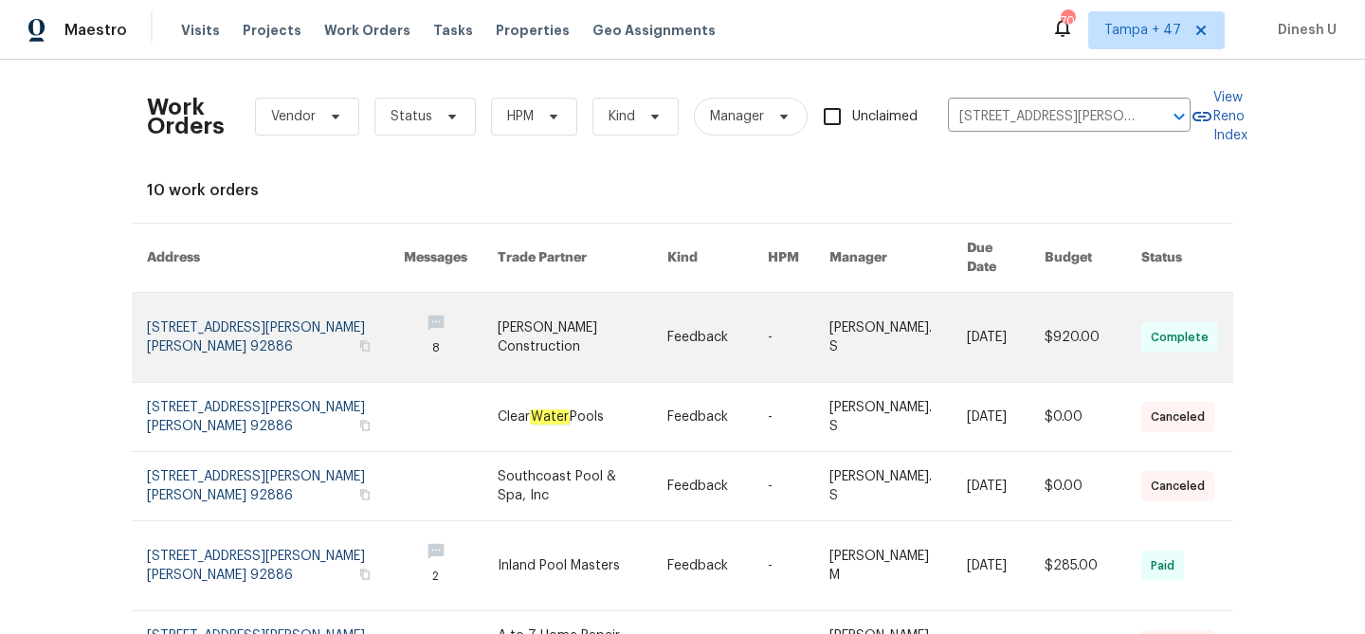
click at [147, 312] on link at bounding box center [275, 337] width 257 height 89
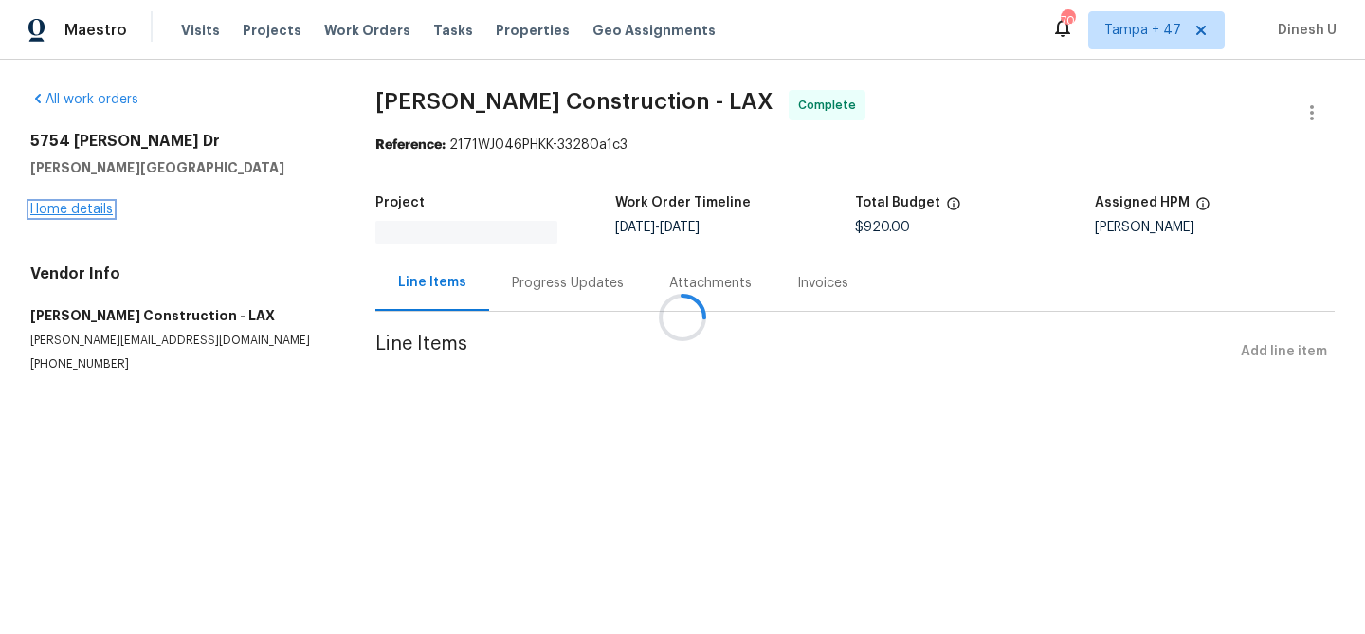
click at [81, 209] on link "Home details" at bounding box center [71, 209] width 82 height 13
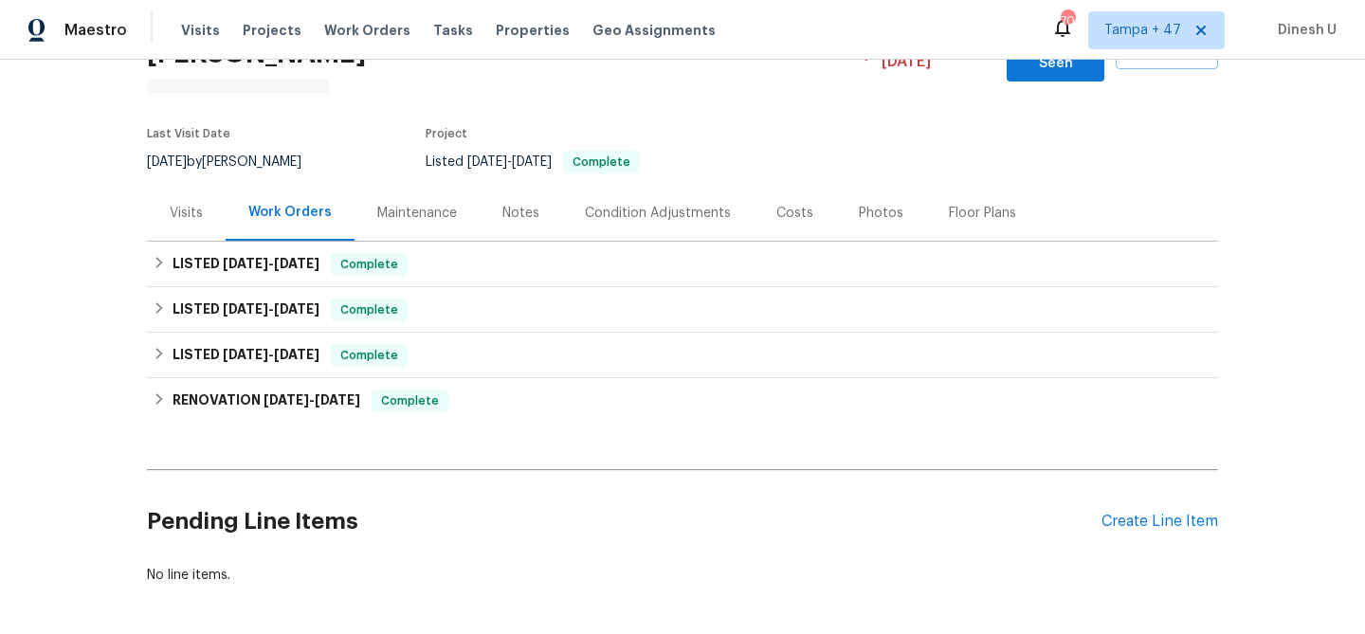
scroll to position [178, 0]
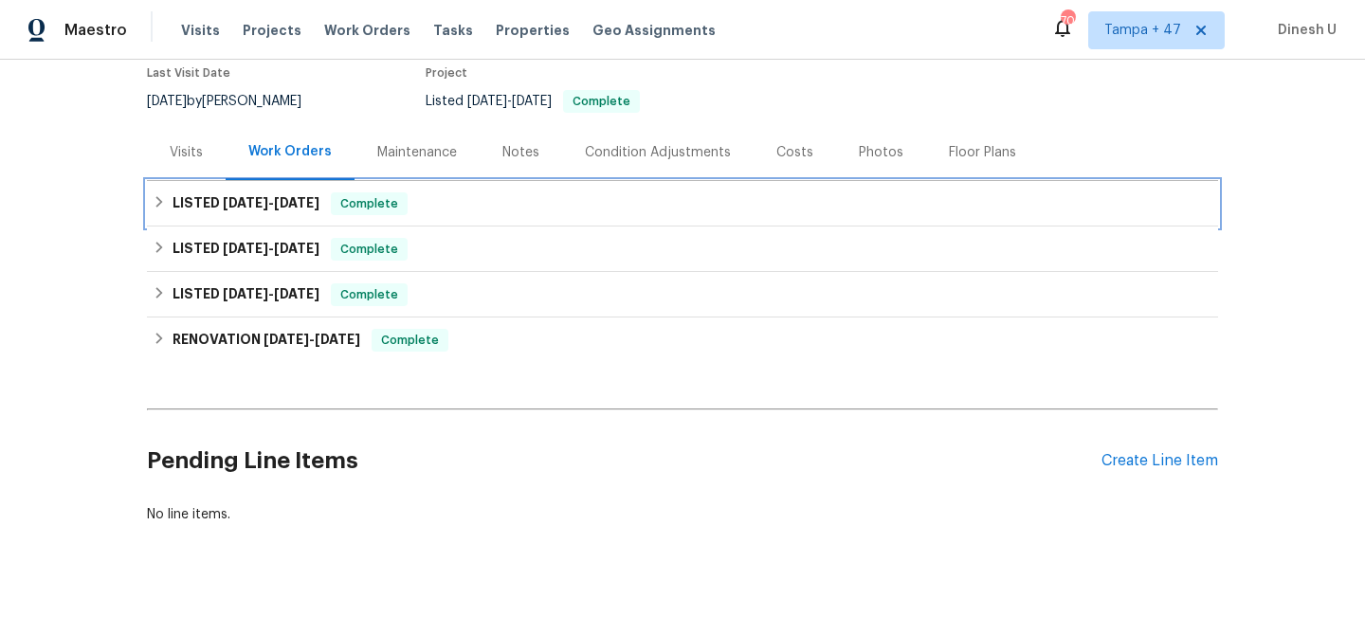
click at [276, 192] on h6 "LISTED 7/30/25 - 8/18/25" at bounding box center [245, 203] width 147 height 23
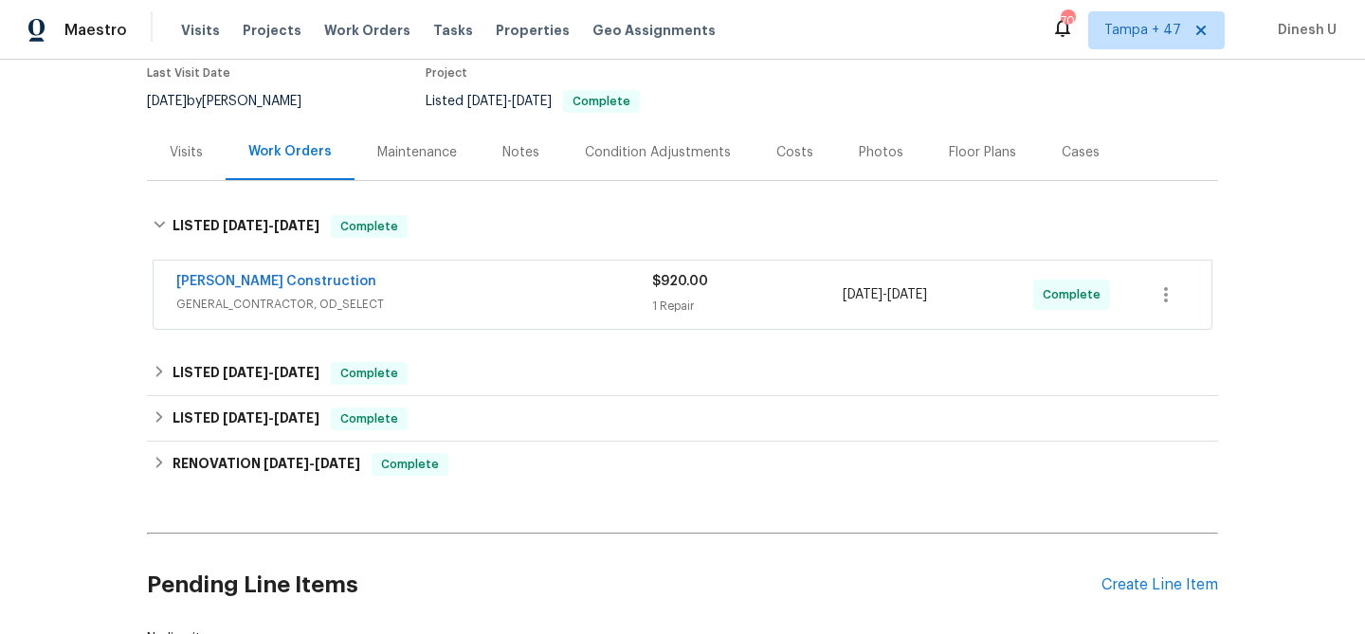
click at [699, 297] on div "1 Repair" at bounding box center [747, 306] width 191 height 19
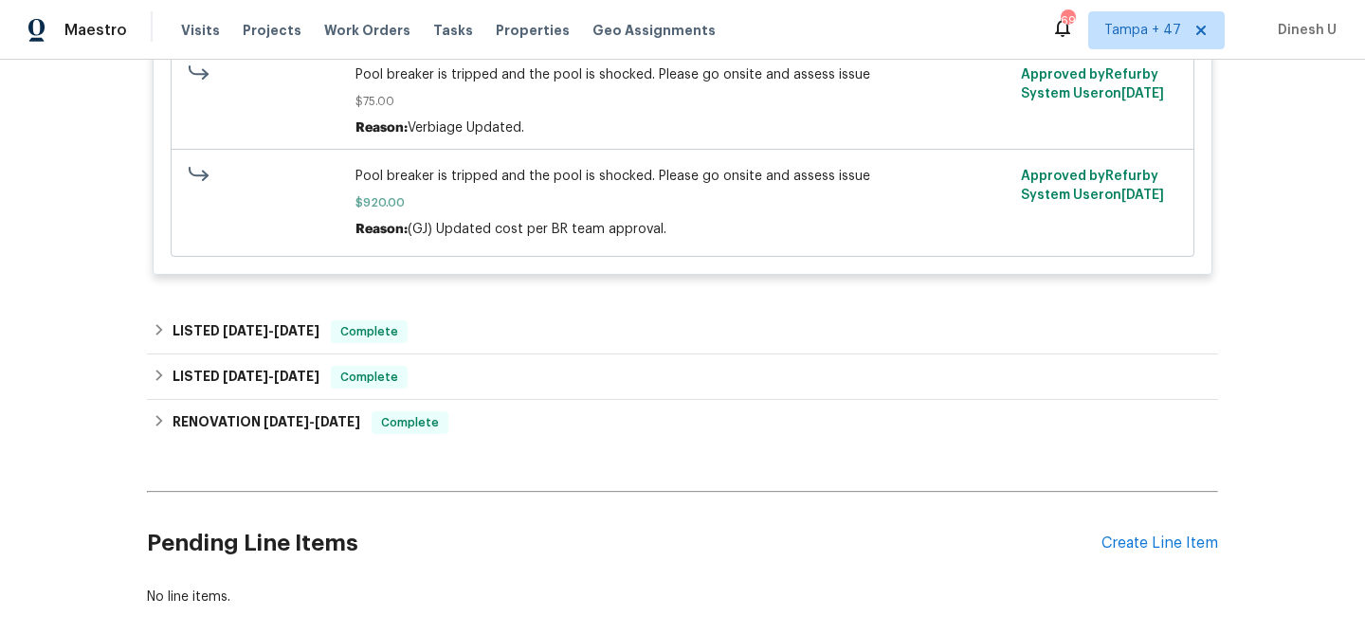
scroll to position [633, 0]
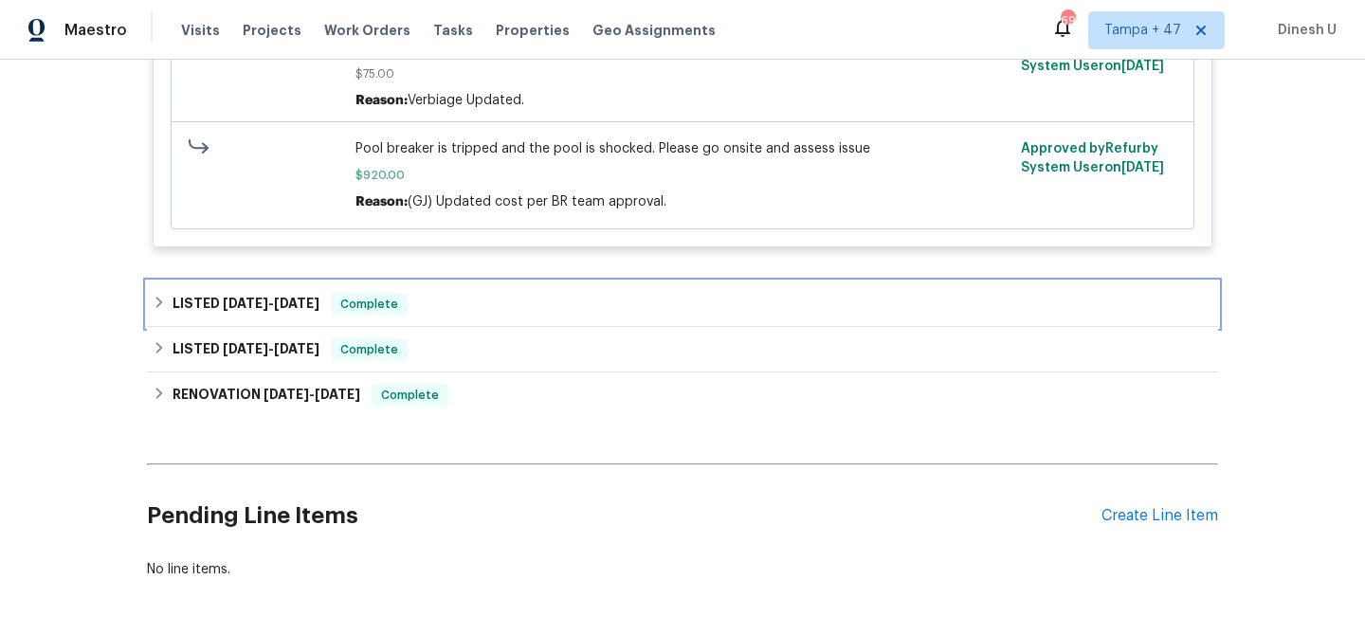
click at [249, 293] on h6 "LISTED 5/13/25 - 6/3/25" at bounding box center [245, 304] width 147 height 23
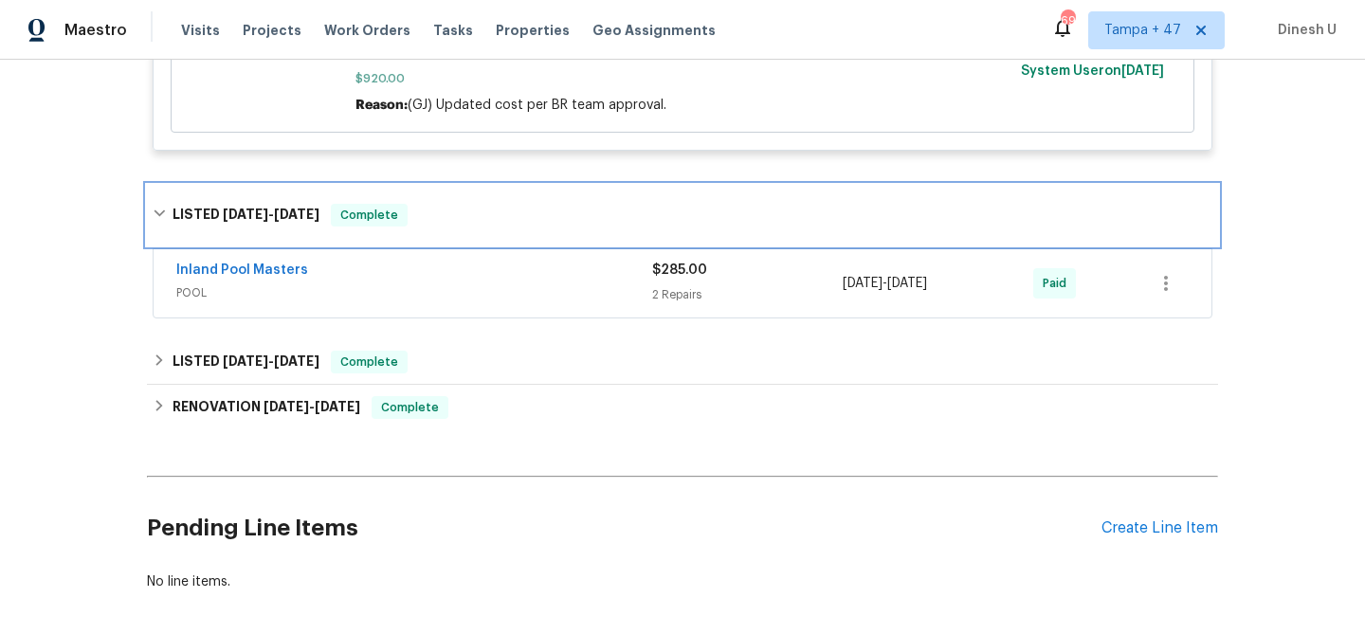
scroll to position [757, 0]
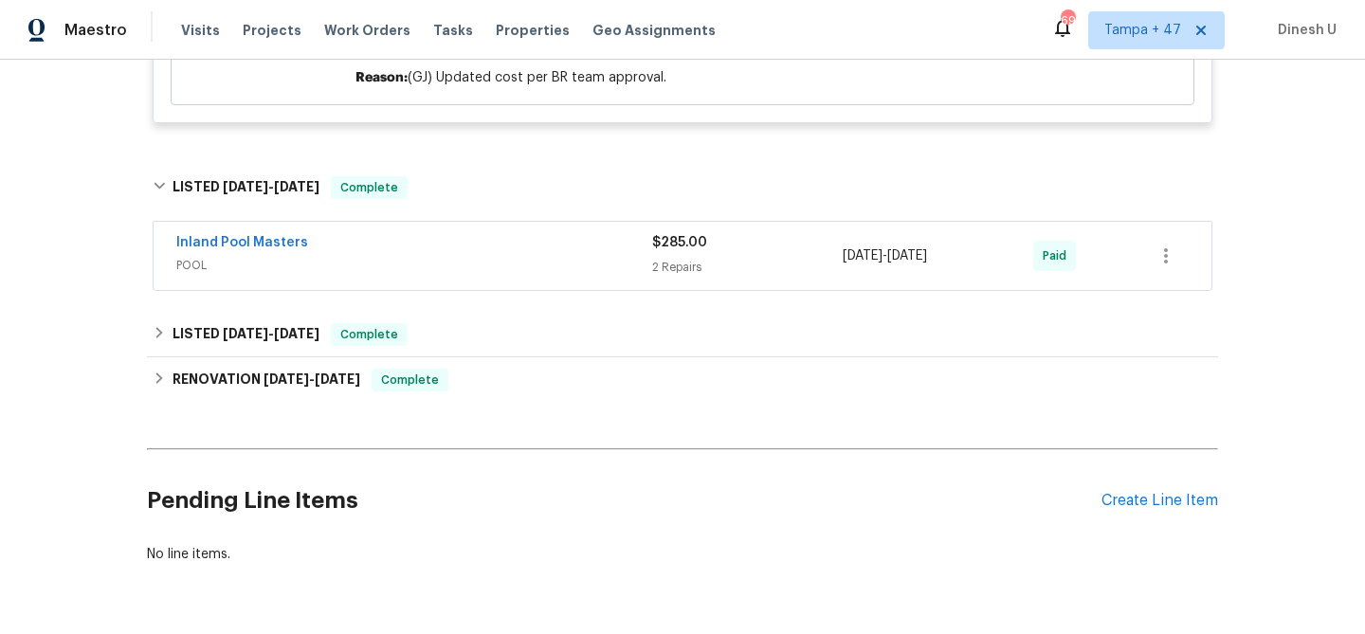
click at [681, 233] on div "$285.00" at bounding box center [747, 242] width 191 height 19
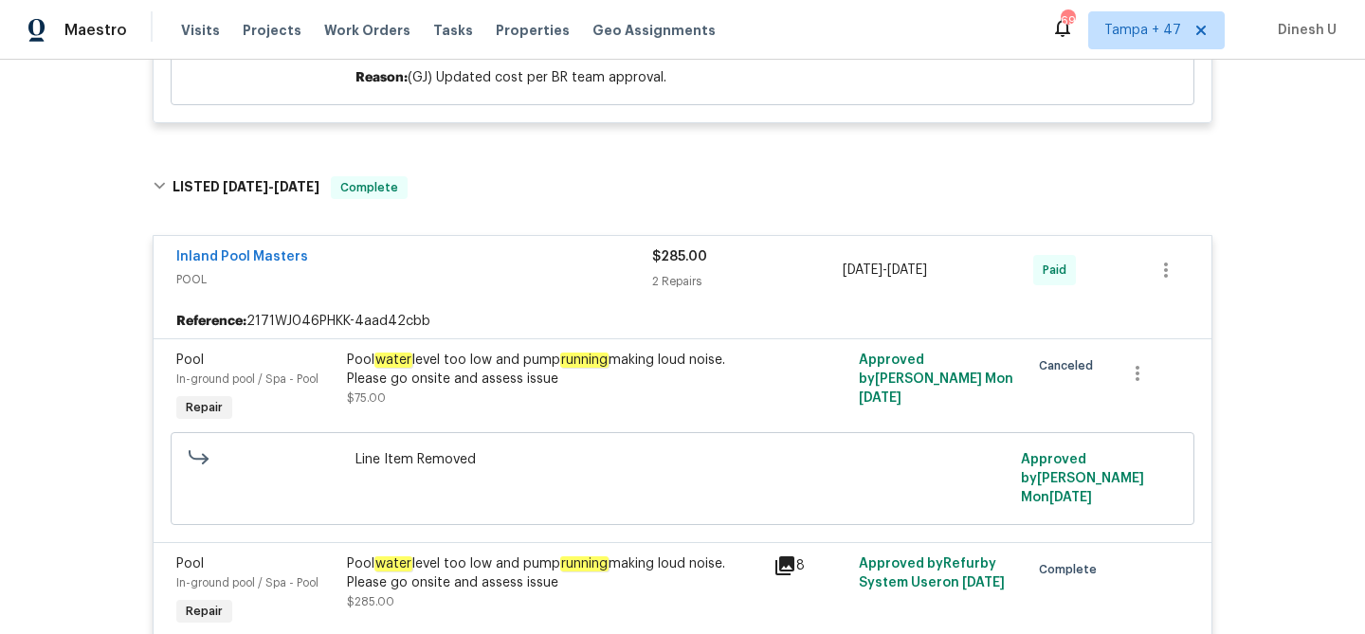
scroll to position [0, 0]
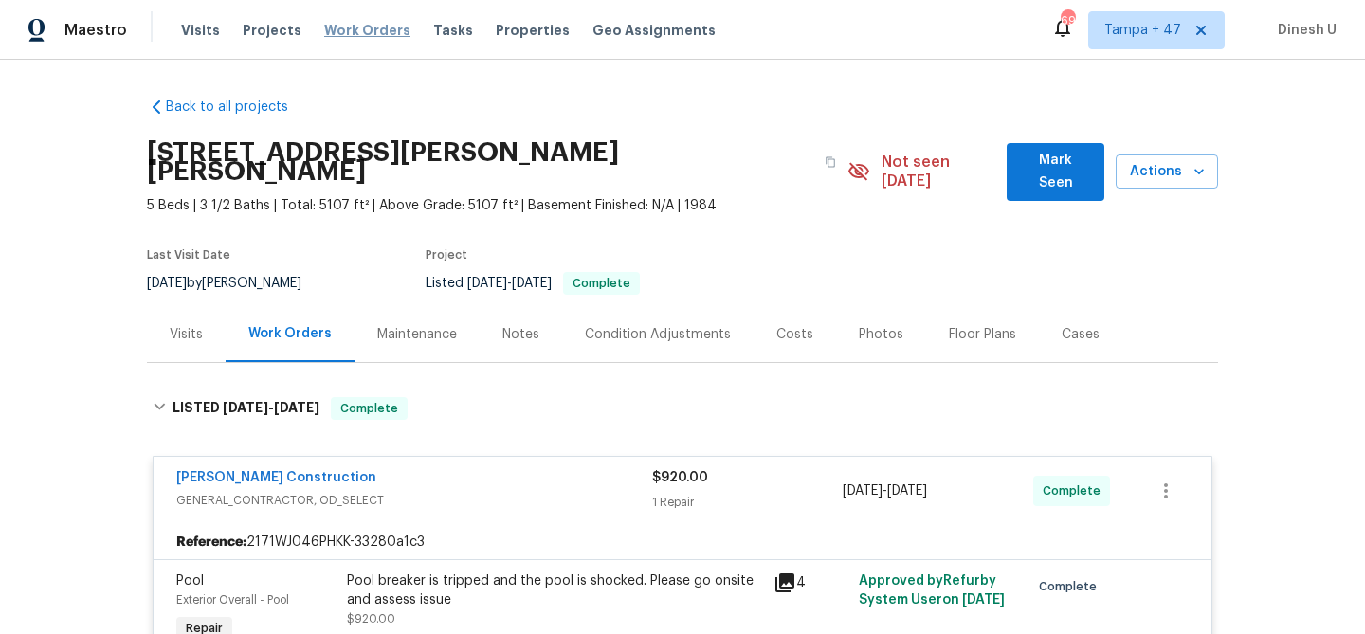
click at [334, 27] on span "Work Orders" at bounding box center [367, 30] width 86 height 19
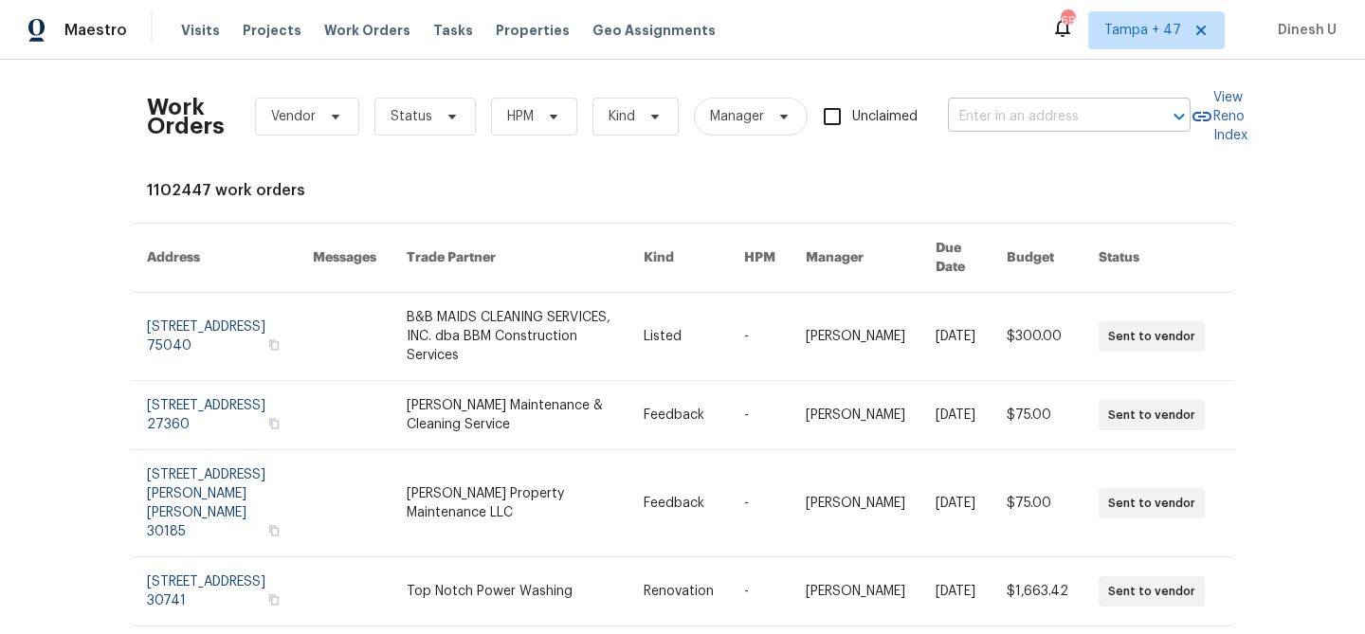
click at [1005, 117] on input "text" at bounding box center [1043, 116] width 190 height 29
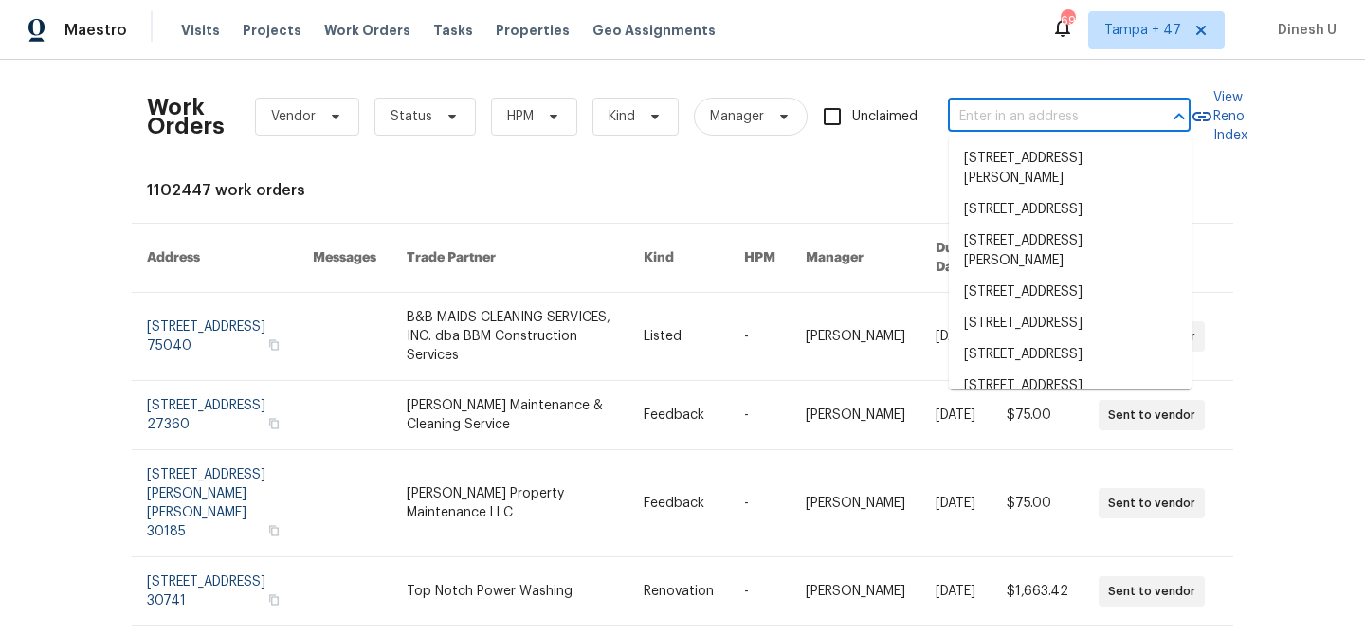
paste input "2626 Silver Falls Dr, Kingwood, TX 77339"
type input "2626 Silver Falls Dr, Kingwood, TX 77339"
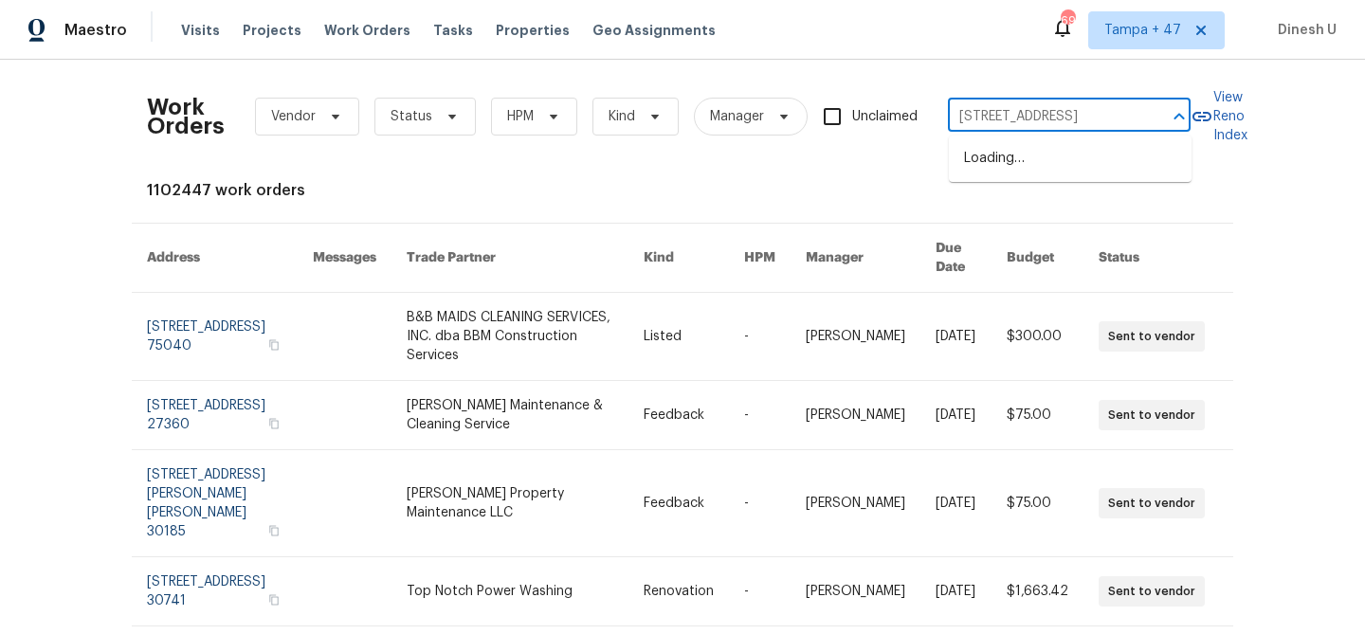
scroll to position [0, 73]
click at [1000, 161] on li "2626 Silver Falls Dr, Kingwood, TX 77339" at bounding box center [1070, 158] width 243 height 31
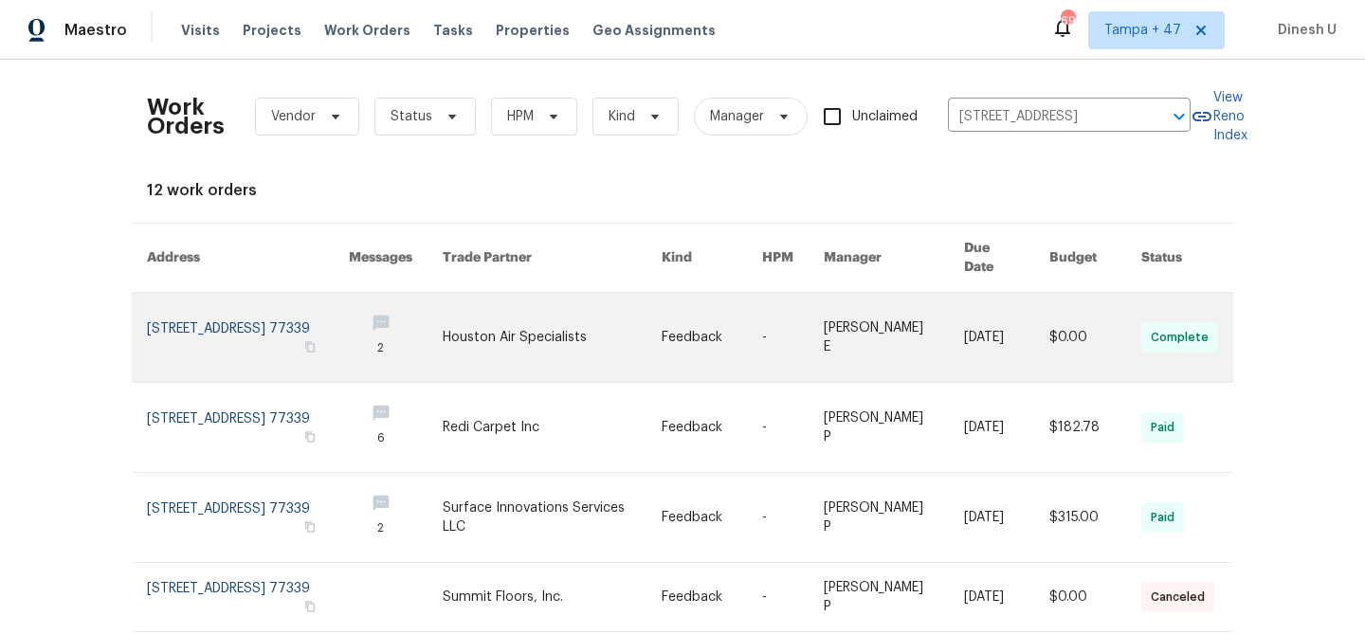
click at [211, 304] on link at bounding box center [248, 337] width 202 height 89
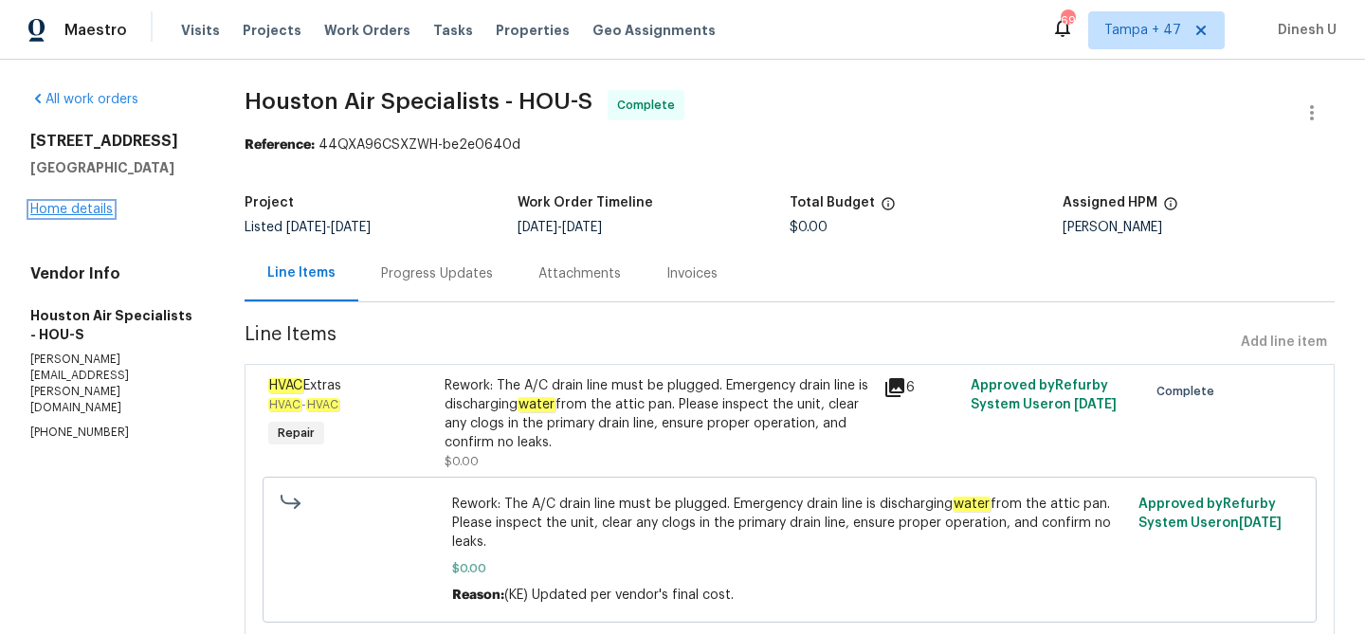
click at [84, 211] on link "Home details" at bounding box center [71, 209] width 82 height 13
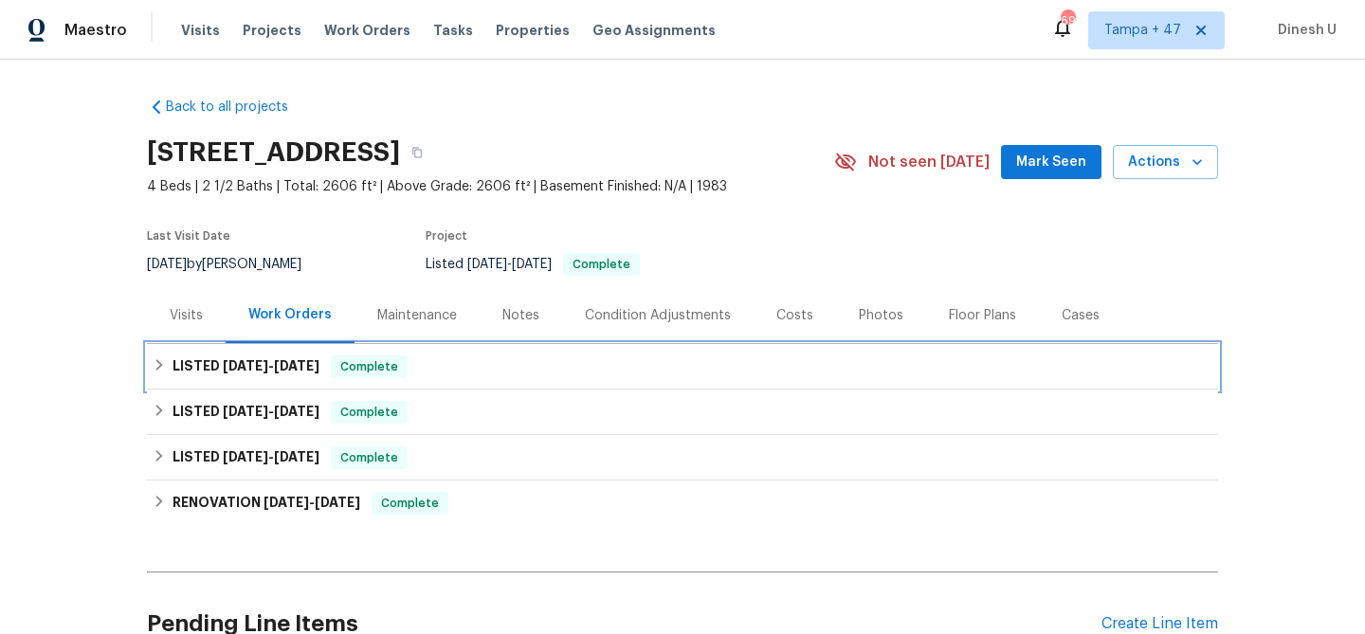
click at [261, 353] on div "LISTED 8/13/25 - 8/18/25 Complete" at bounding box center [682, 366] width 1071 height 45
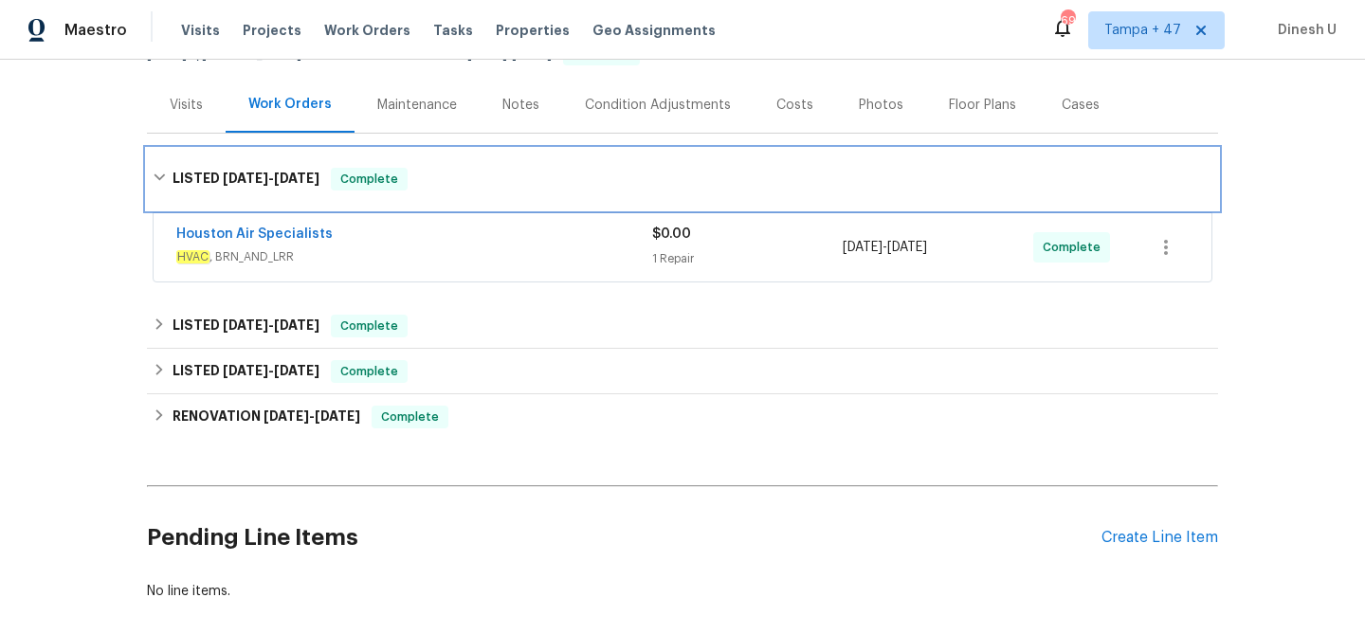
scroll to position [259, 0]
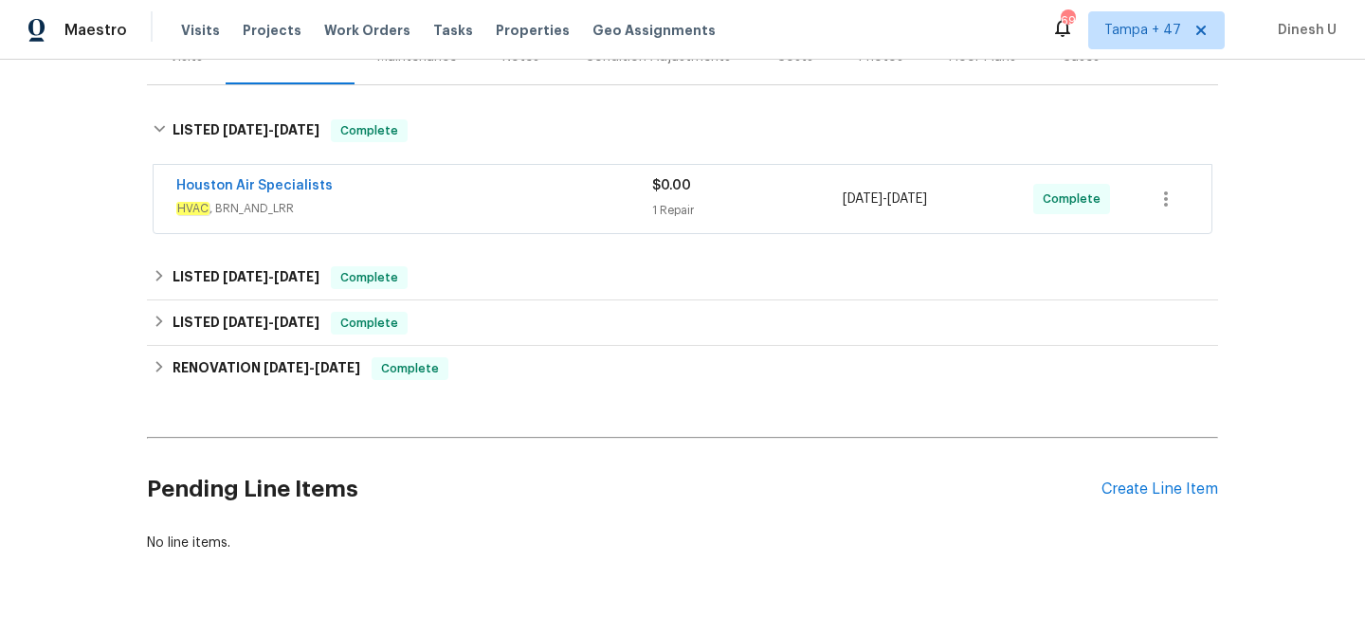
click at [669, 212] on div "1 Repair" at bounding box center [747, 210] width 191 height 19
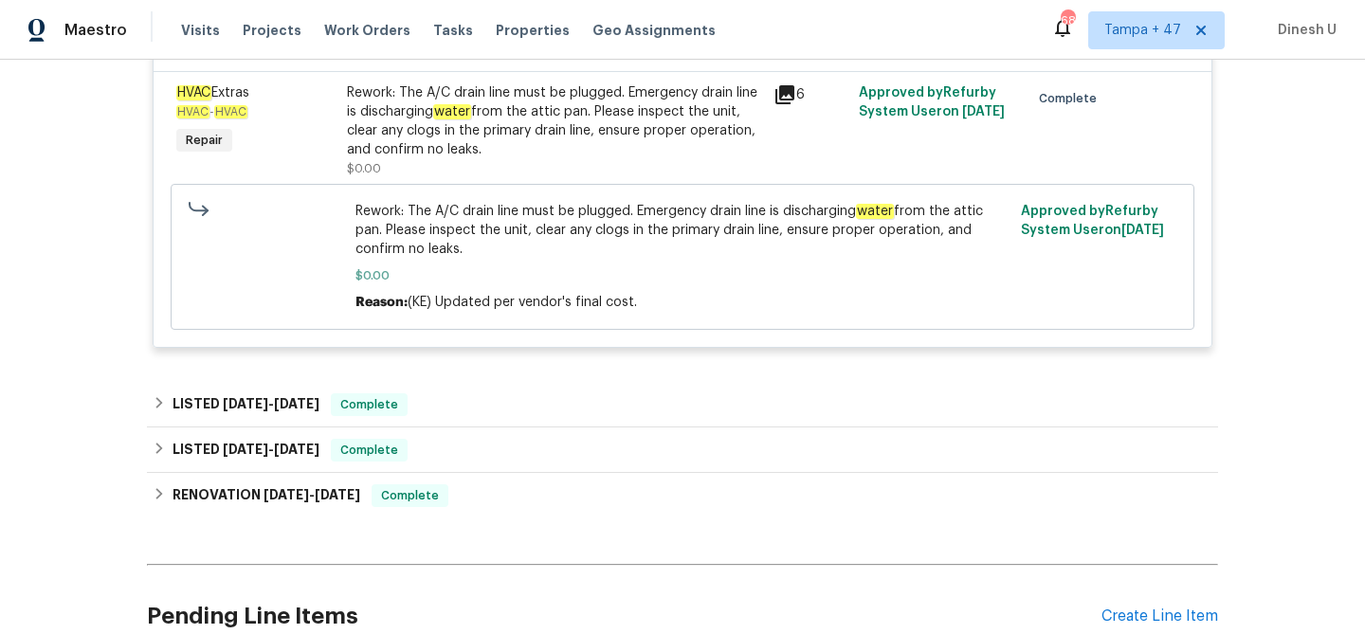
scroll to position [490, 0]
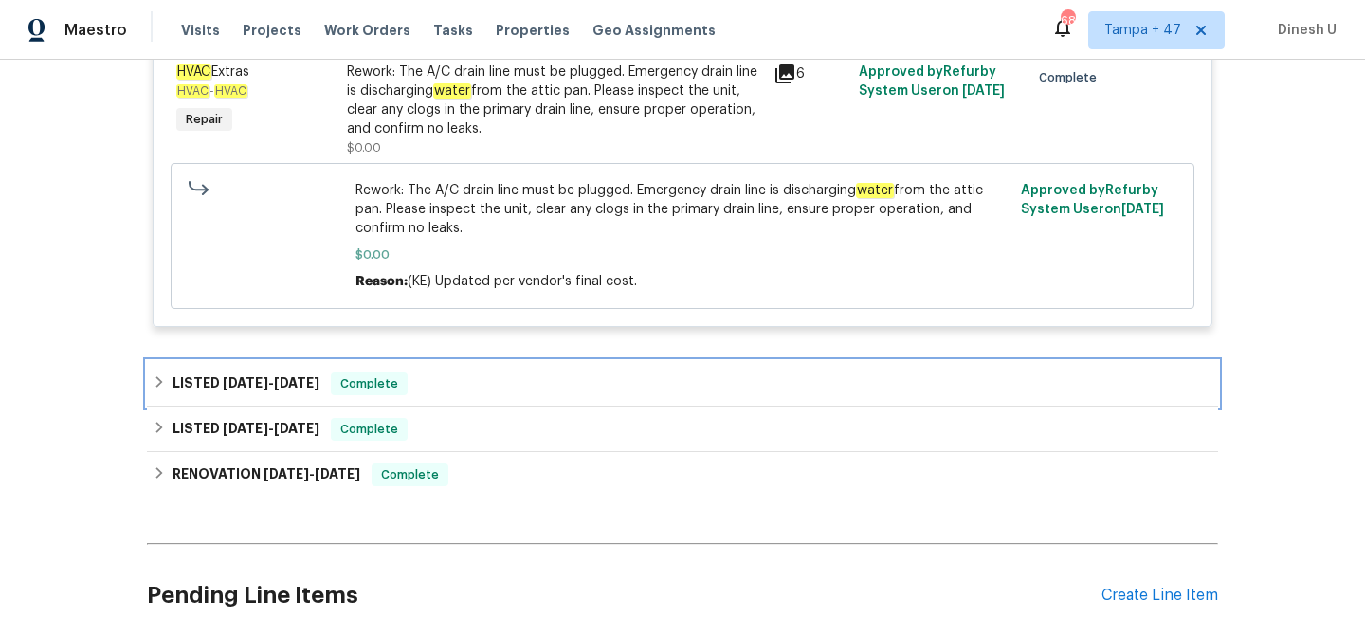
click at [286, 377] on span "8/8/25" at bounding box center [296, 382] width 45 height 13
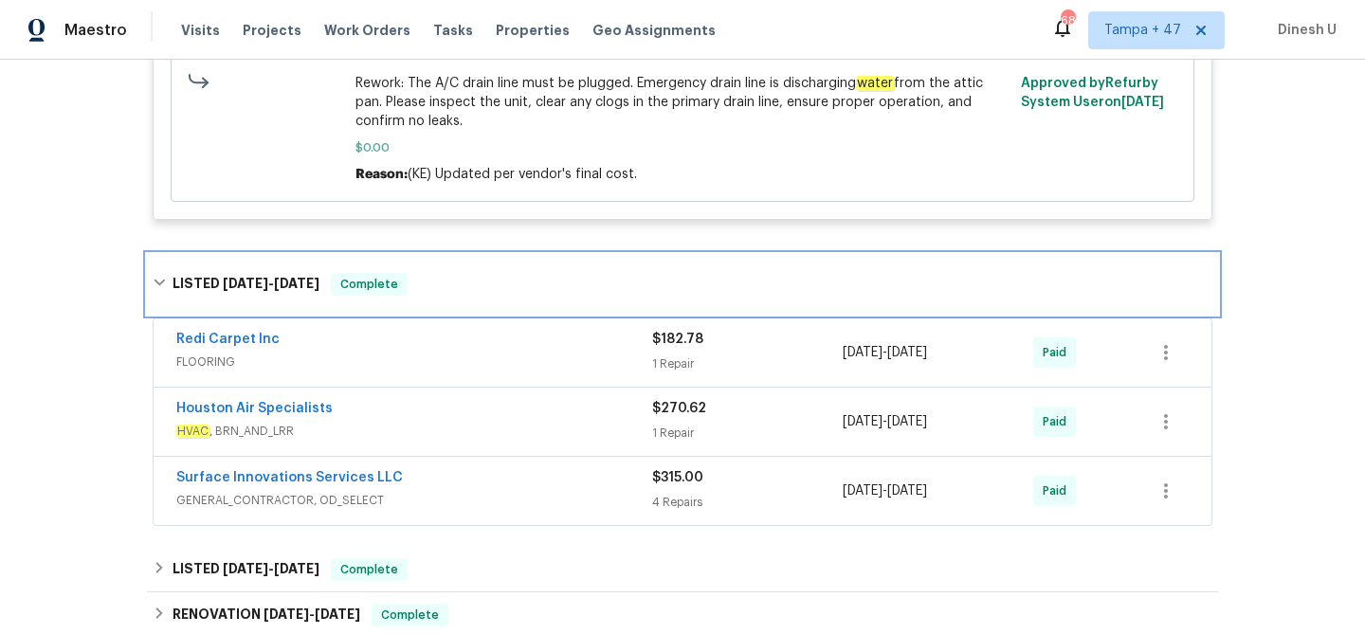
scroll to position [646, 0]
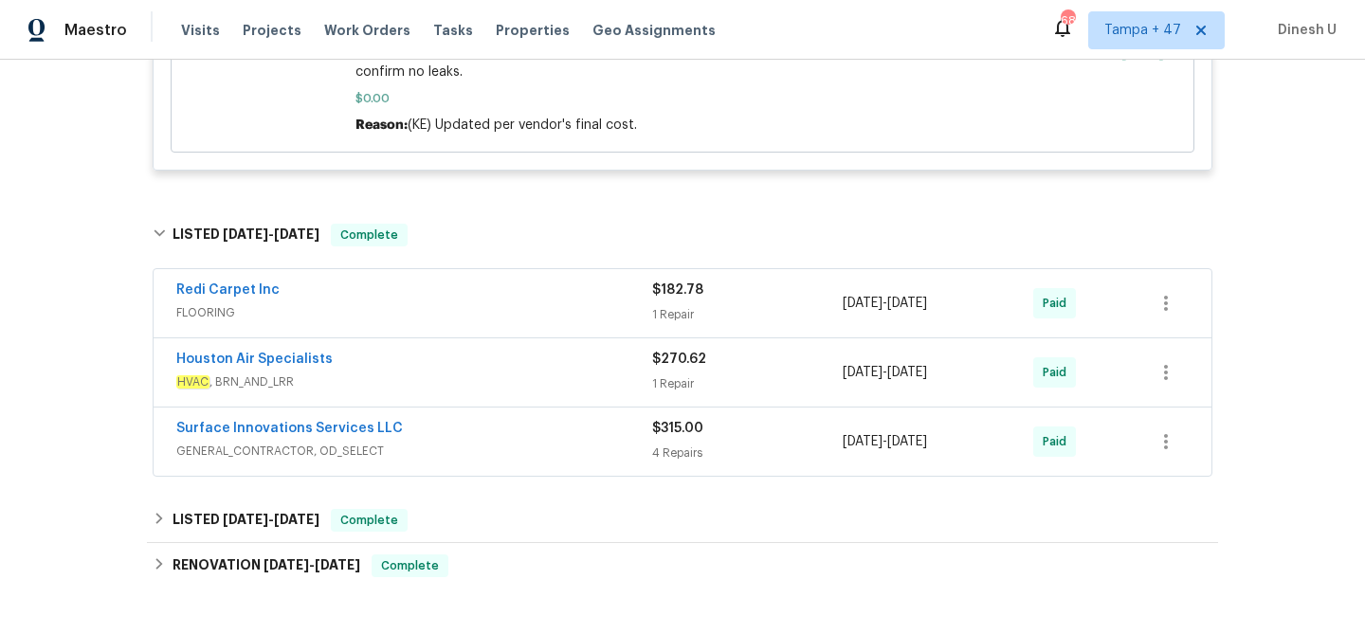
click at [662, 309] on div "1 Repair" at bounding box center [747, 314] width 191 height 19
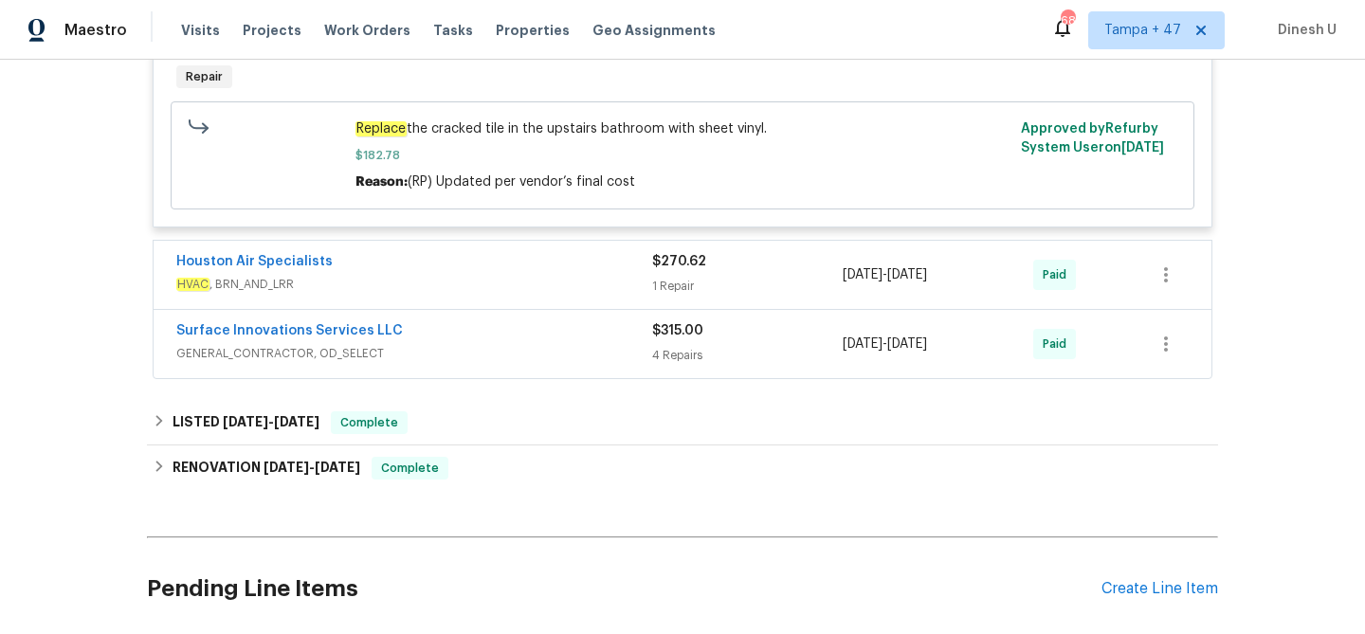
scroll to position [1043, 0]
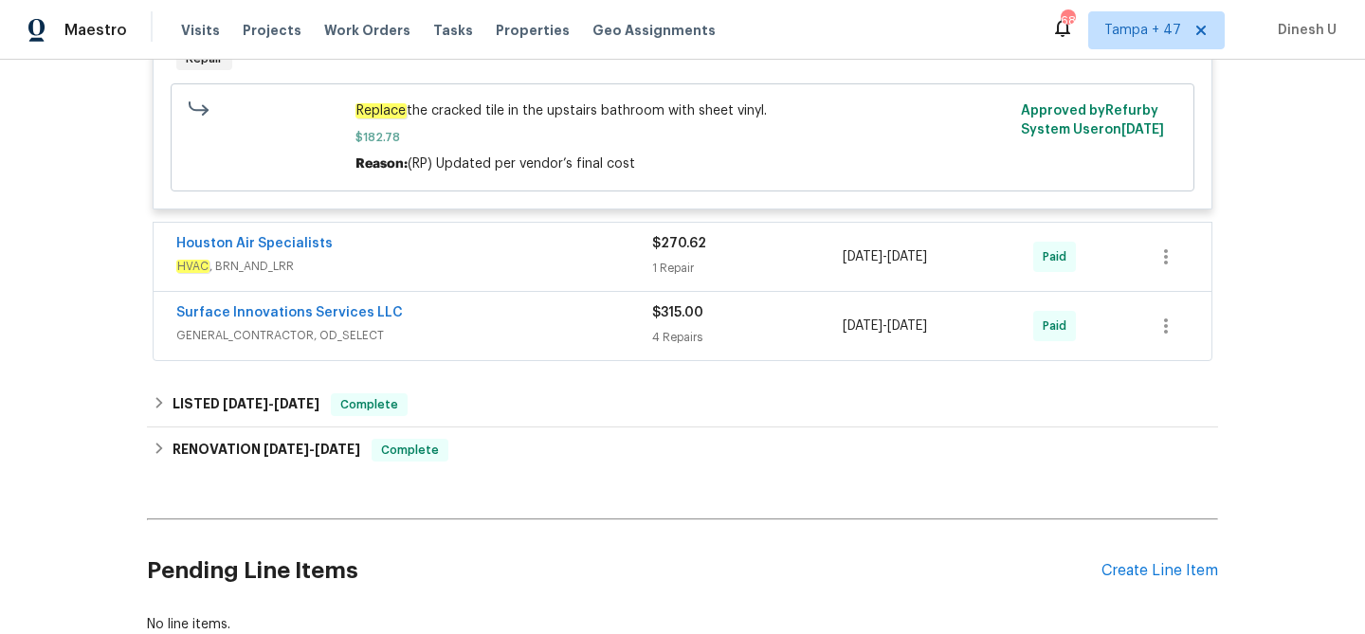
click at [664, 274] on div "1 Repair" at bounding box center [747, 268] width 191 height 19
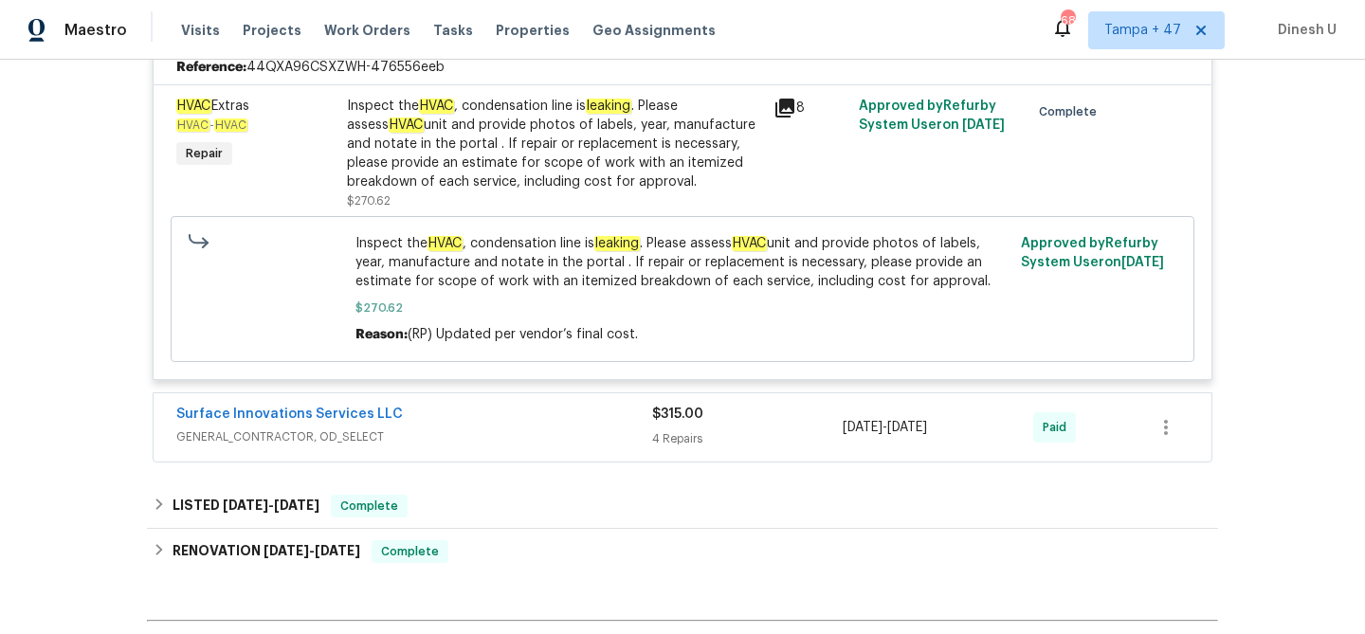
scroll to position [1285, 0]
click at [680, 433] on div "4 Repairs" at bounding box center [747, 437] width 191 height 19
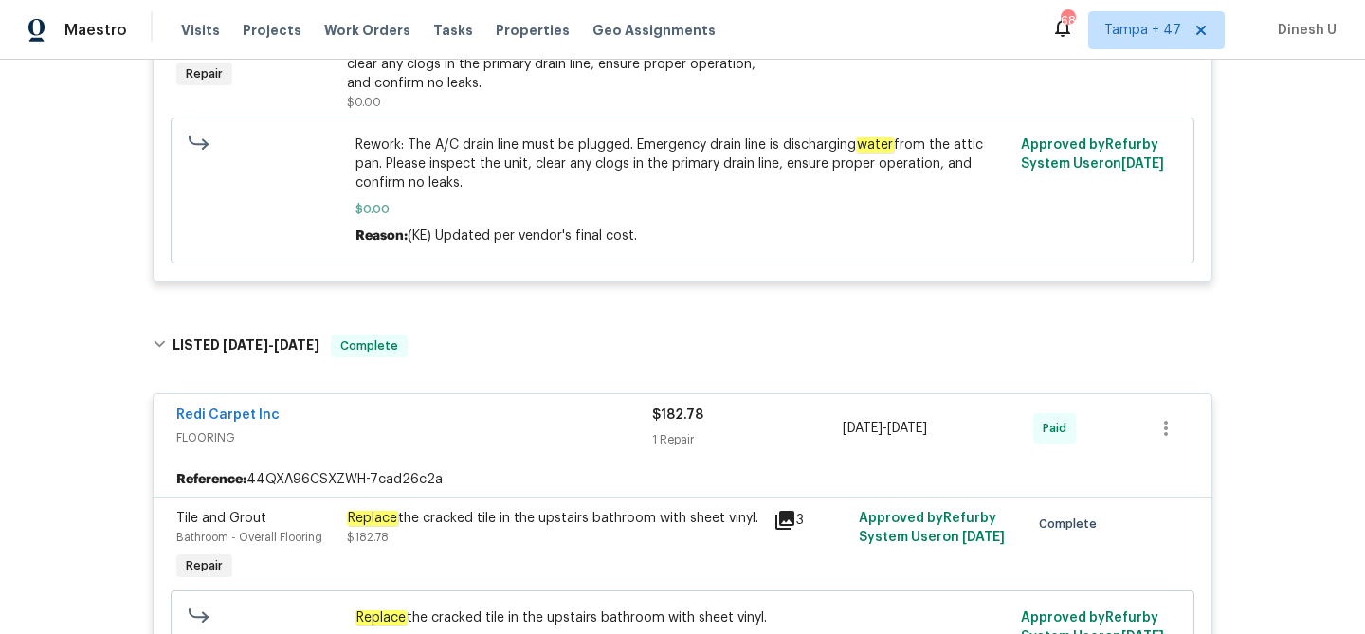
scroll to position [81, 0]
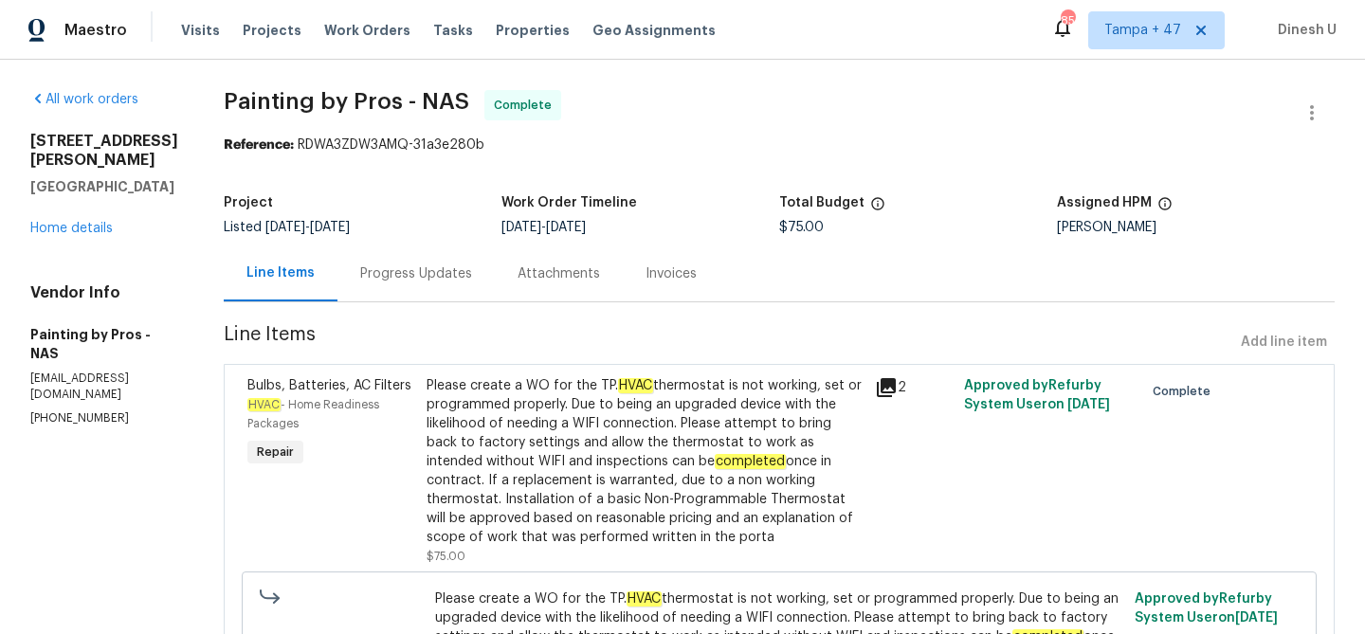
click at [422, 268] on div "Progress Updates" at bounding box center [416, 273] width 112 height 19
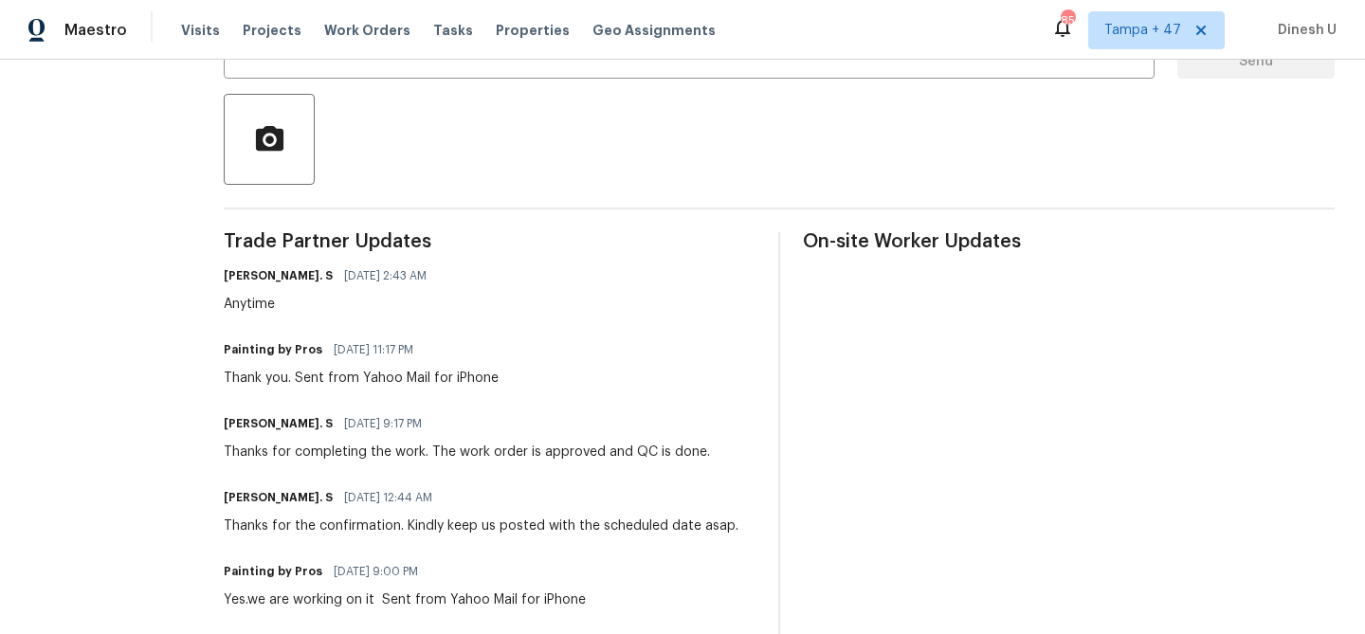
scroll to position [401, 0]
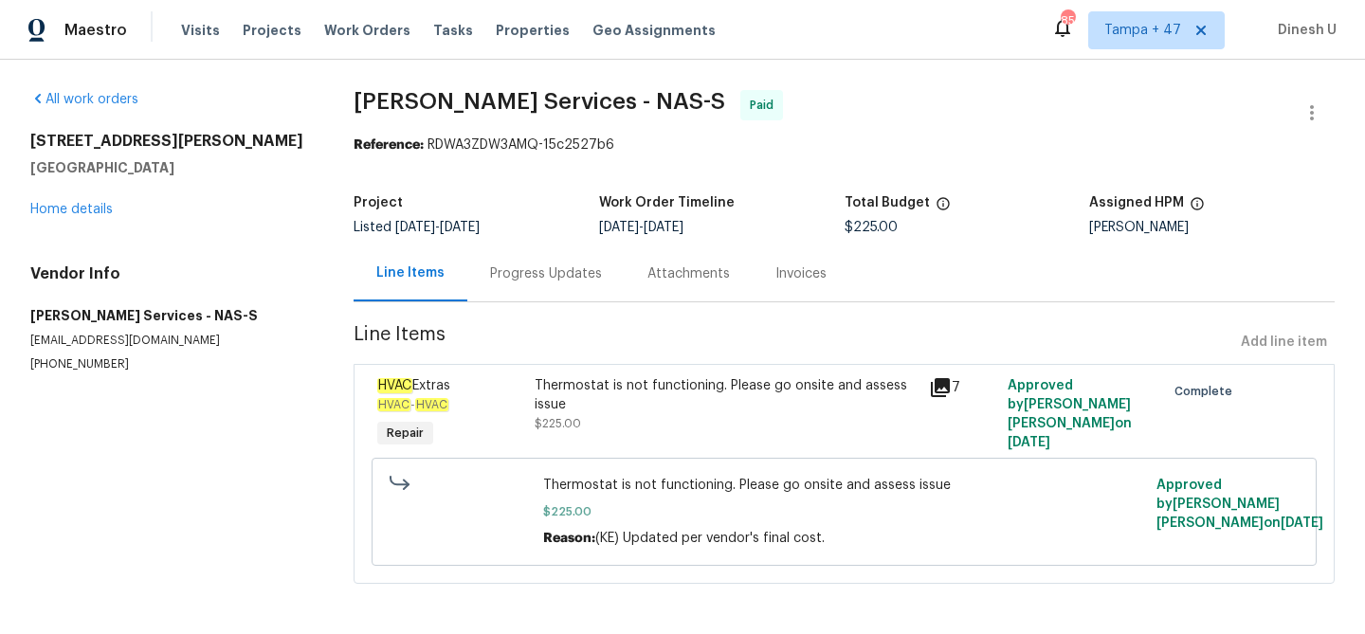
click at [518, 285] on div "Progress Updates" at bounding box center [545, 273] width 157 height 56
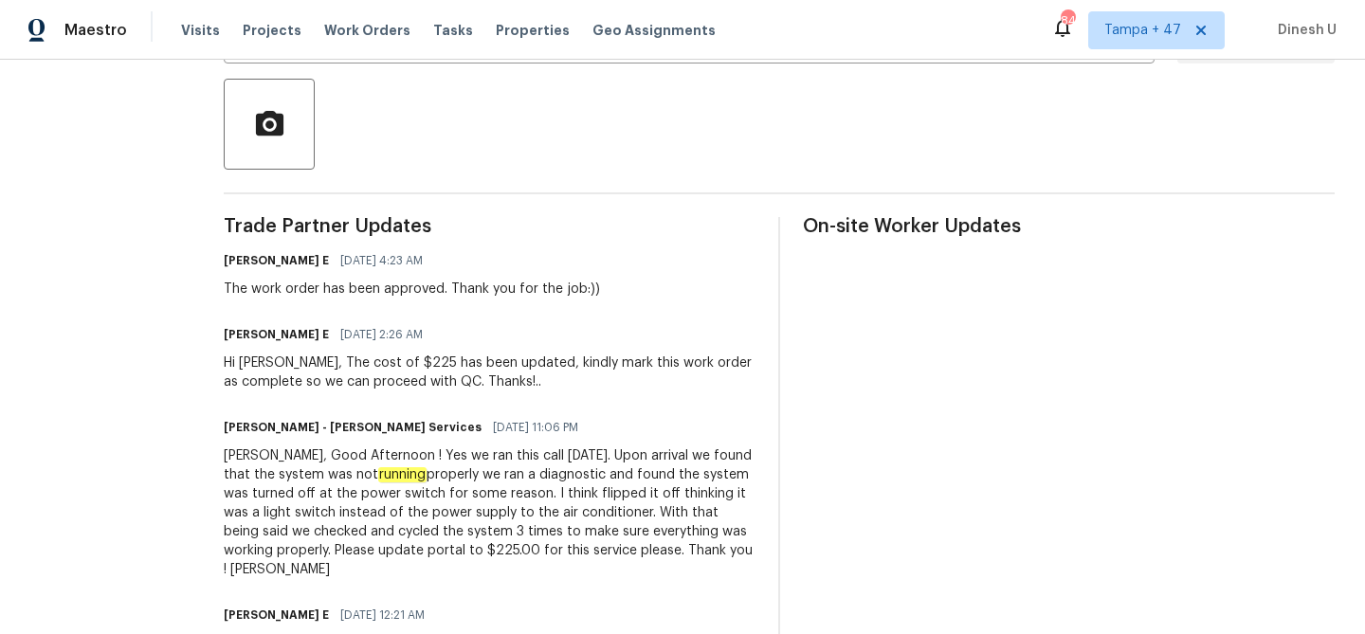
scroll to position [416, 0]
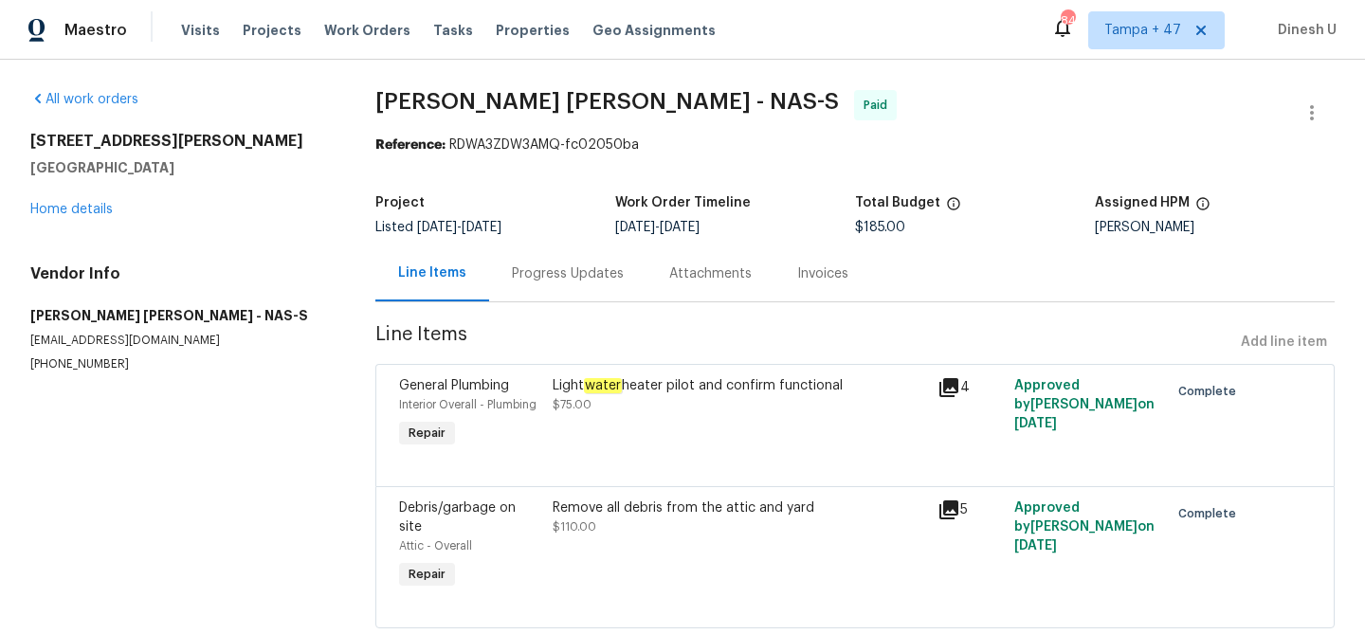
click at [517, 268] on div "Progress Updates" at bounding box center [568, 273] width 112 height 19
click at [553, 290] on div "Progress Updates" at bounding box center [567, 273] width 157 height 56
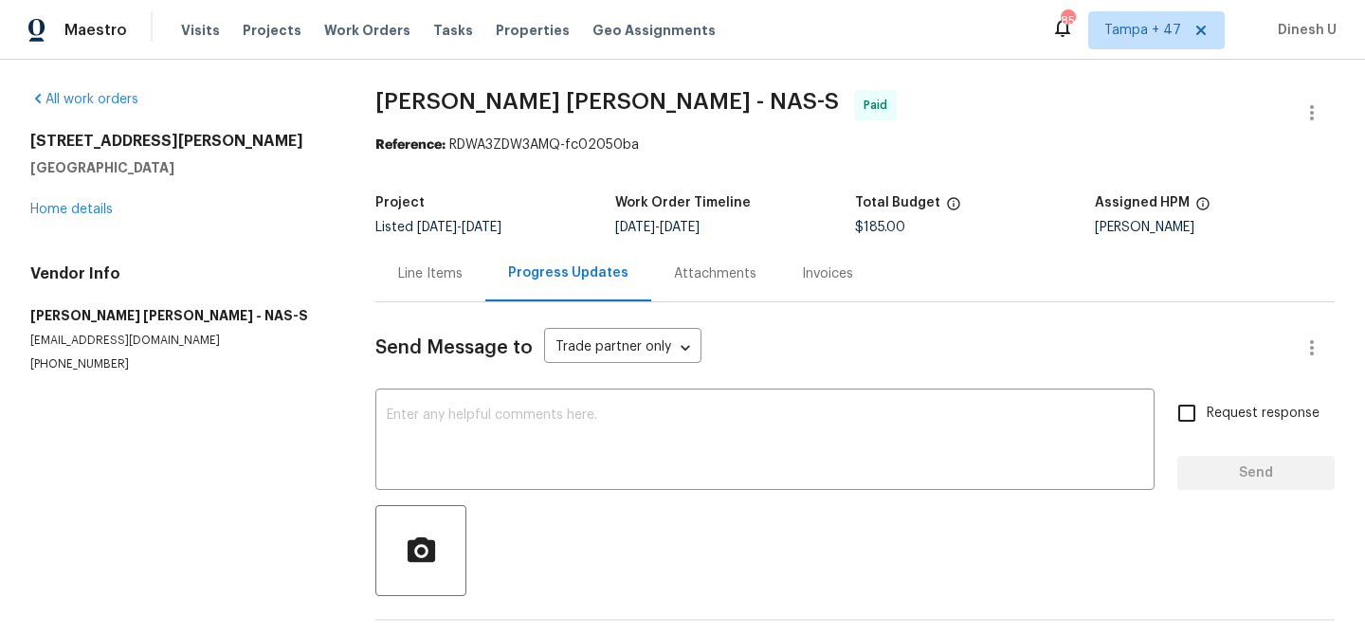
scroll to position [292, 0]
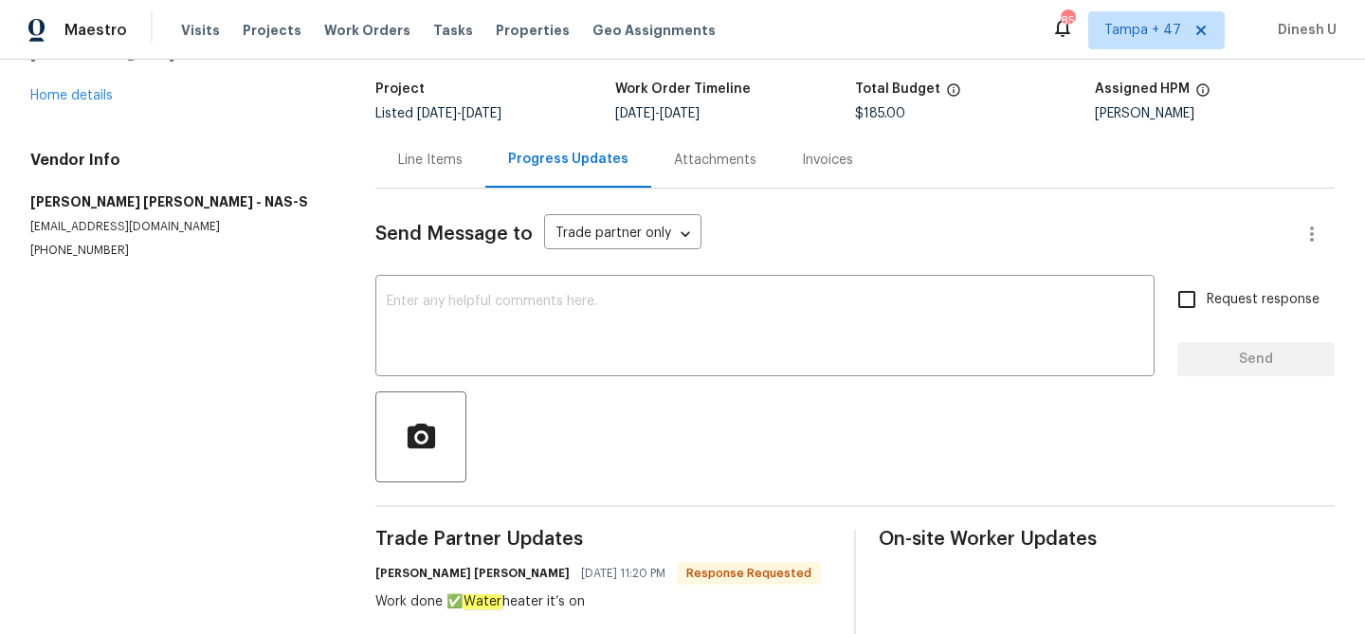
click at [429, 165] on div "Line Items" at bounding box center [430, 160] width 64 height 19
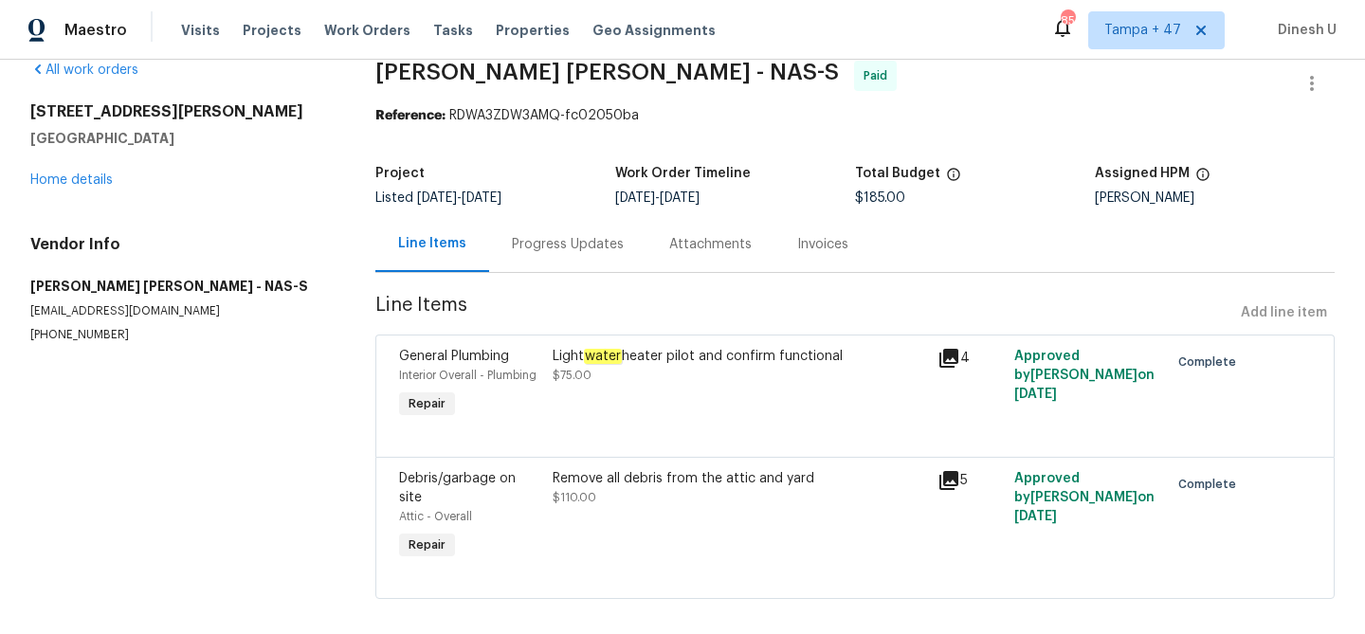
click at [954, 353] on icon at bounding box center [948, 358] width 19 height 19
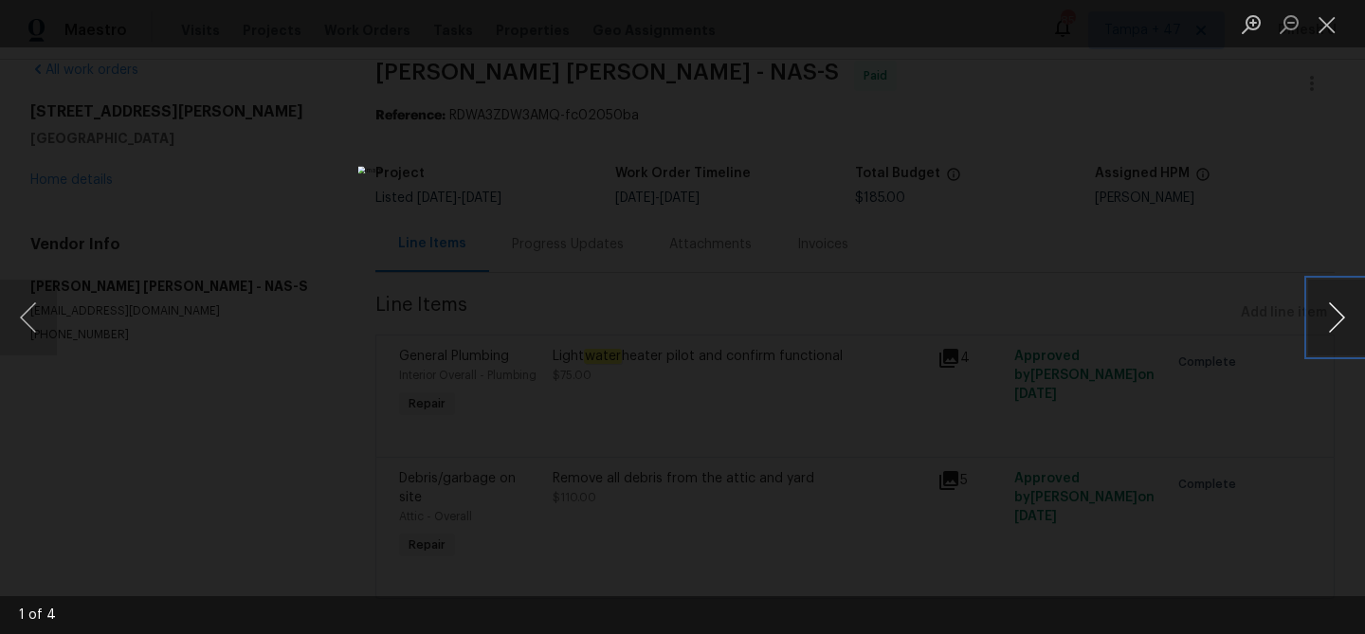
click at [1340, 302] on button "Next image" at bounding box center [1336, 318] width 57 height 76
click at [1332, 43] on li "Lightbox" at bounding box center [1327, 23] width 38 height 47
click at [1323, 23] on button "Close lightbox" at bounding box center [1327, 24] width 38 height 33
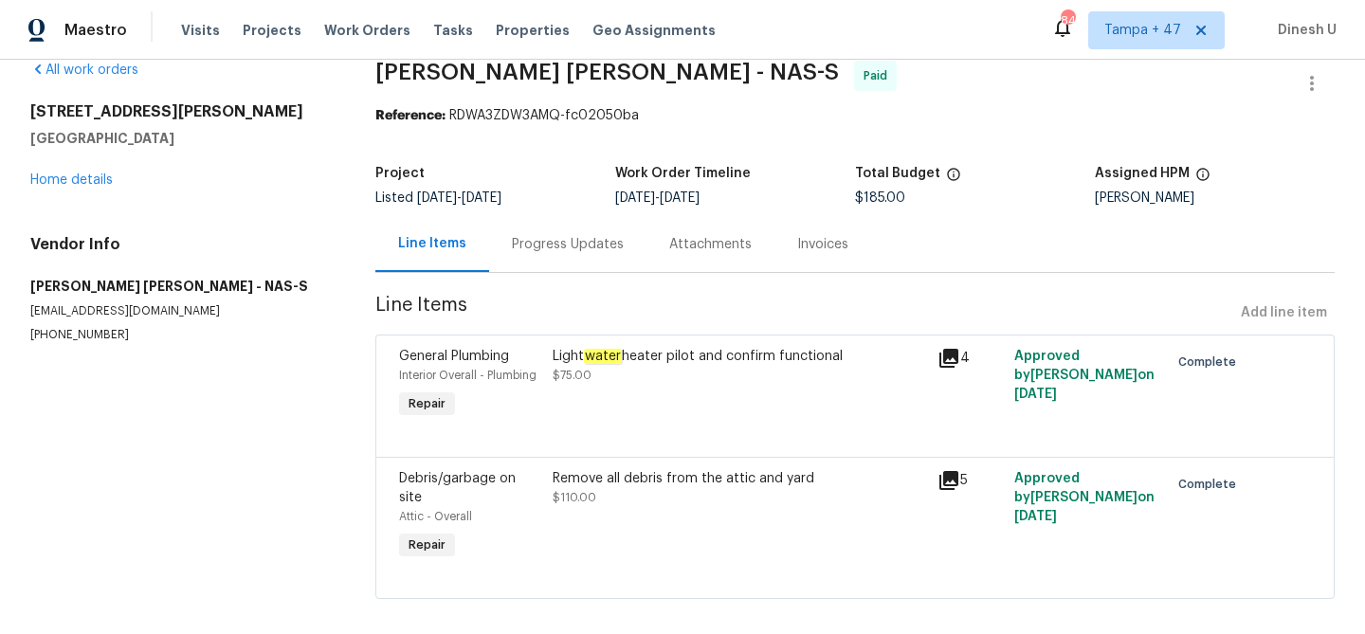
scroll to position [0, 0]
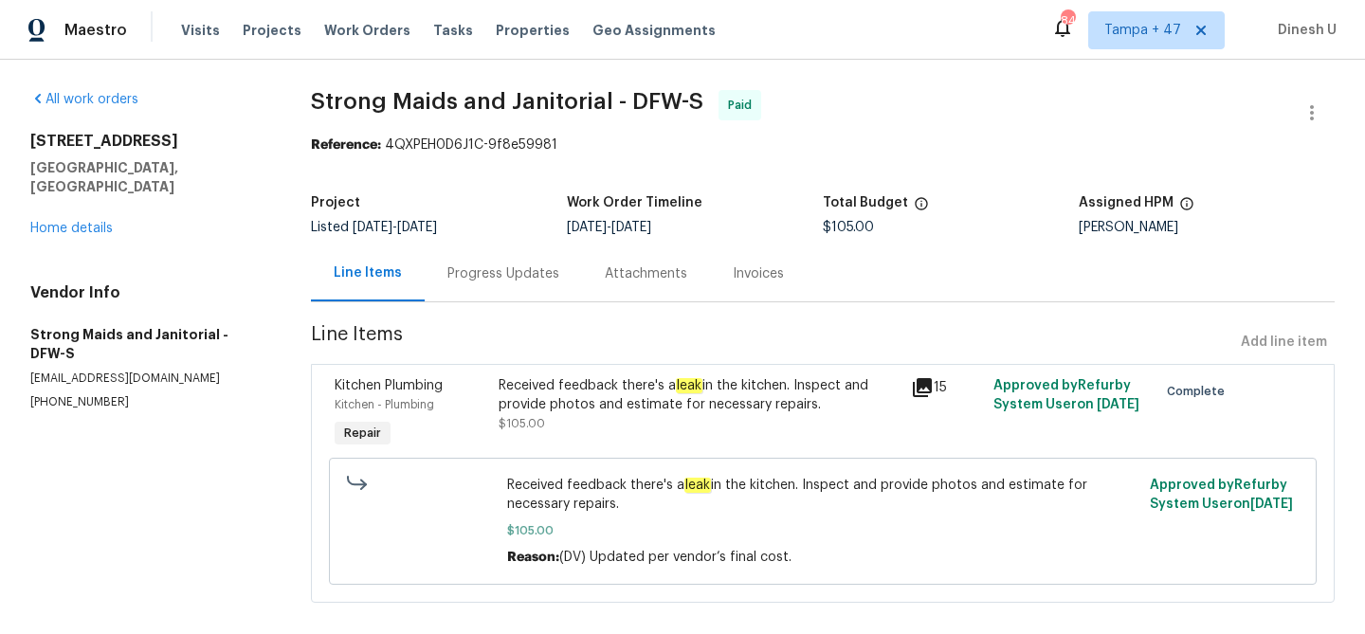
click at [499, 284] on div "Progress Updates" at bounding box center [503, 273] width 157 height 56
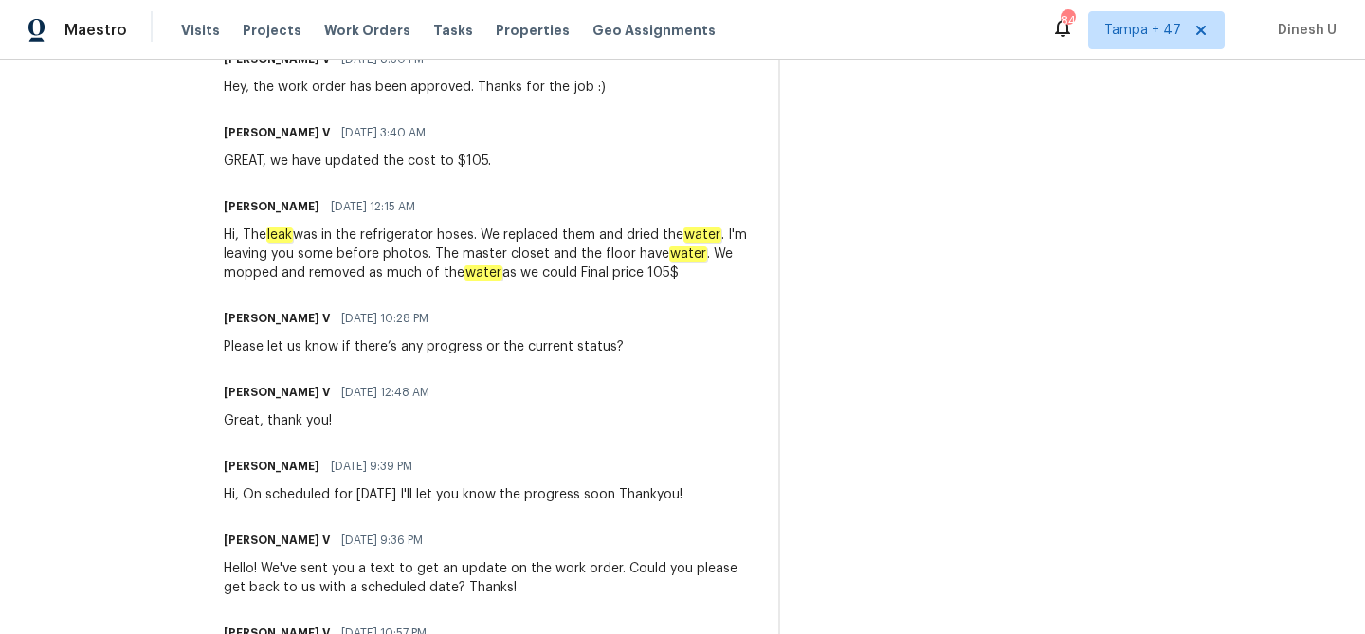
scroll to position [616, 0]
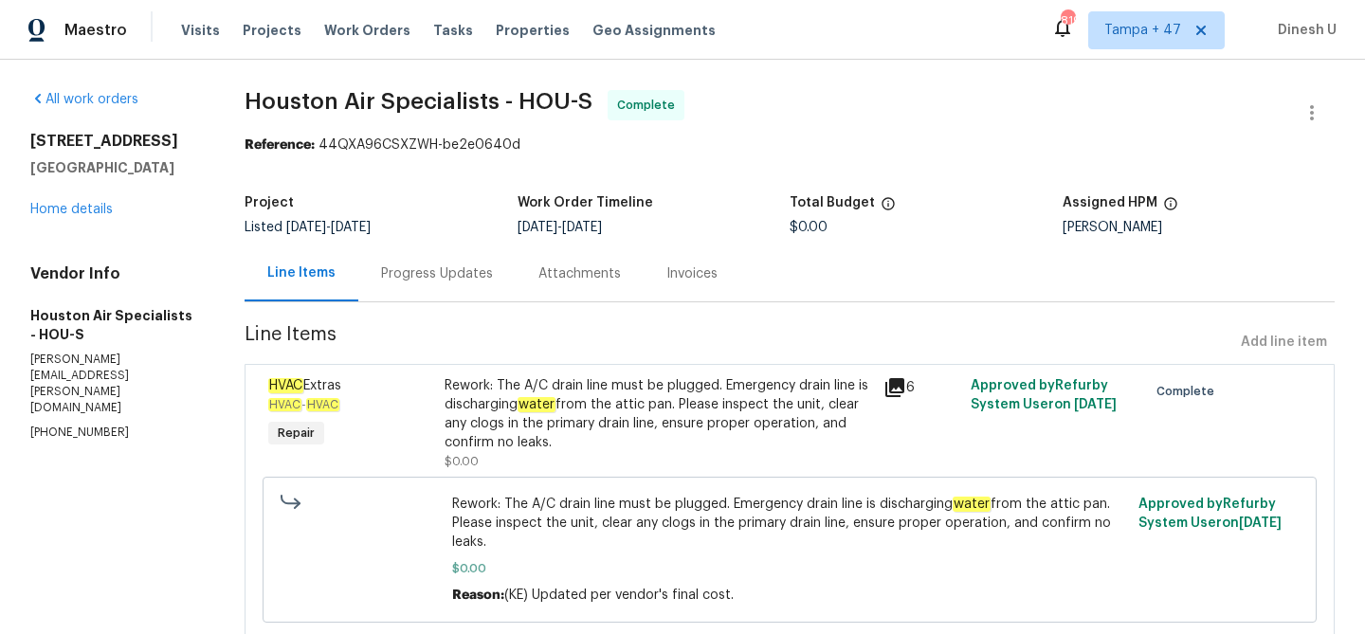
click at [434, 268] on div "Progress Updates" at bounding box center [437, 273] width 112 height 19
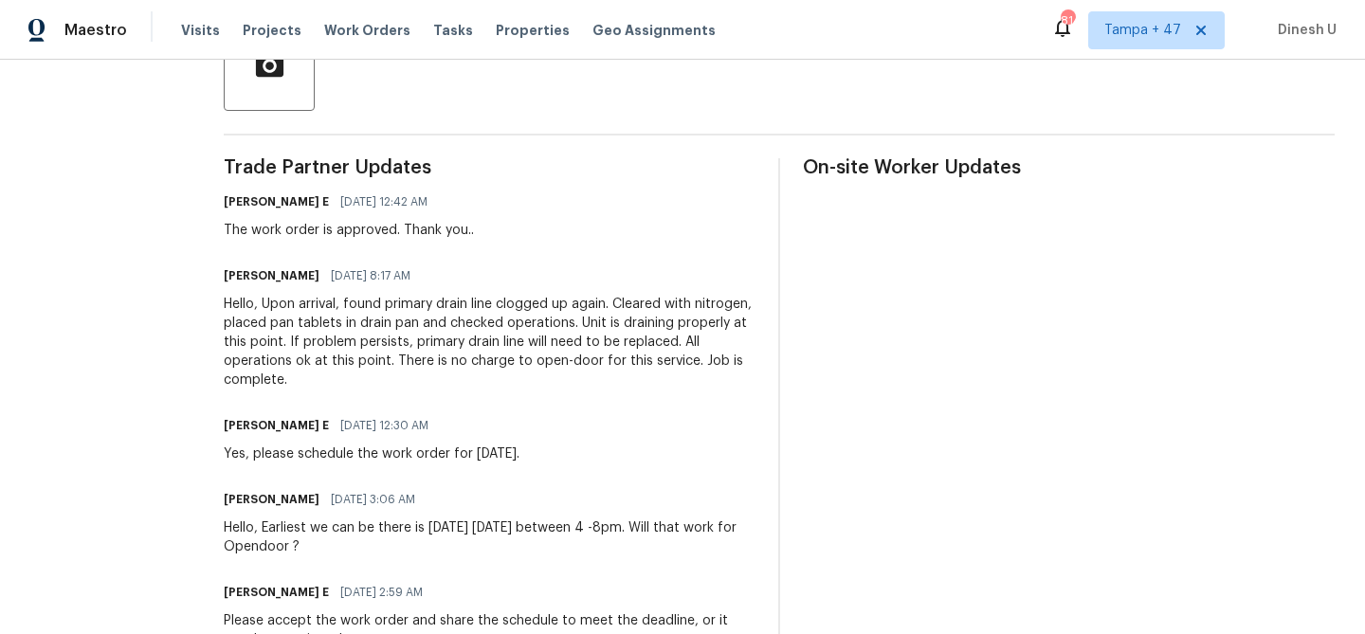
scroll to position [483, 0]
